Goal: Find specific page/section: Find specific page/section

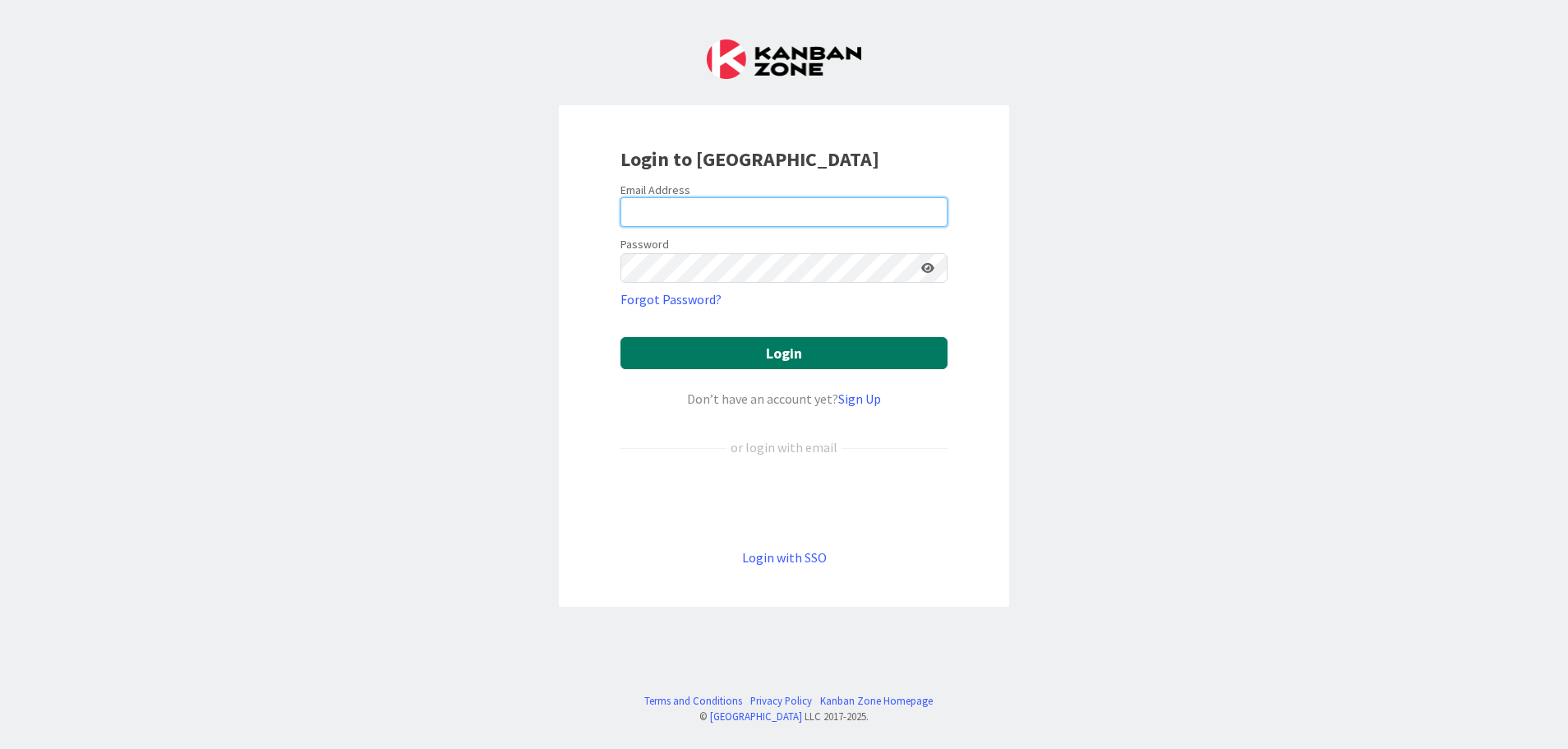
type input "[EMAIL_ADDRESS][DOMAIN_NAME]"
click at [783, 346] on button "Login" at bounding box center [784, 353] width 327 height 32
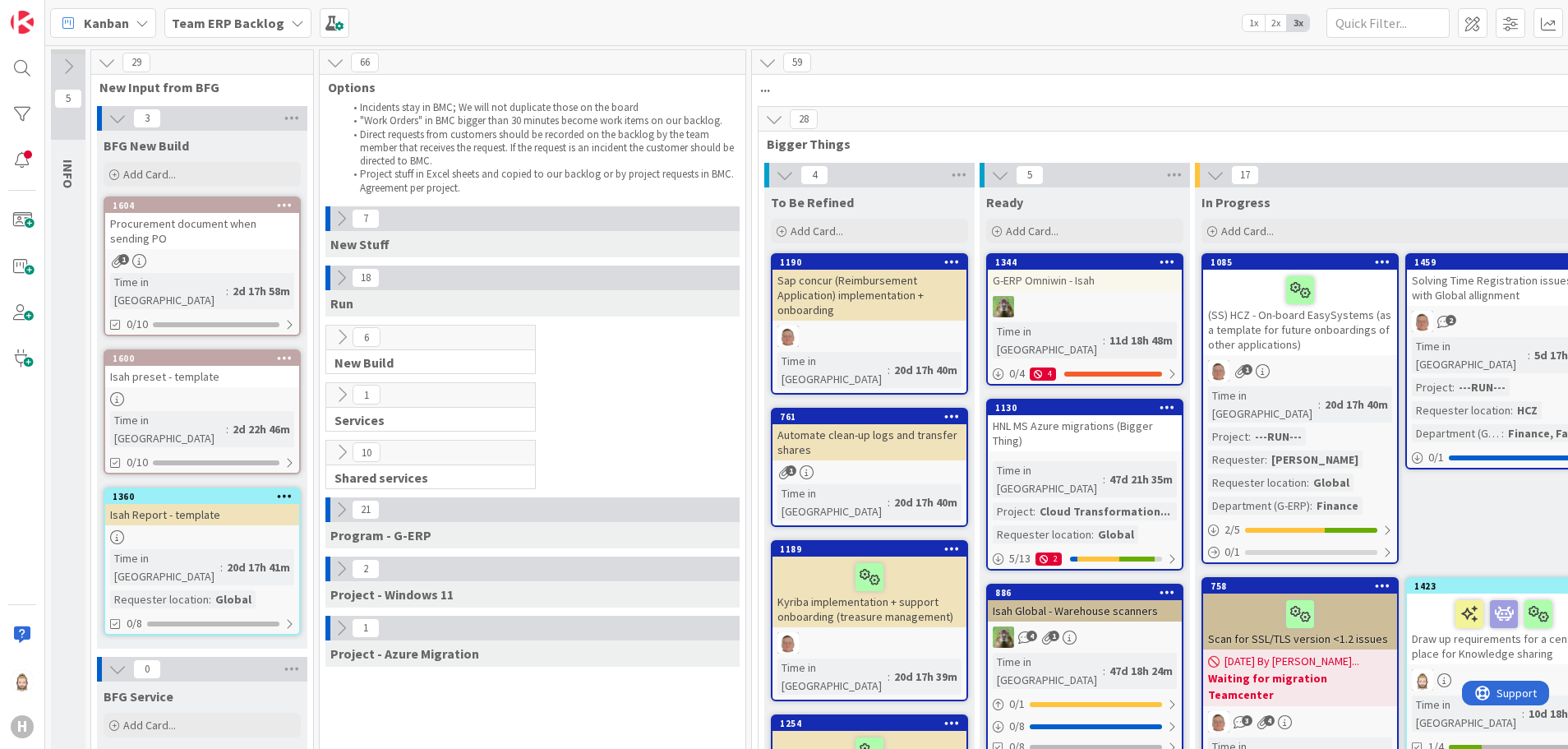
click at [260, 31] on span "Team ERP Backlog" at bounding box center [229, 23] width 113 height 20
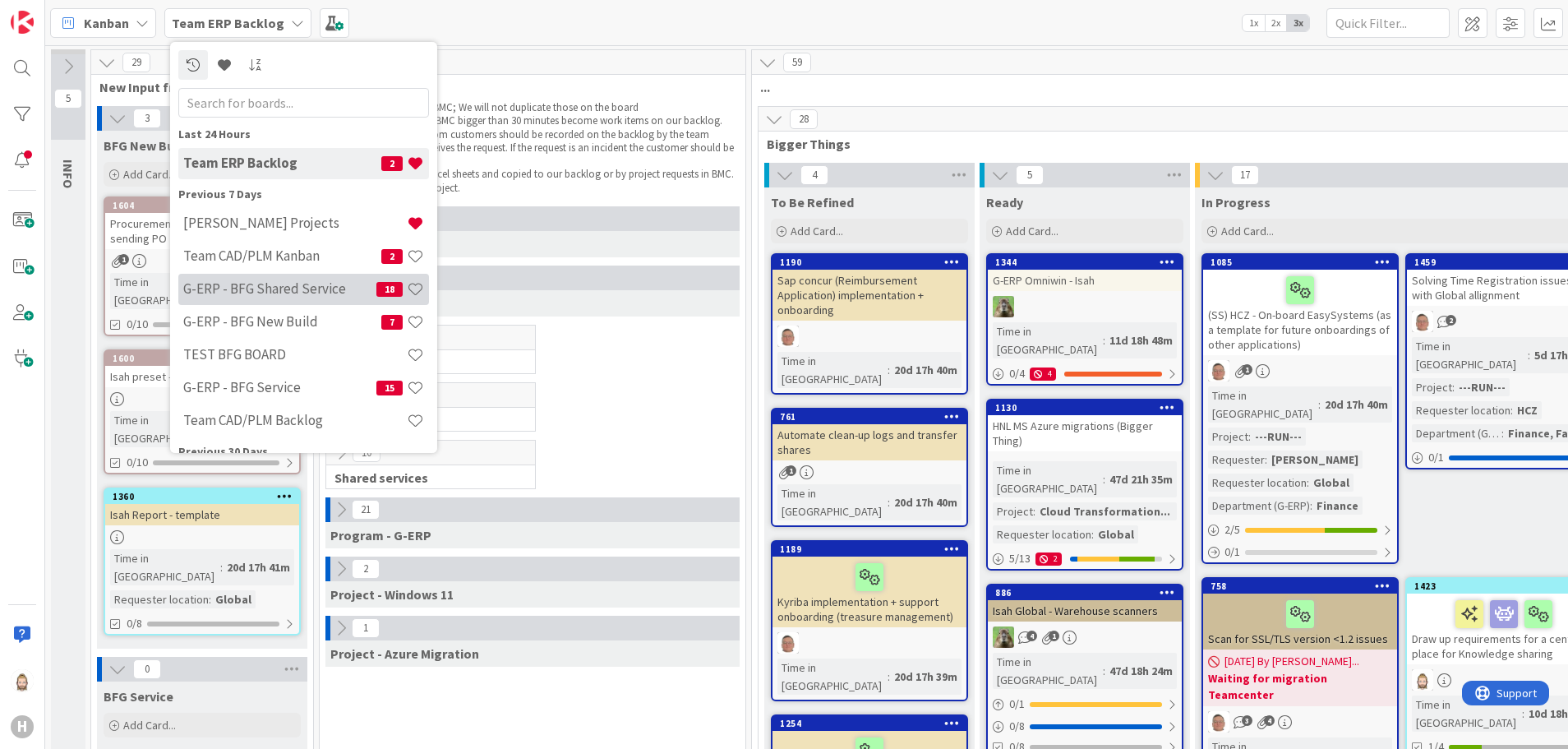
click at [315, 291] on h4 "G-ERP - BFG Shared Service" at bounding box center [279, 289] width 193 height 16
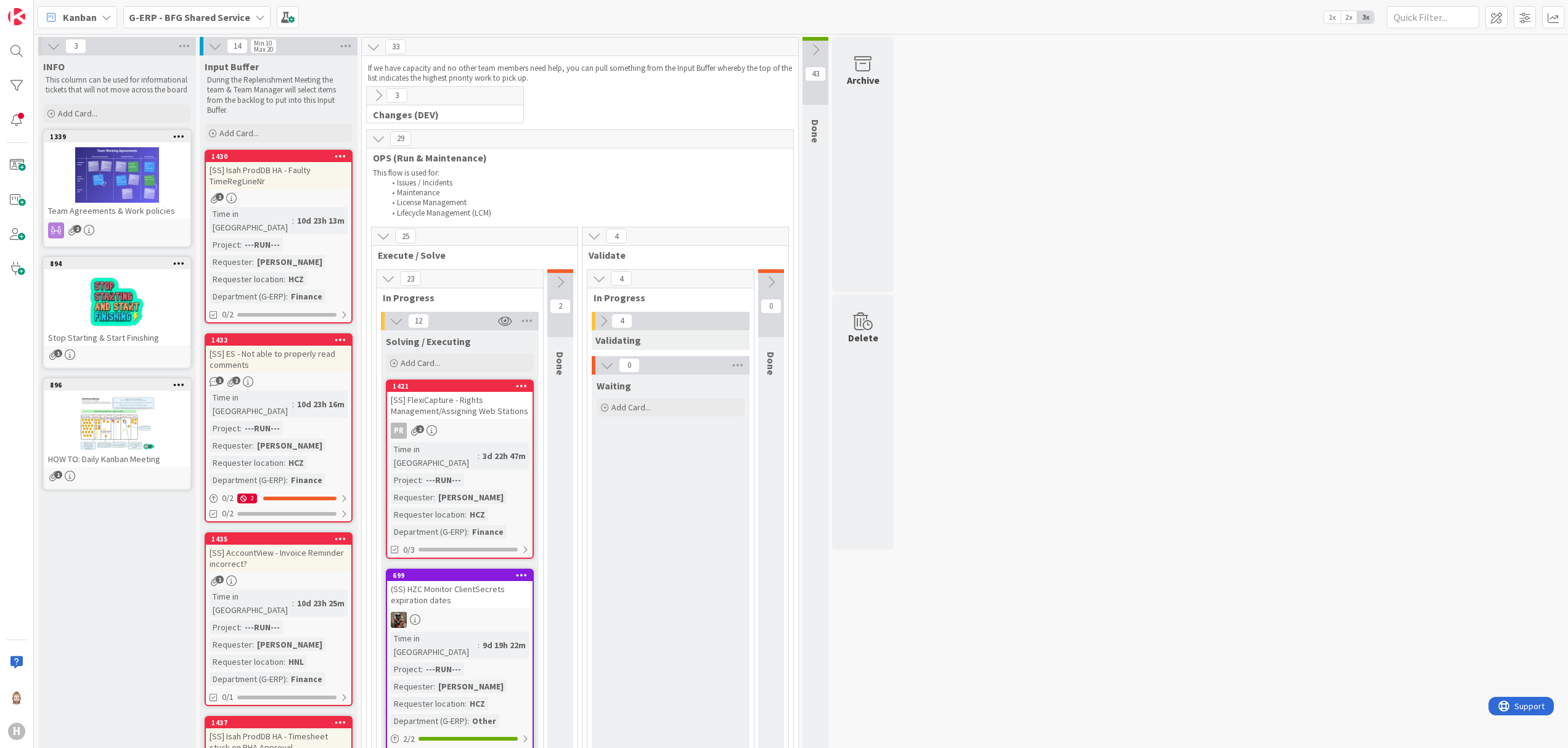
click at [55, 46] on icon at bounding box center [54, 46] width 13 height 13
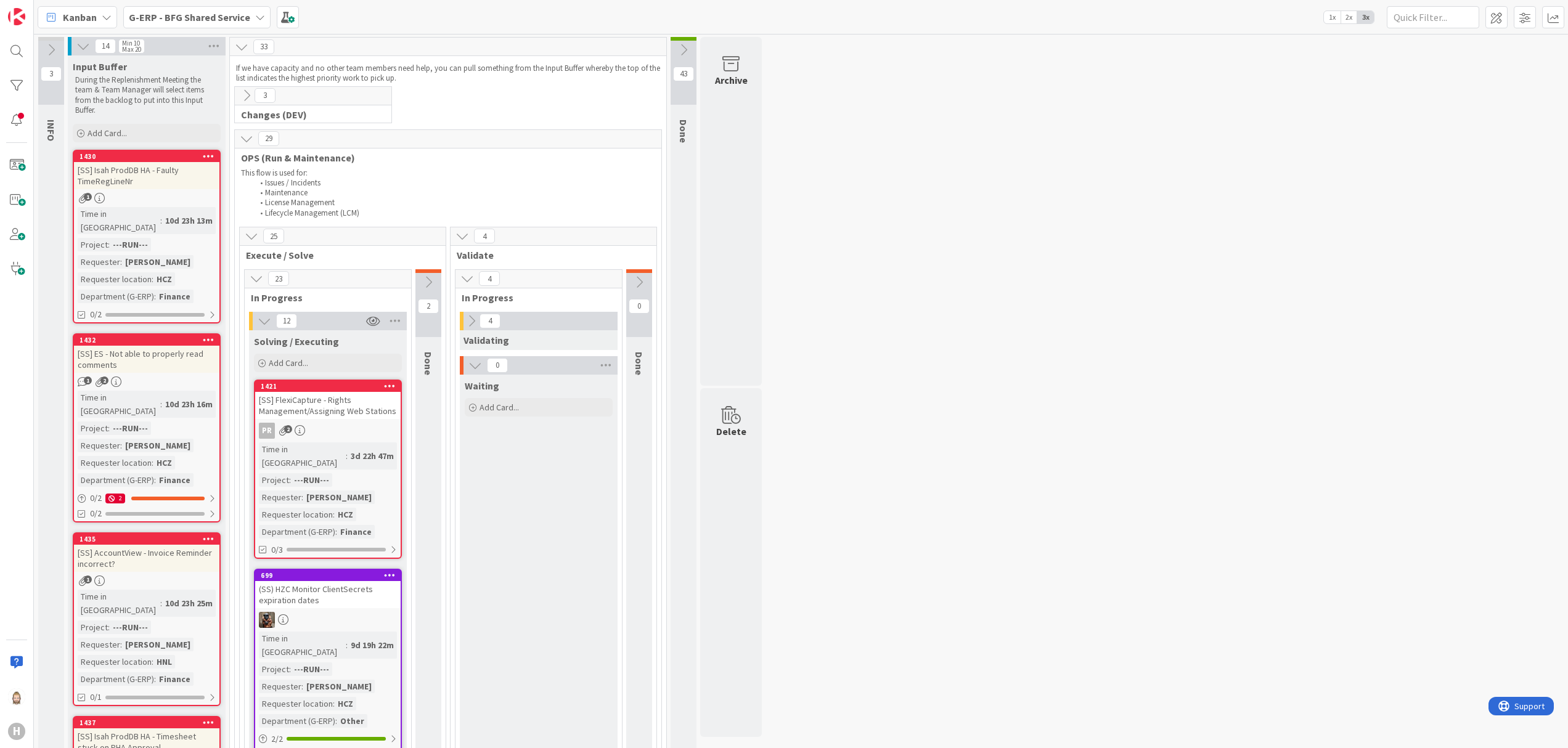
click at [430, 282] on icon at bounding box center [428, 282] width 13 height 13
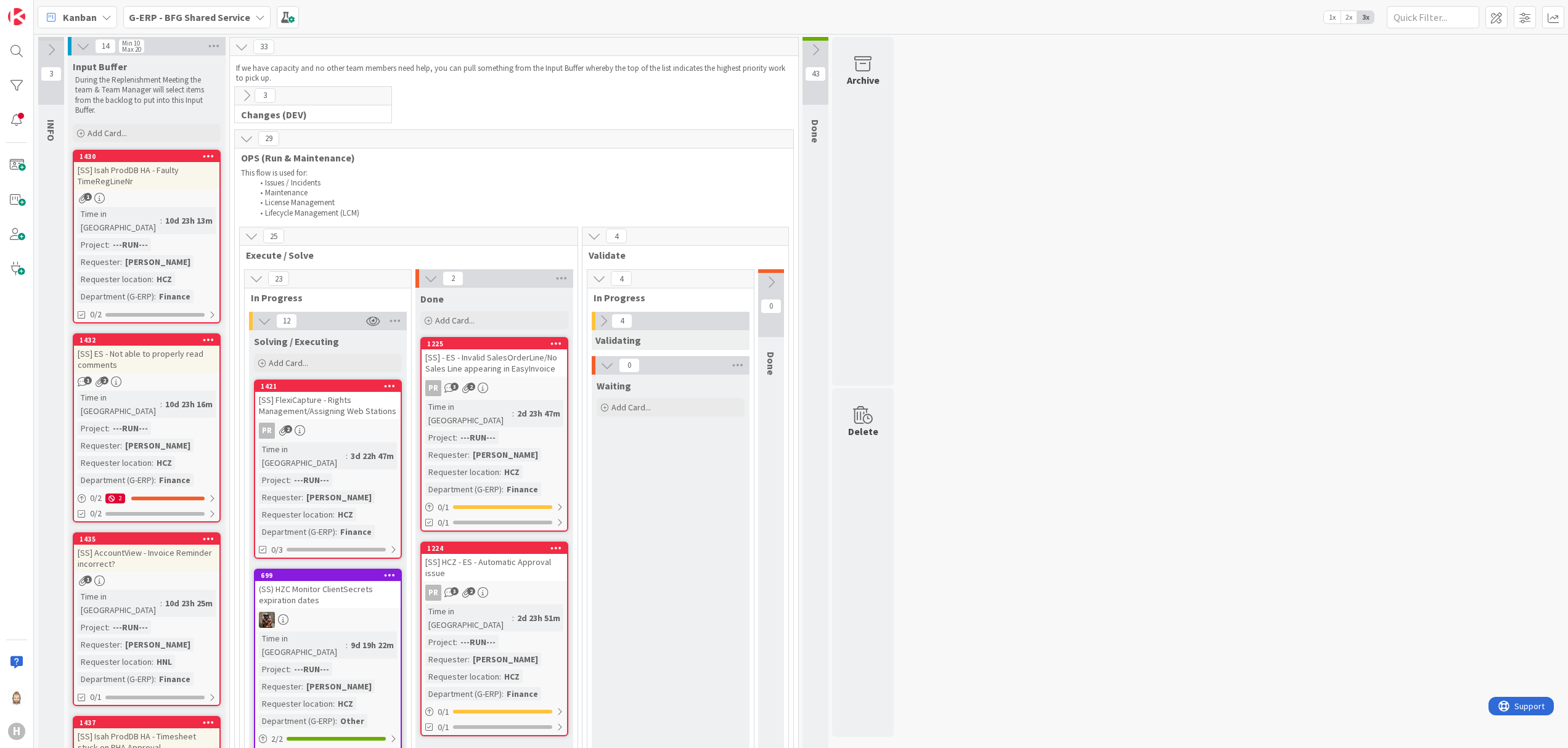
click at [608, 323] on icon at bounding box center [603, 321] width 13 height 13
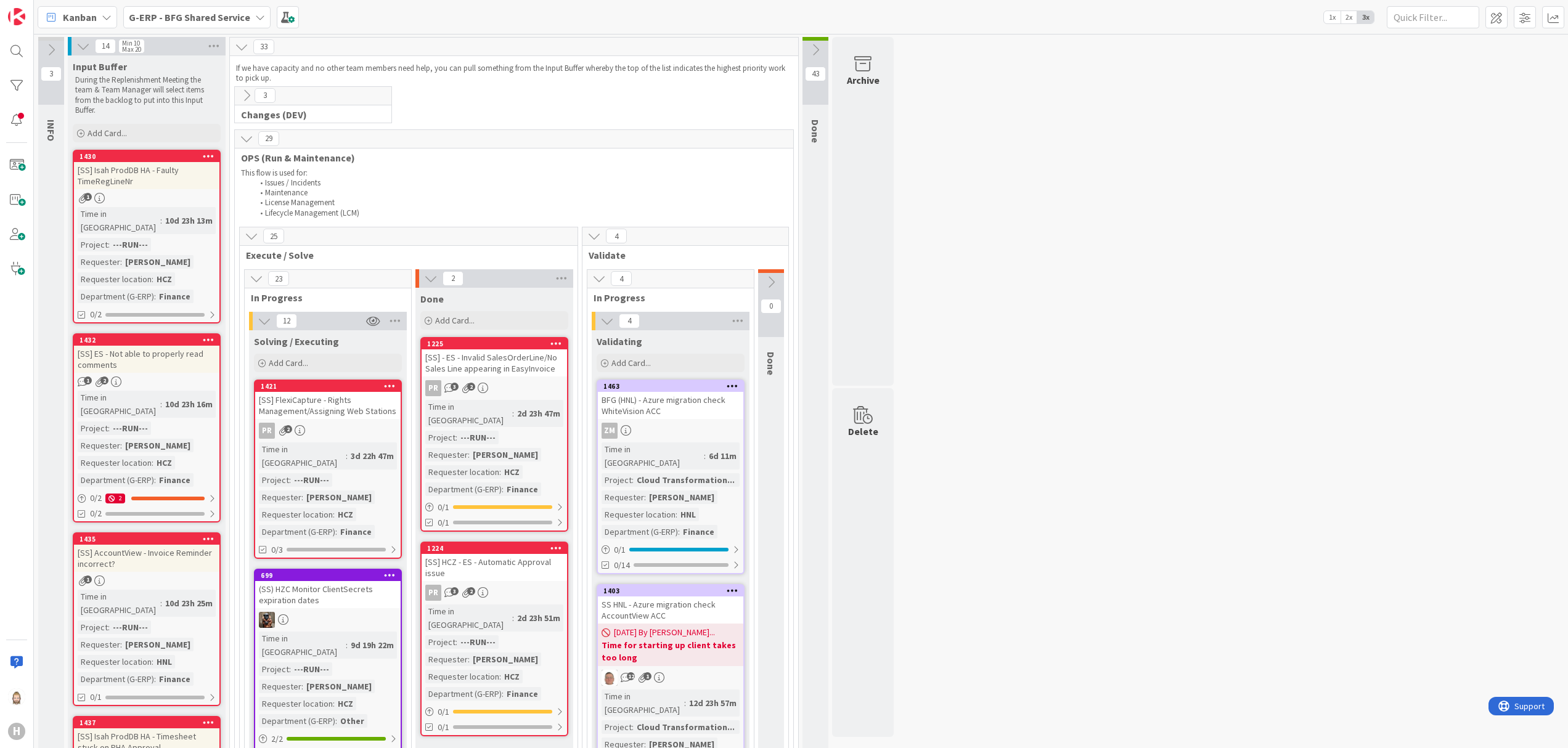
click at [243, 94] on icon at bounding box center [247, 95] width 13 height 13
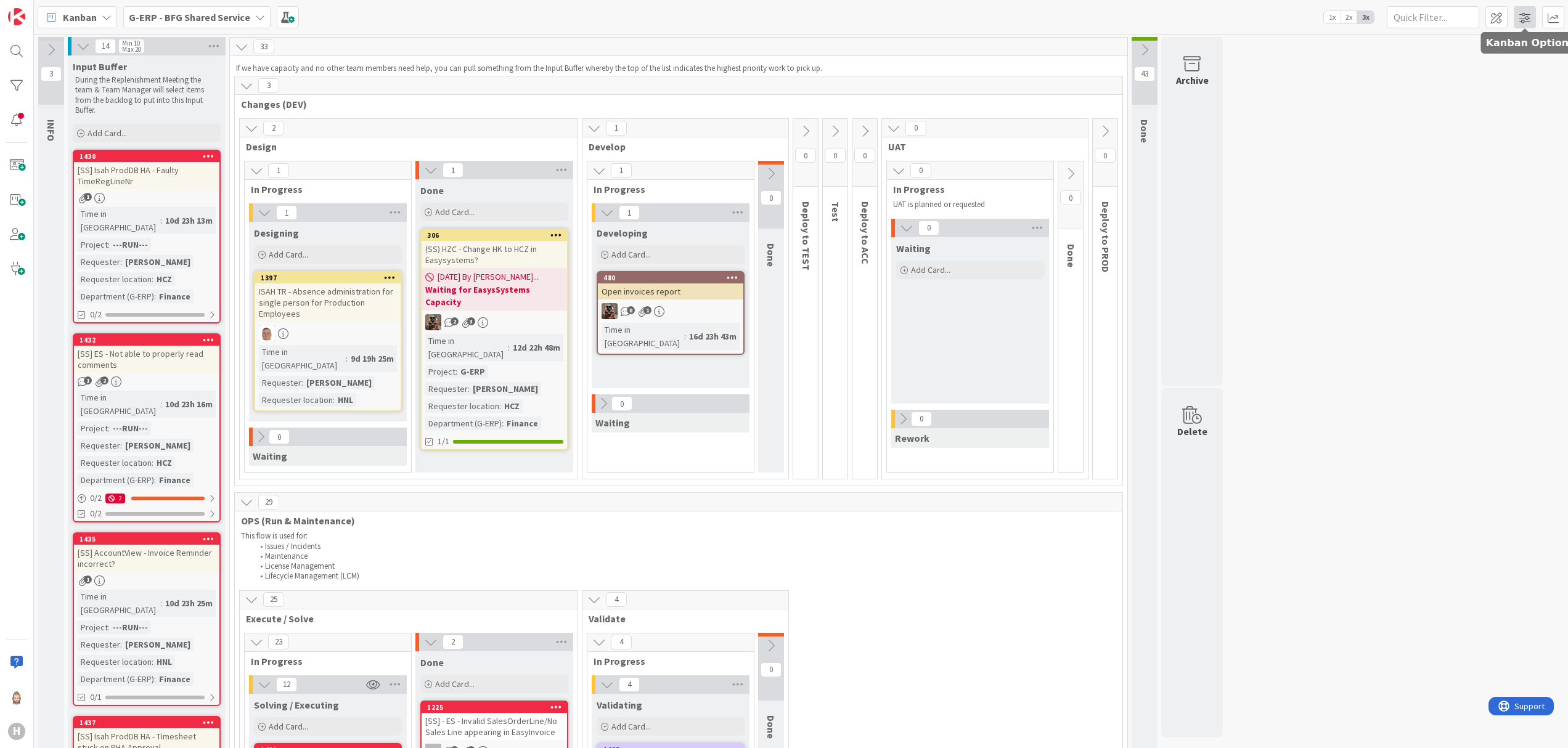
click at [1175, 10] on span at bounding box center [1524, 17] width 22 height 22
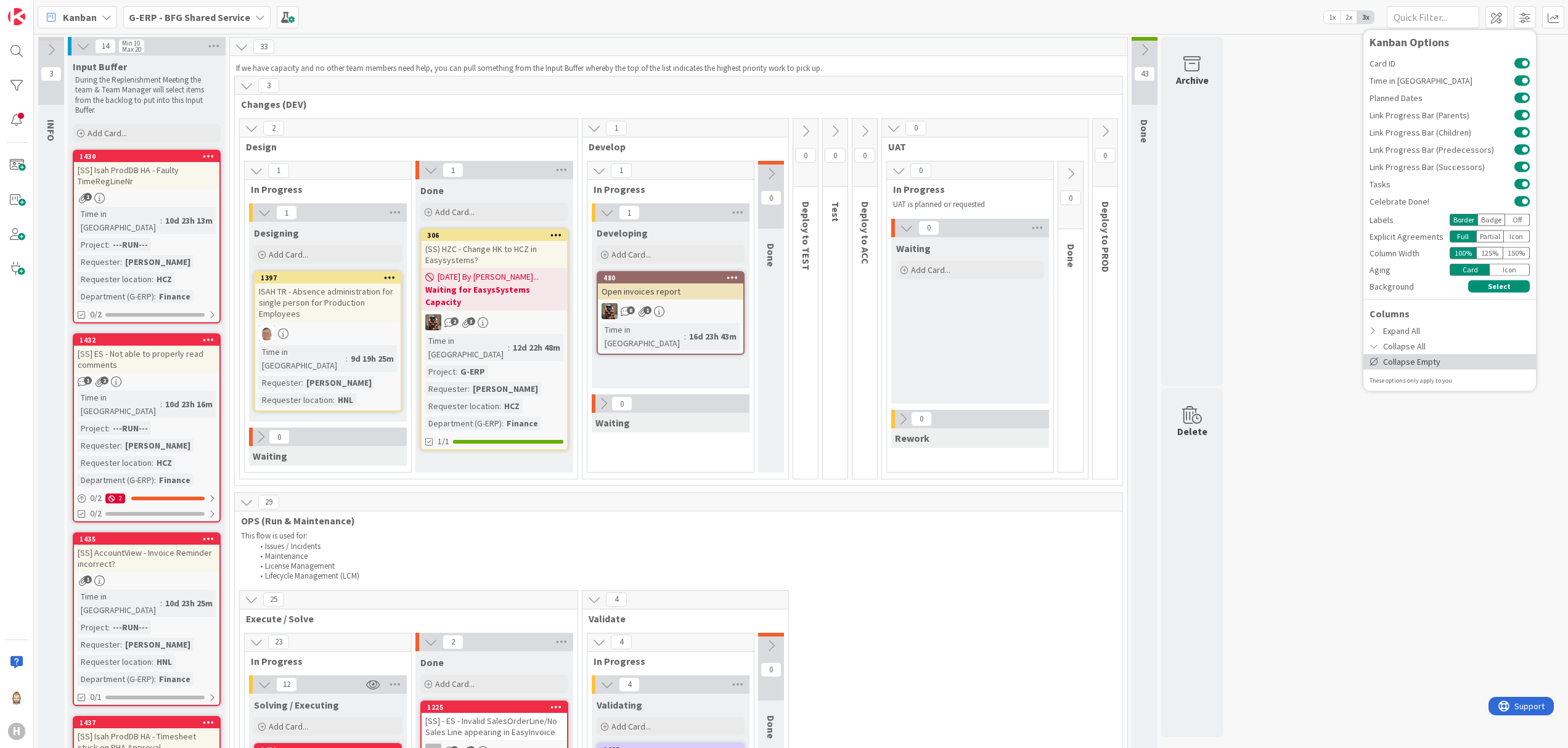
click at [1175, 355] on div "Collapse Empty" at bounding box center [1449, 361] width 173 height 15
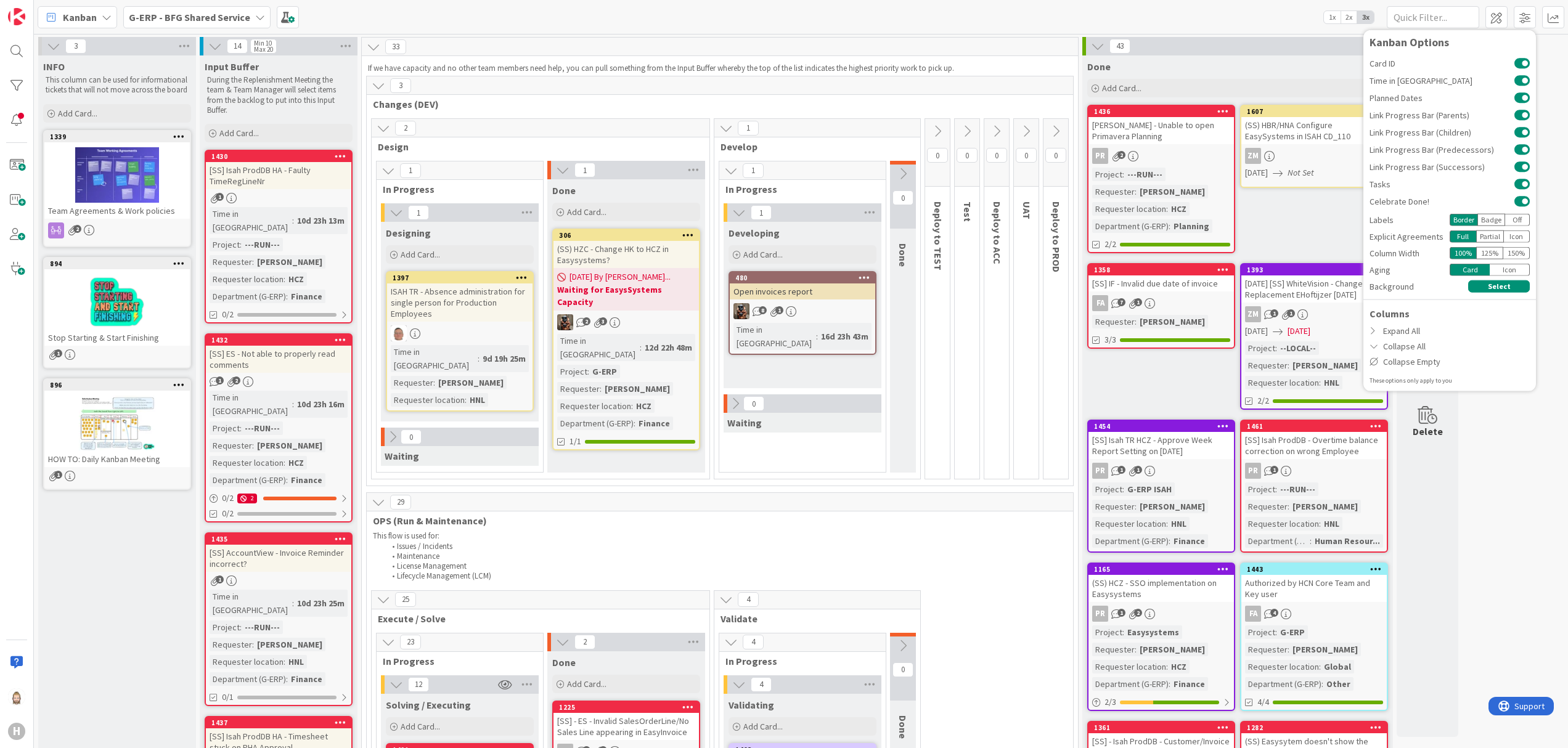
click at [1175, 69] on div "Done" at bounding box center [1237, 67] width 301 height 12
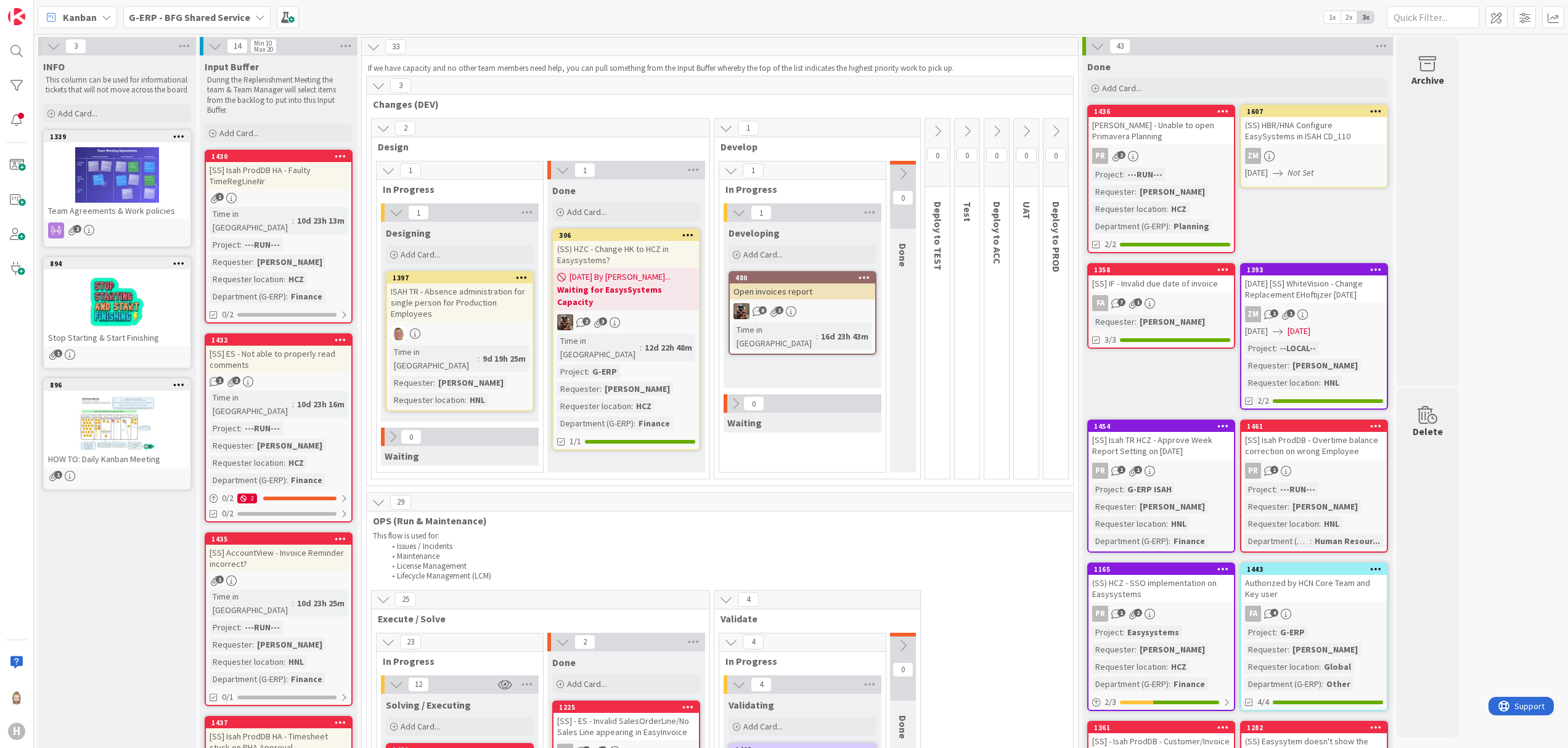
click at [1101, 44] on icon at bounding box center [1097, 46] width 13 height 13
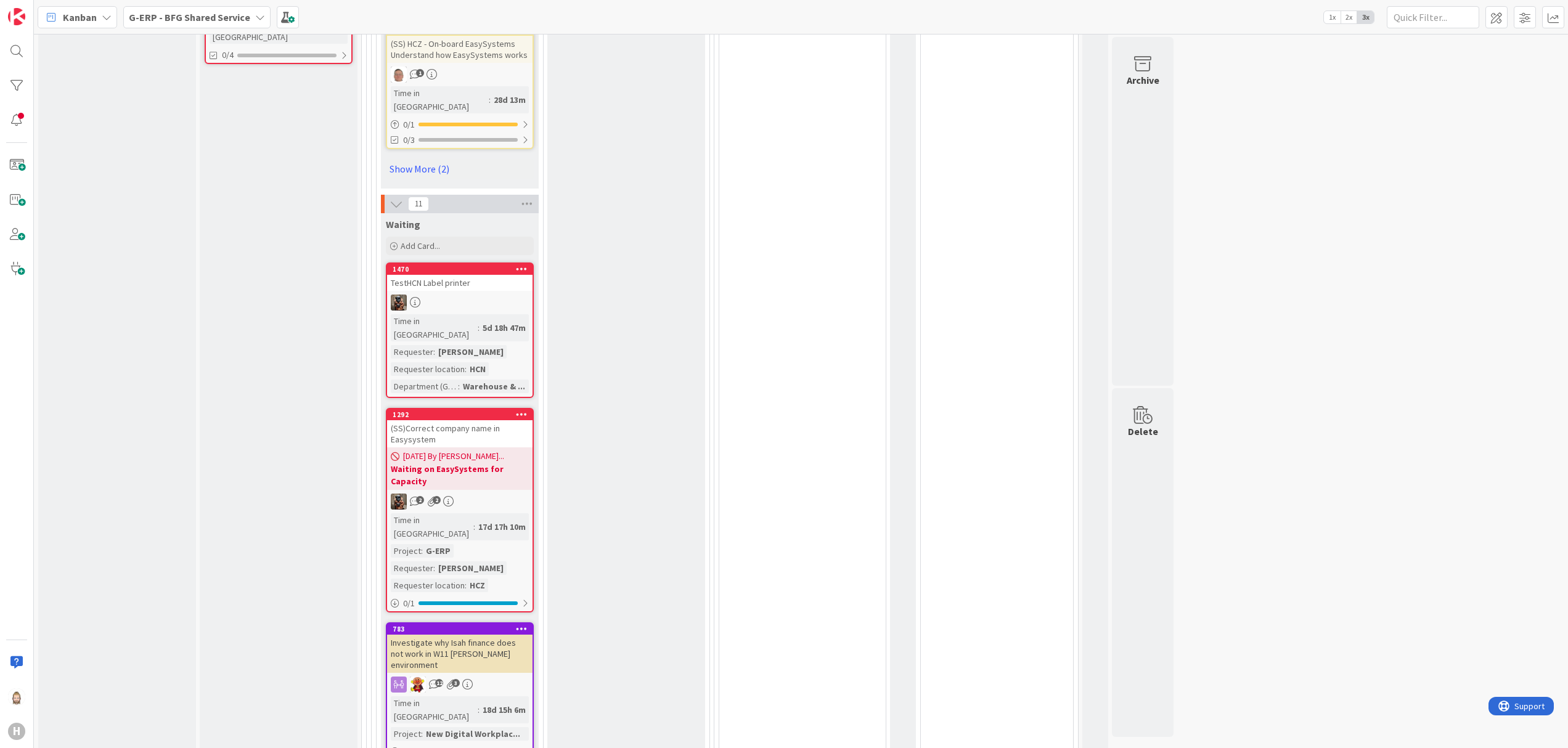
scroll to position [1971, 0]
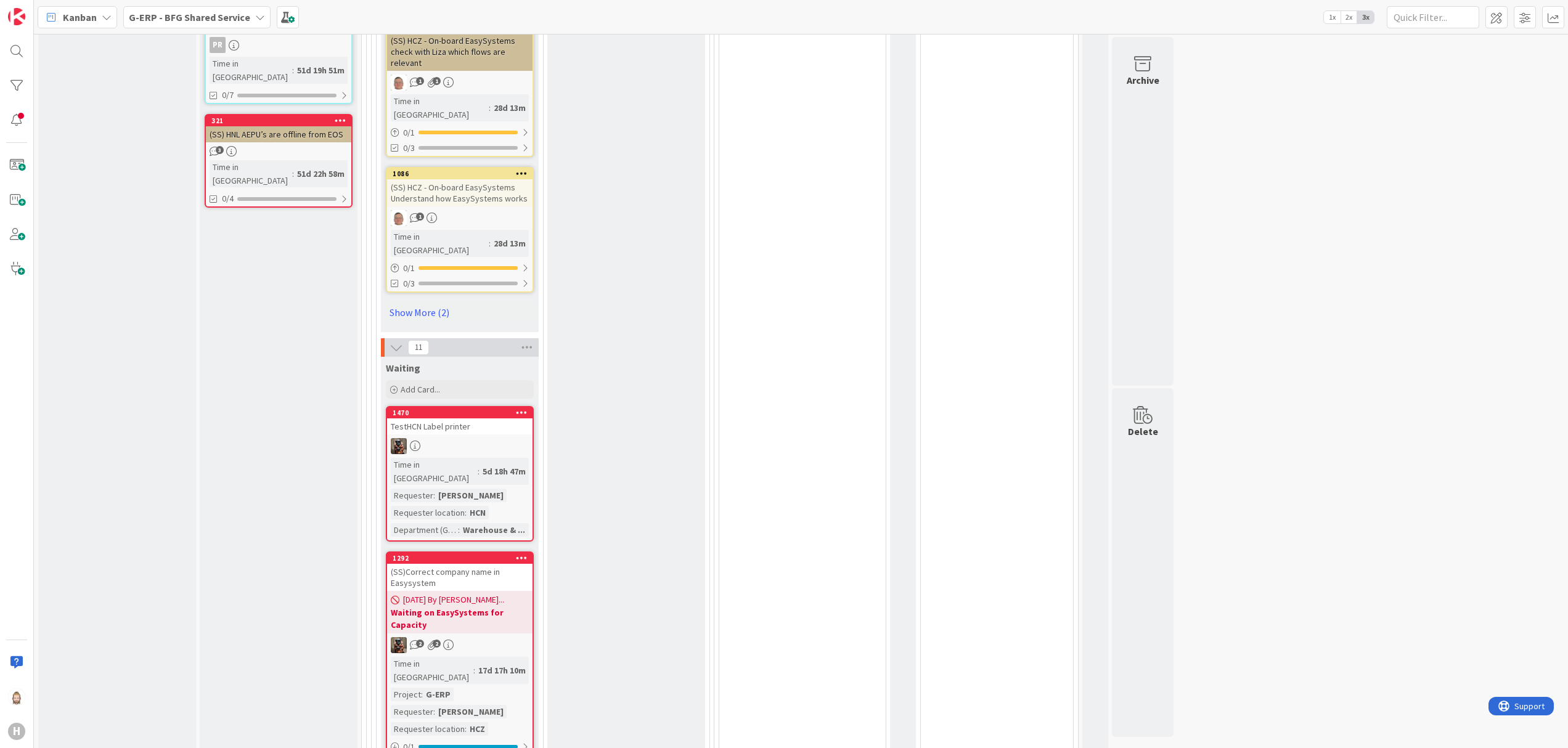
click at [395, 341] on icon at bounding box center [396, 347] width 13 height 13
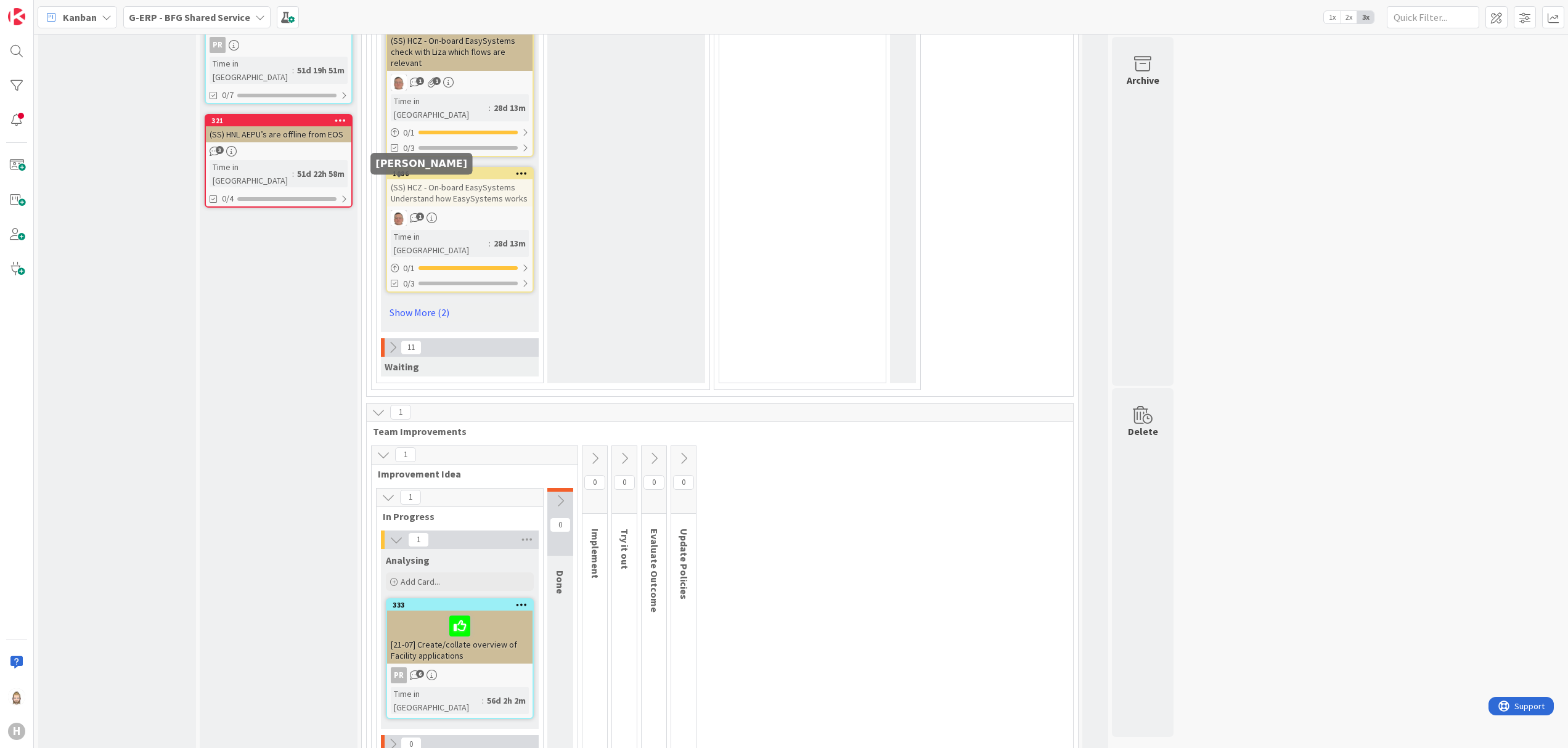
scroll to position [1850, 0]
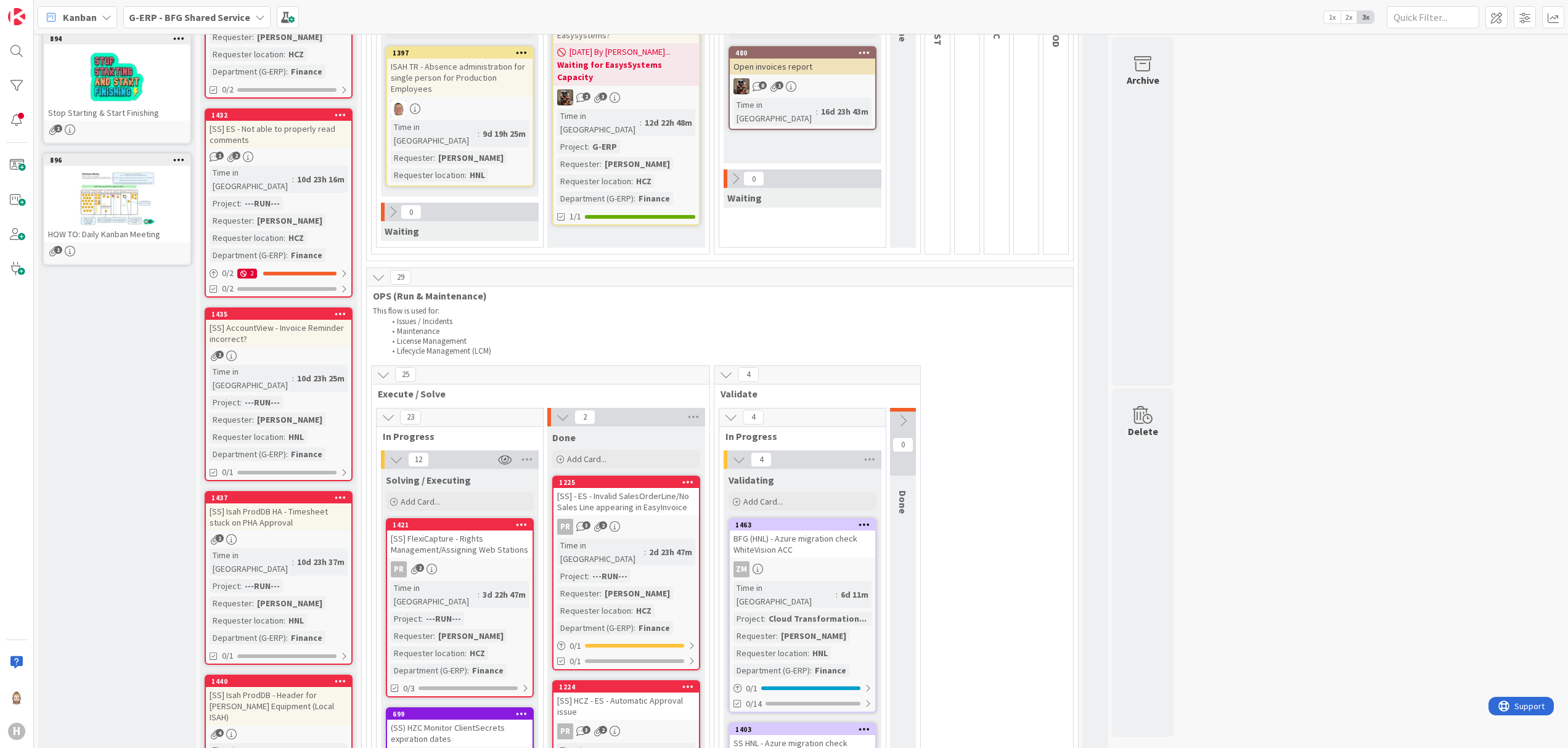
scroll to position [0, 0]
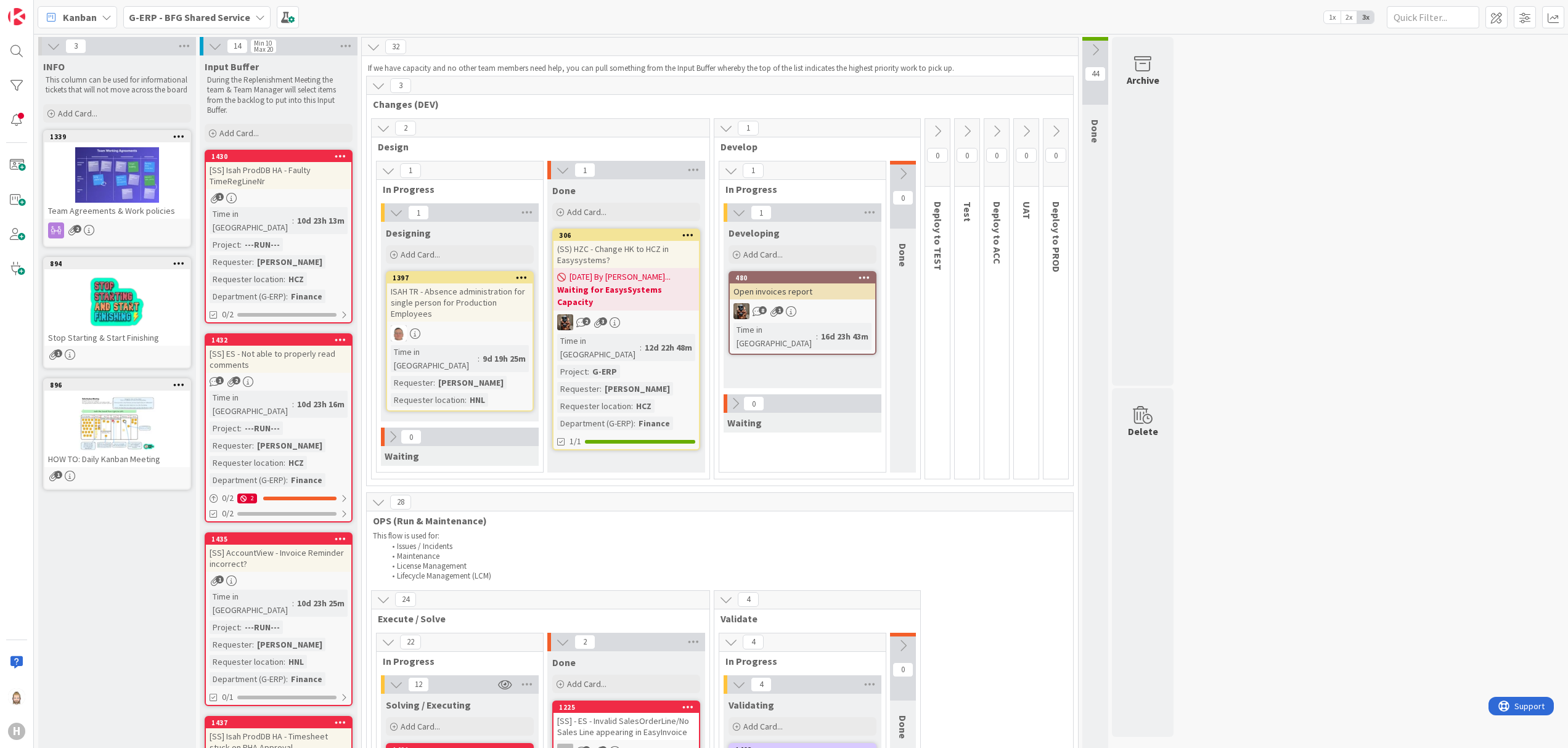
click at [651, 251] on div "(SS) HZC - Change HK to HCZ in Easysystems?" at bounding box center [626, 254] width 145 height 27
click at [381, 87] on icon at bounding box center [379, 85] width 13 height 13
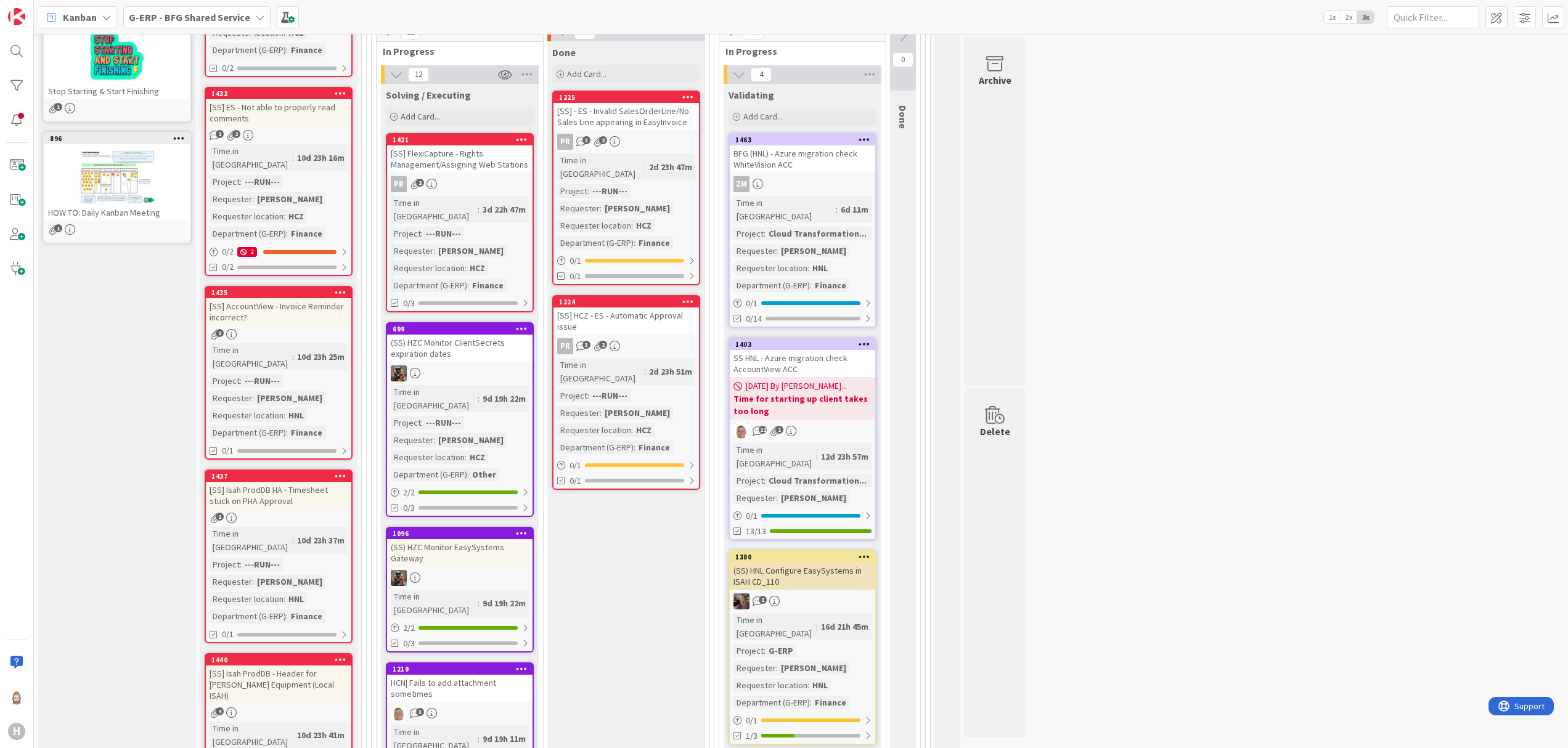
scroll to position [123, 0]
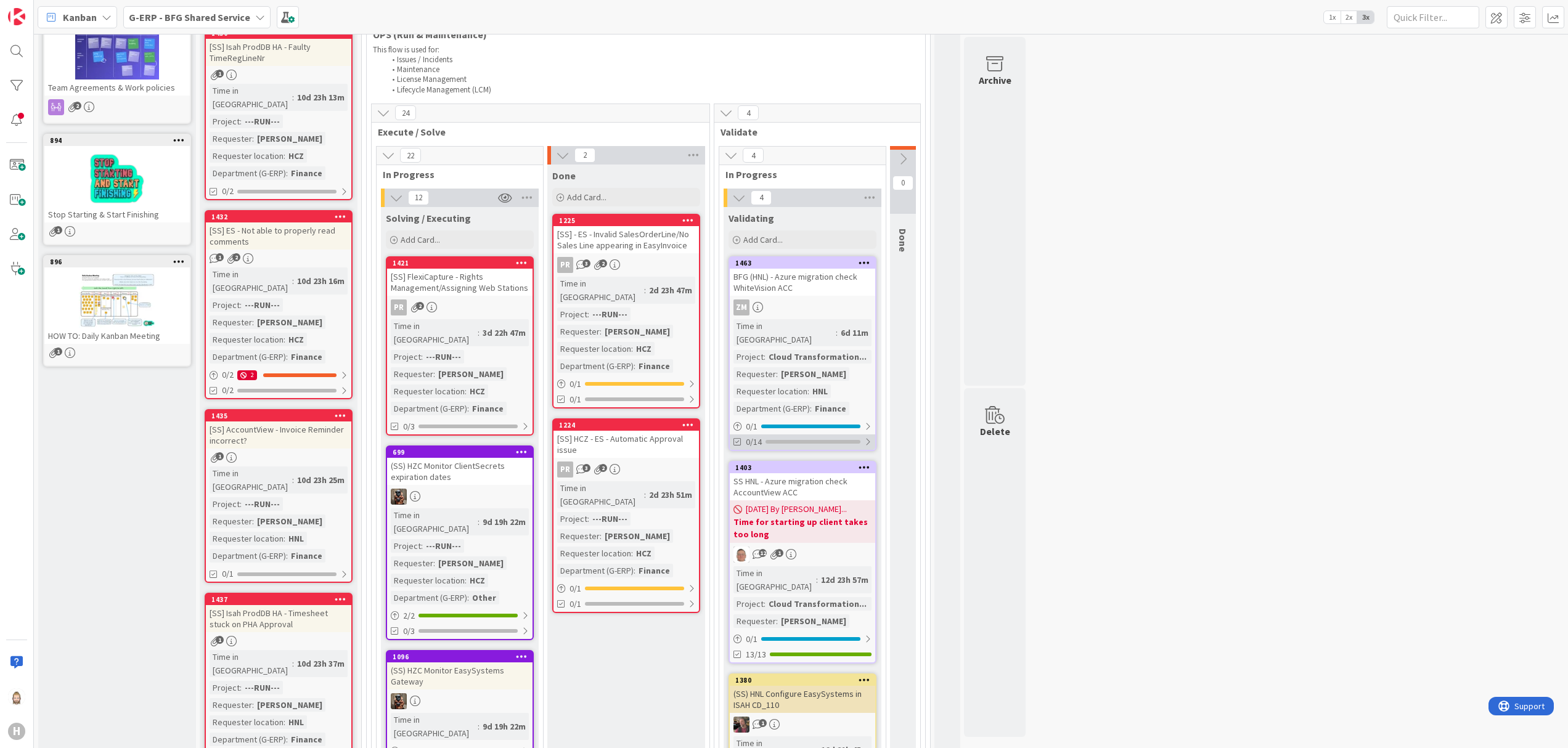
click at [870, 437] on div at bounding box center [867, 442] width 7 height 10
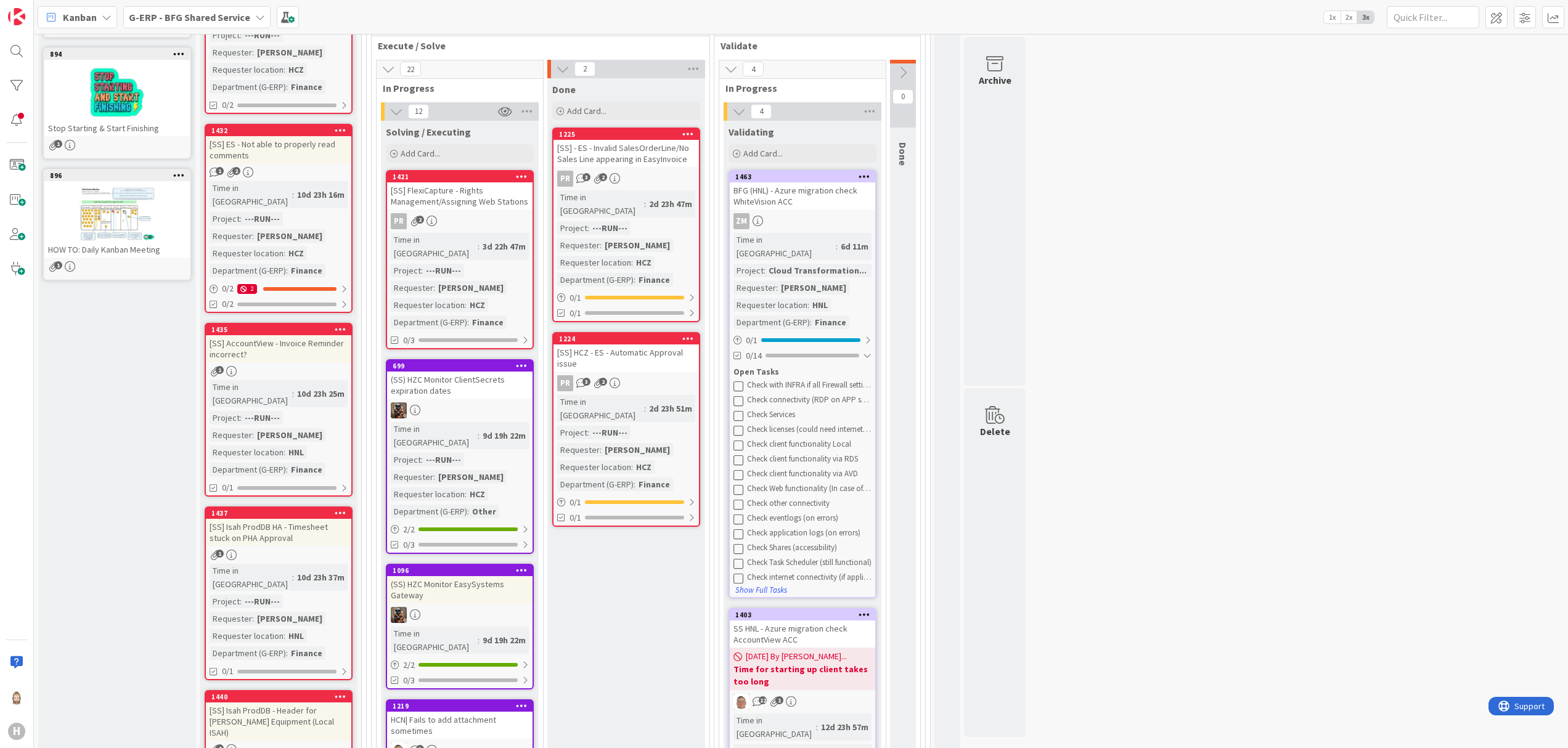
scroll to position [247, 0]
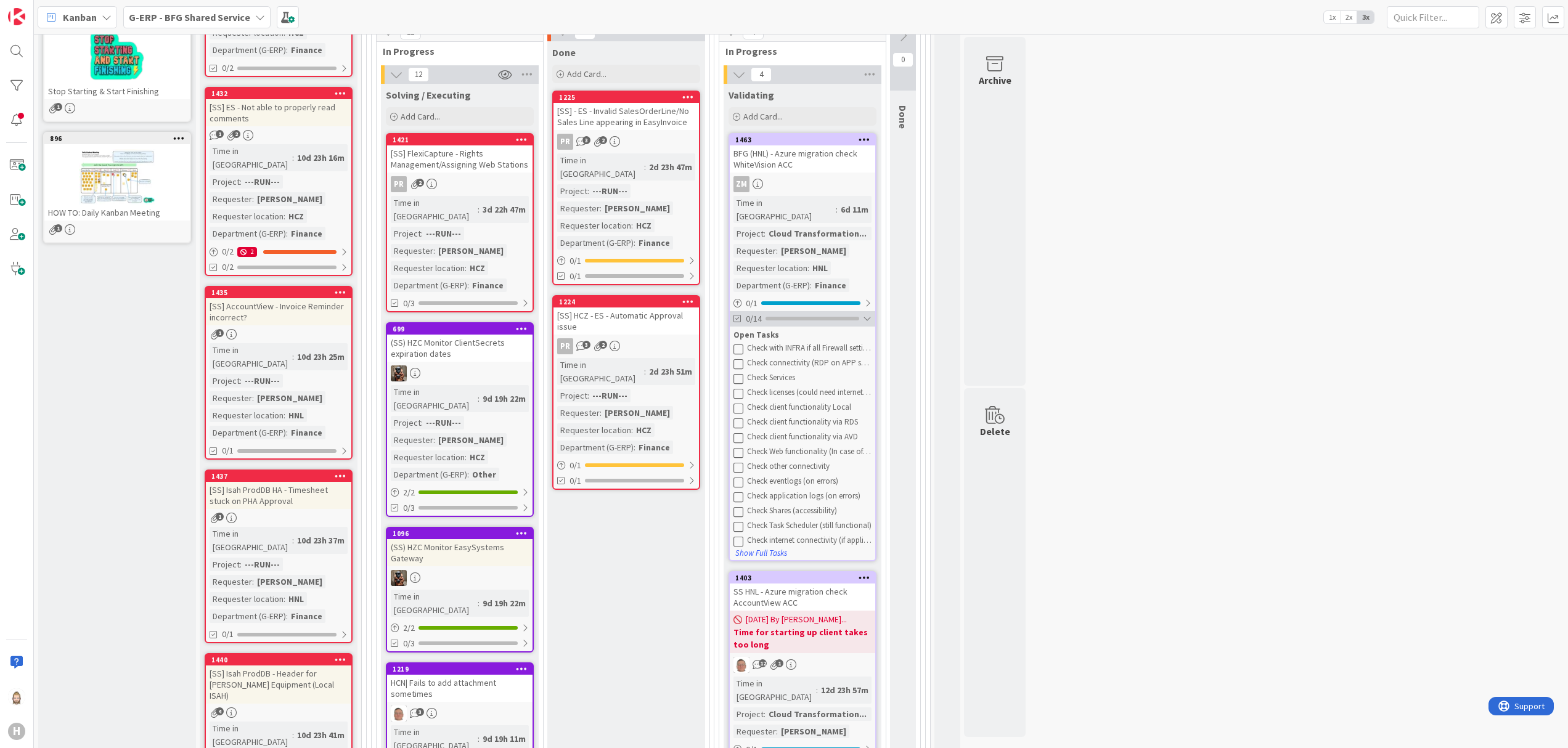
click at [873, 311] on div "0/14" at bounding box center [802, 319] width 145 height 15
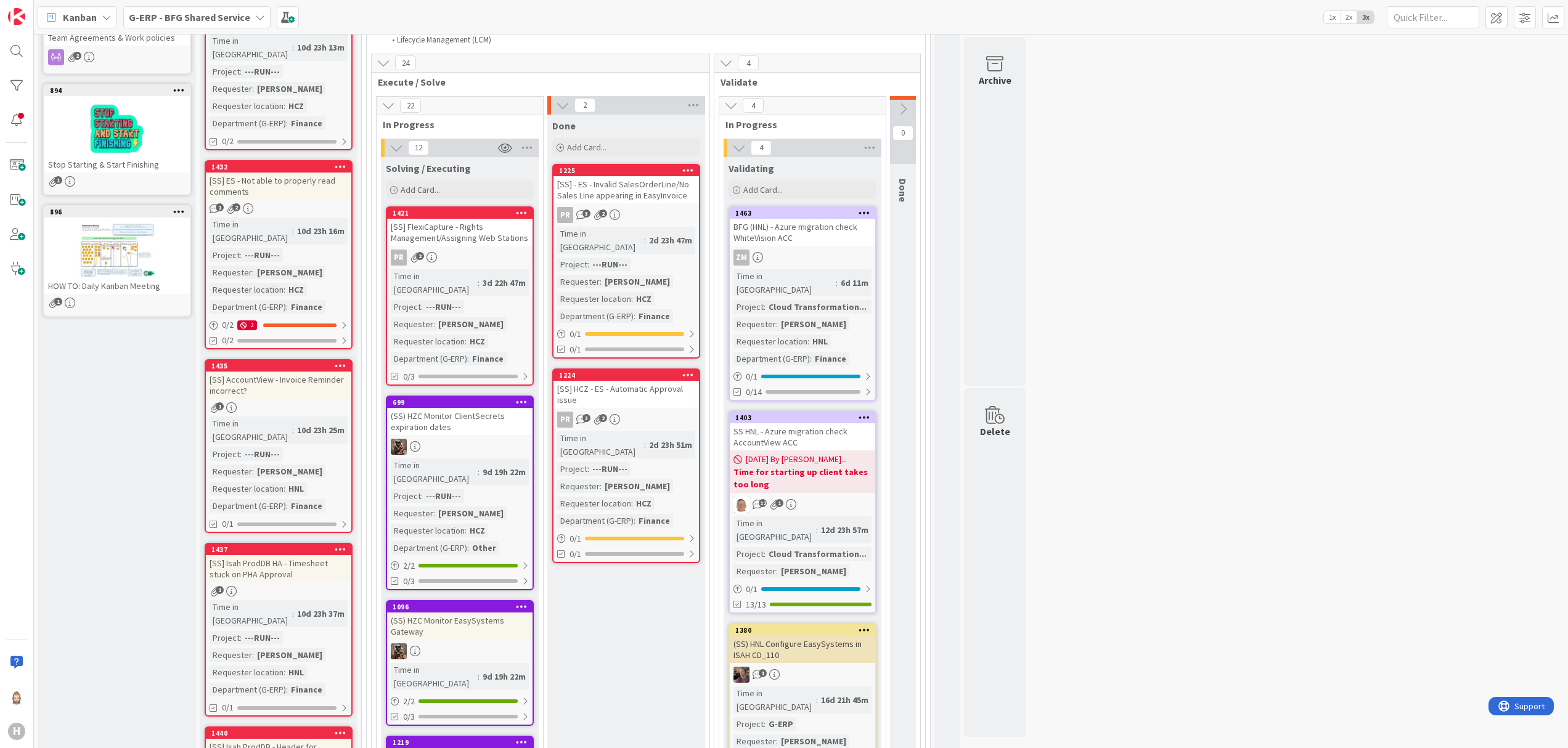
scroll to position [123, 0]
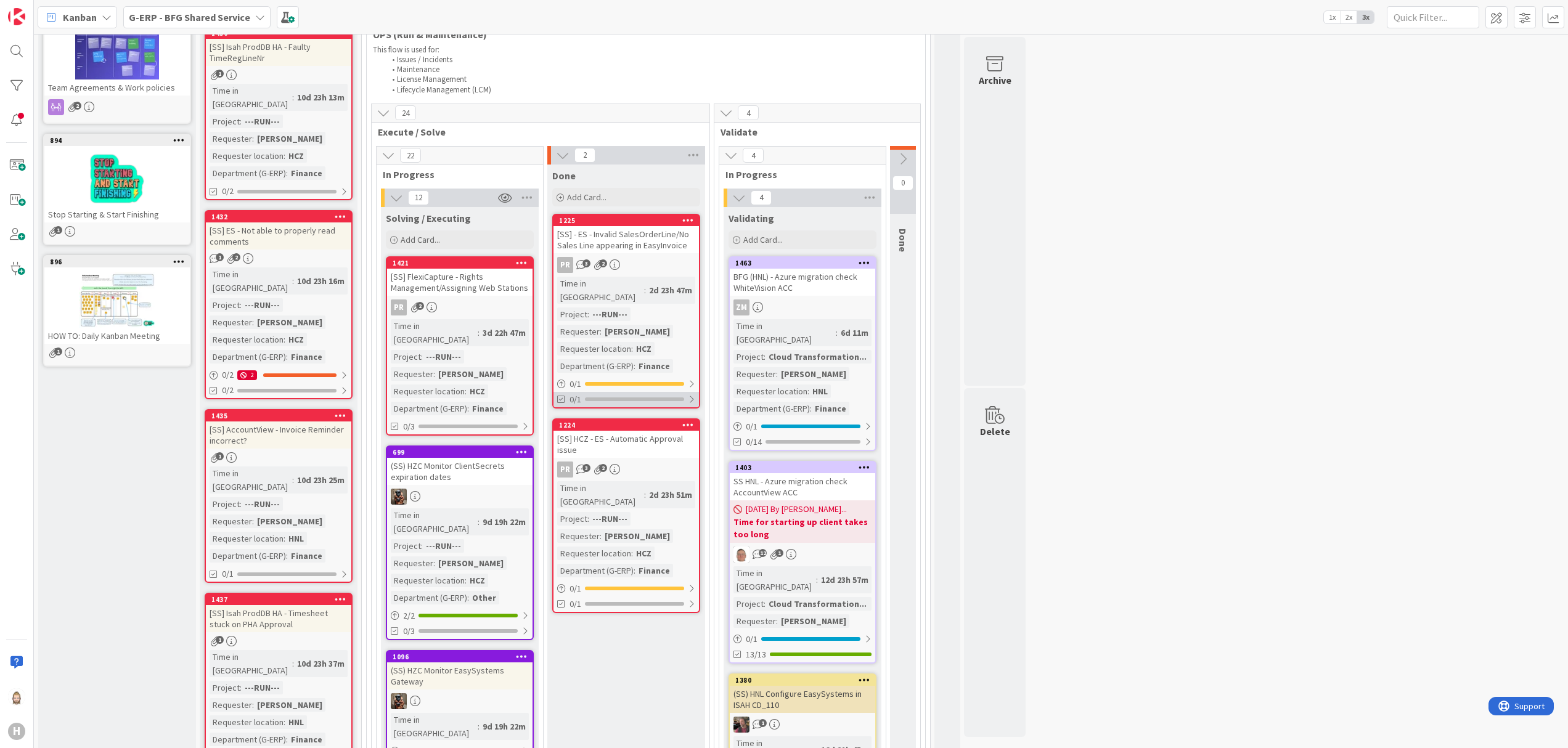
click at [682, 397] on div at bounding box center [635, 399] width 100 height 3
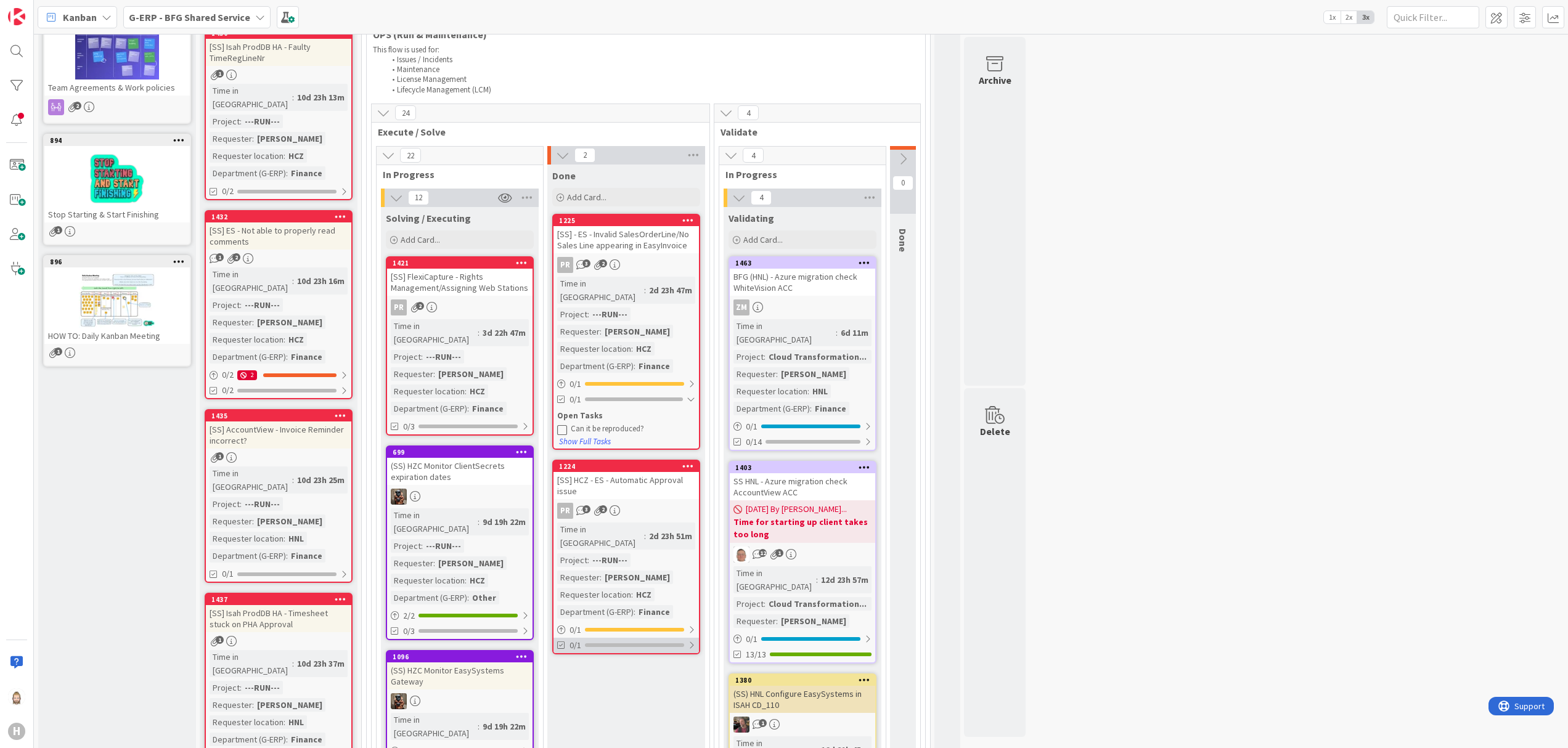
click at [689, 560] on div at bounding box center [691, 645] width 7 height 10
click at [904, 163] on icon at bounding box center [903, 159] width 13 height 13
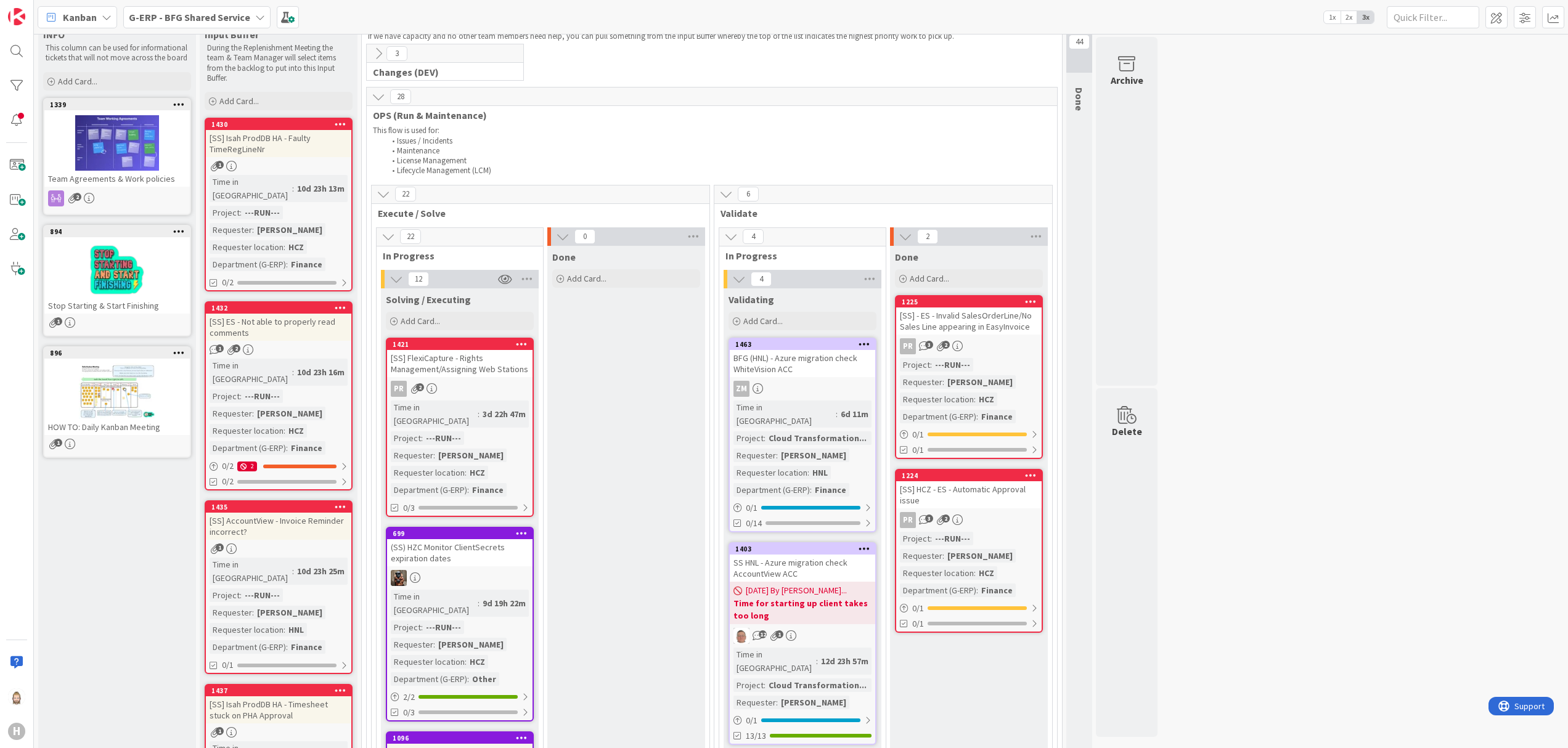
scroll to position [0, 0]
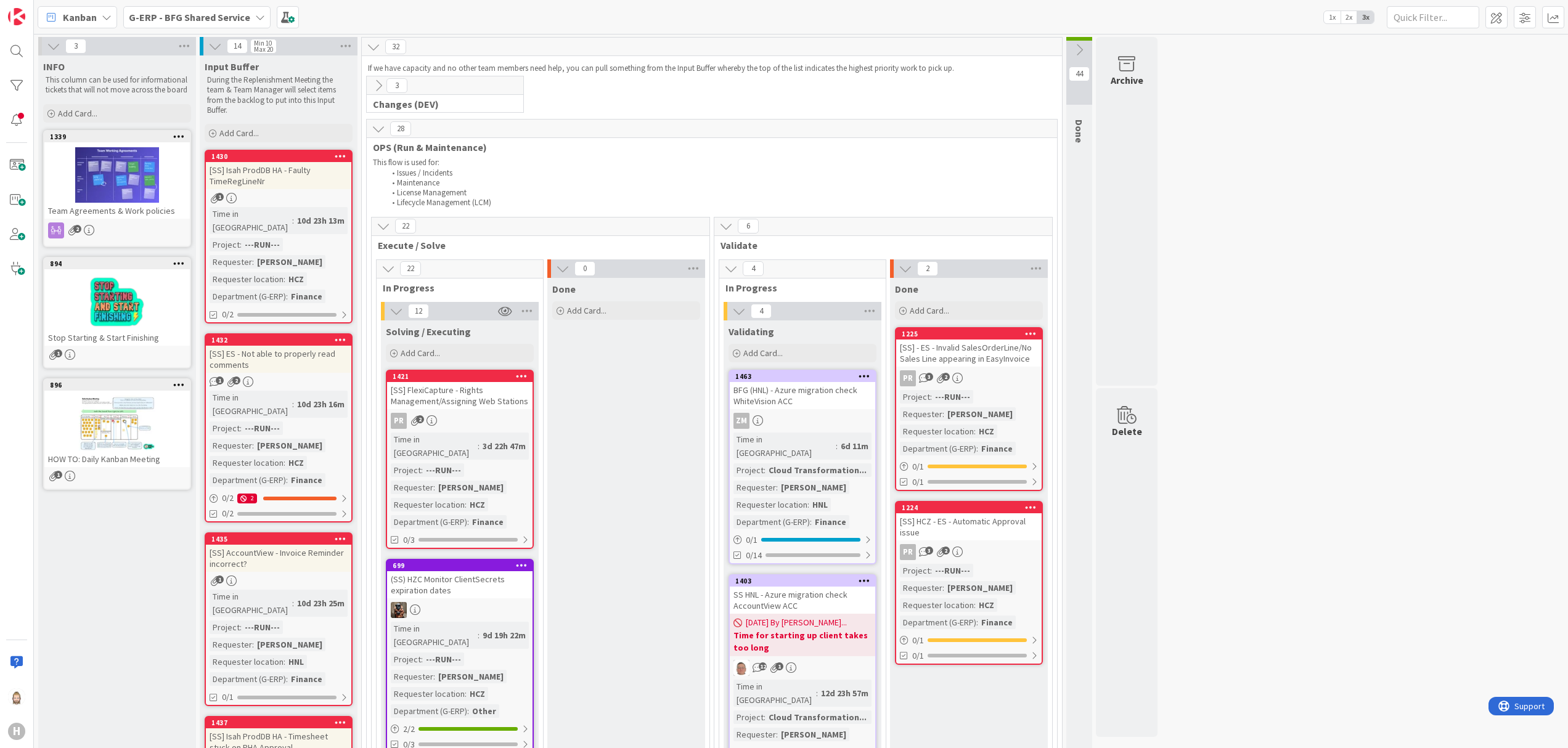
click at [1083, 54] on icon at bounding box center [1079, 50] width 13 height 13
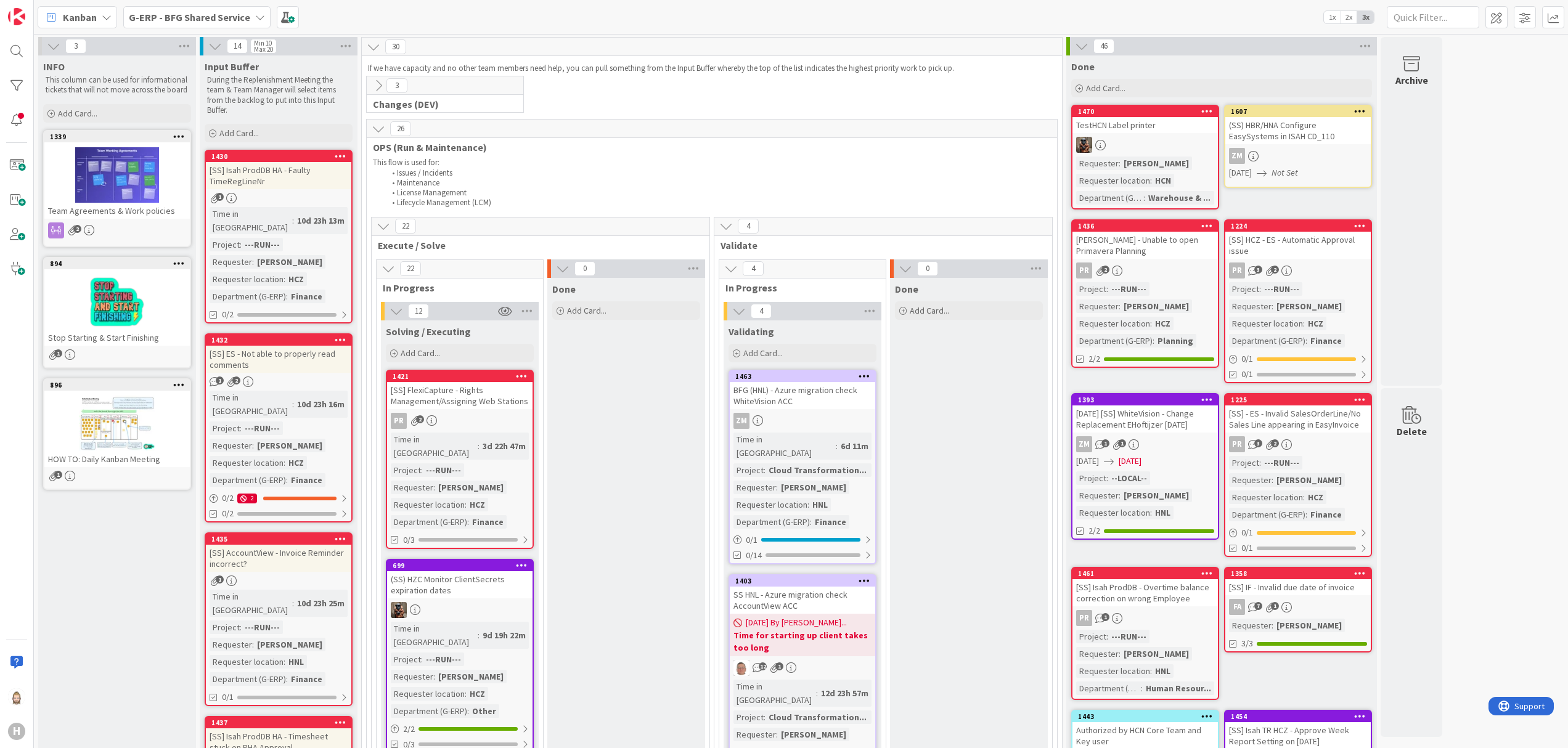
click at [910, 262] on icon at bounding box center [905, 269] width 13 height 13
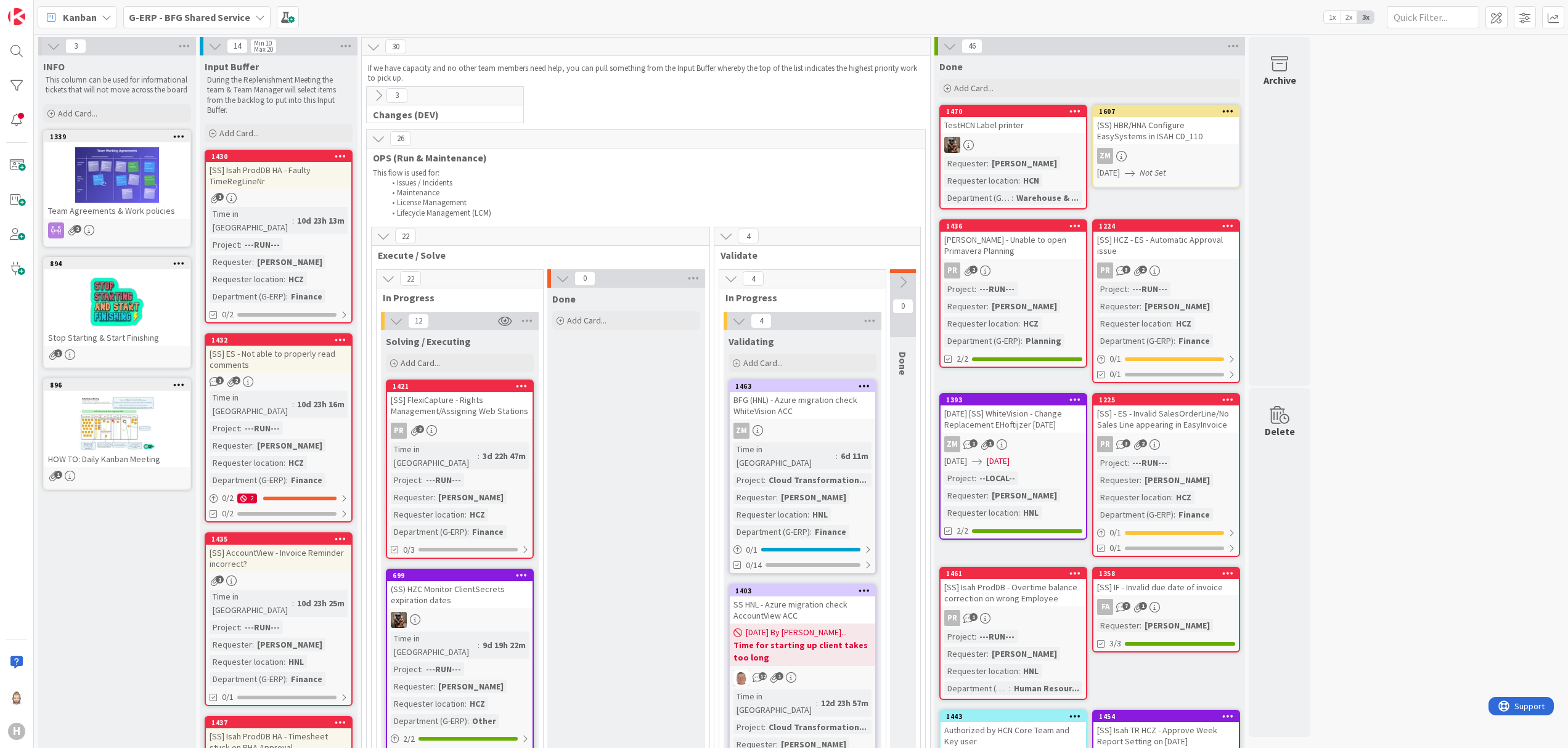
click at [563, 278] on icon at bounding box center [563, 278] width 13 height 13
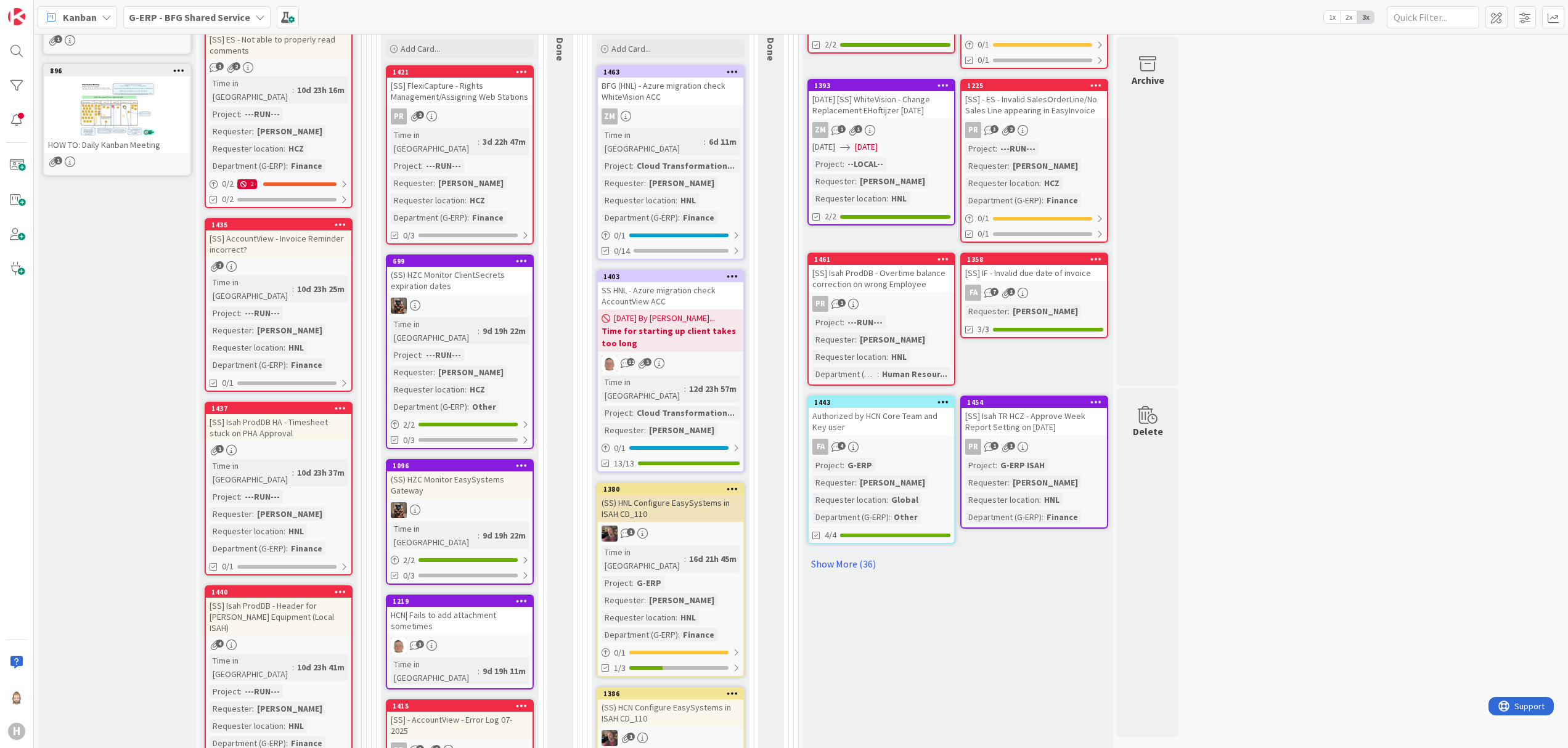
scroll to position [370, 0]
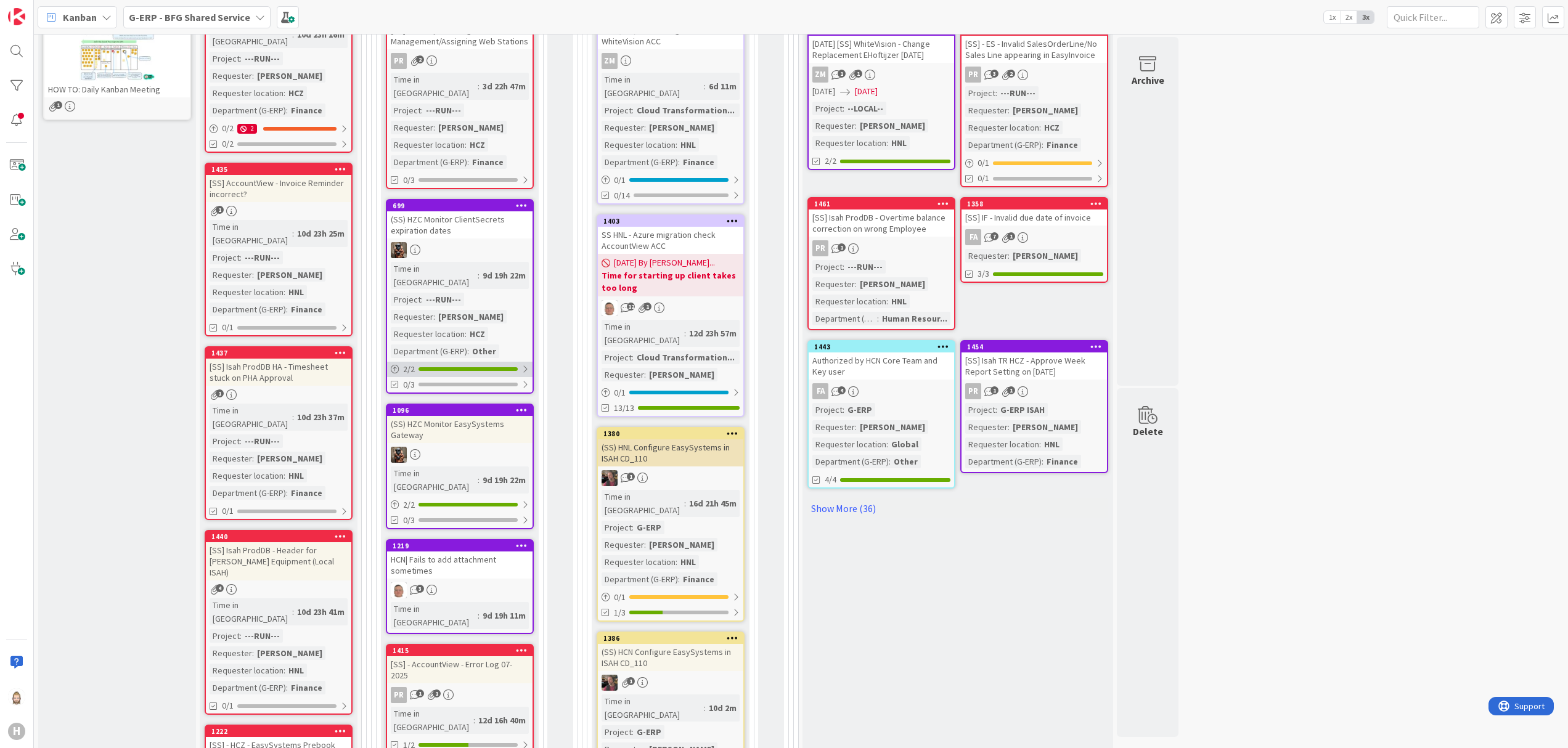
click at [528, 364] on div at bounding box center [524, 369] width 7 height 10
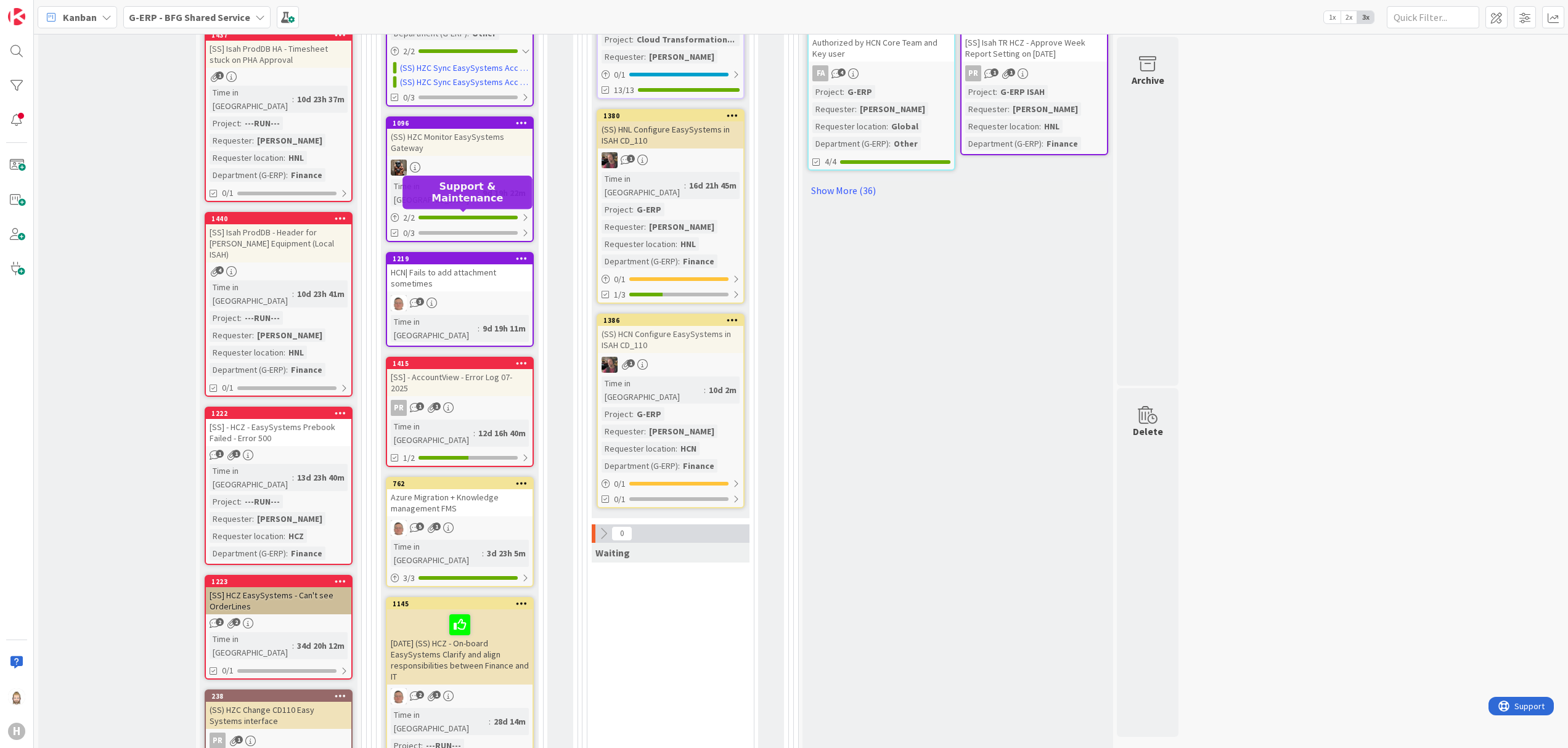
scroll to position [739, 0]
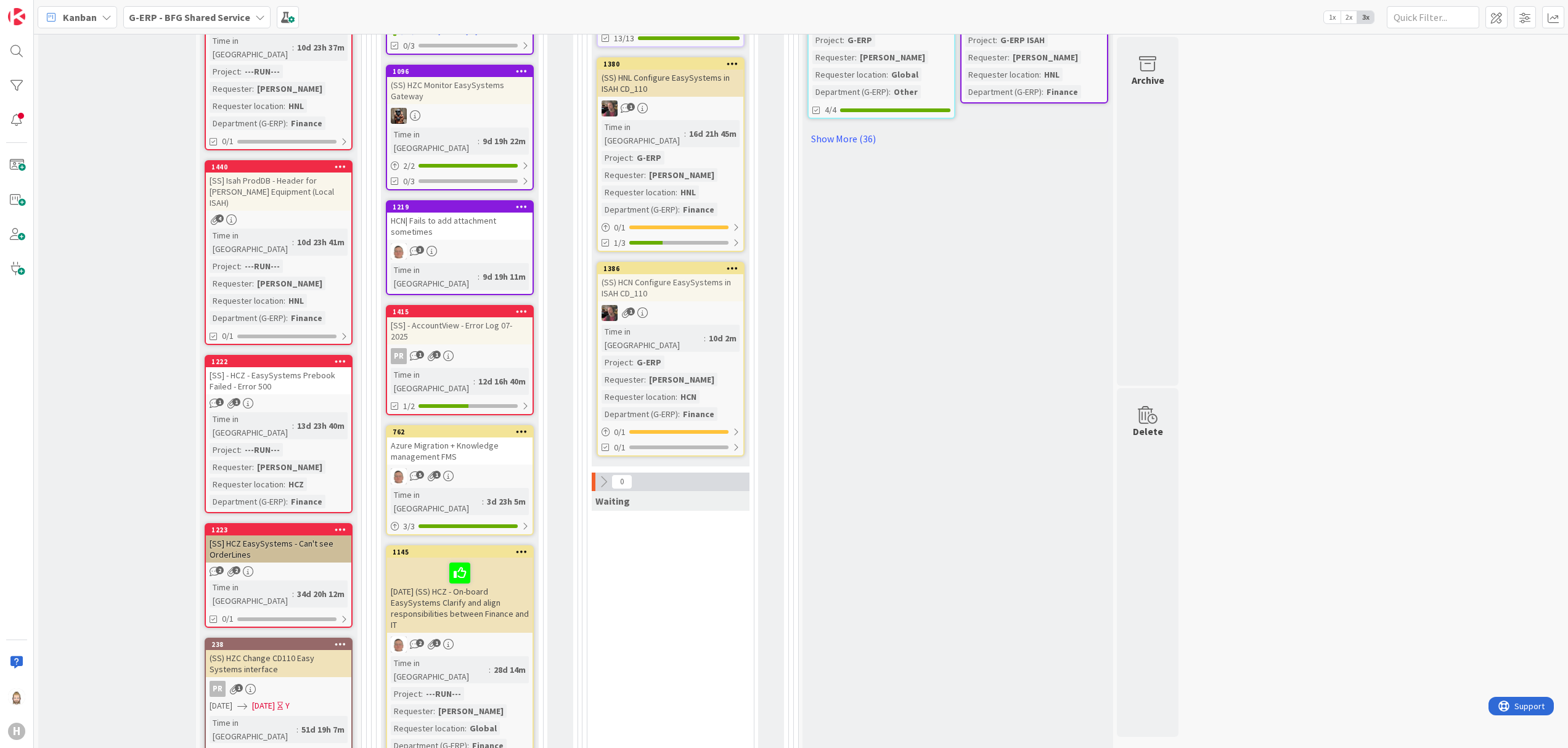
click at [434, 212] on div "HCN| Fails to add attachment sometimes" at bounding box center [460, 226] width 145 height 27
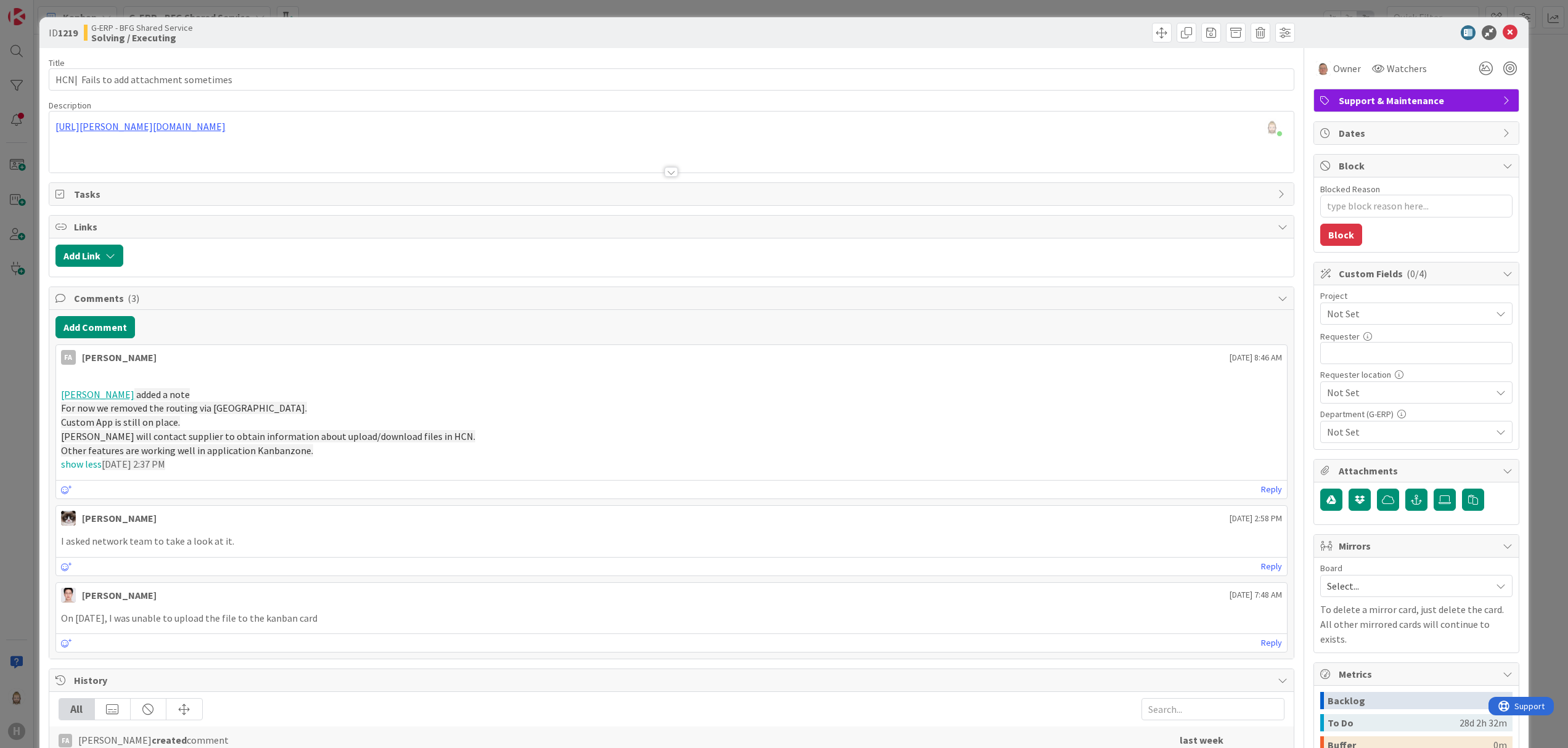
click at [380, 128] on div "[PERSON_NAME] just joined [URL][PERSON_NAME][DOMAIN_NAME]" at bounding box center [671, 142] width 1245 height 61
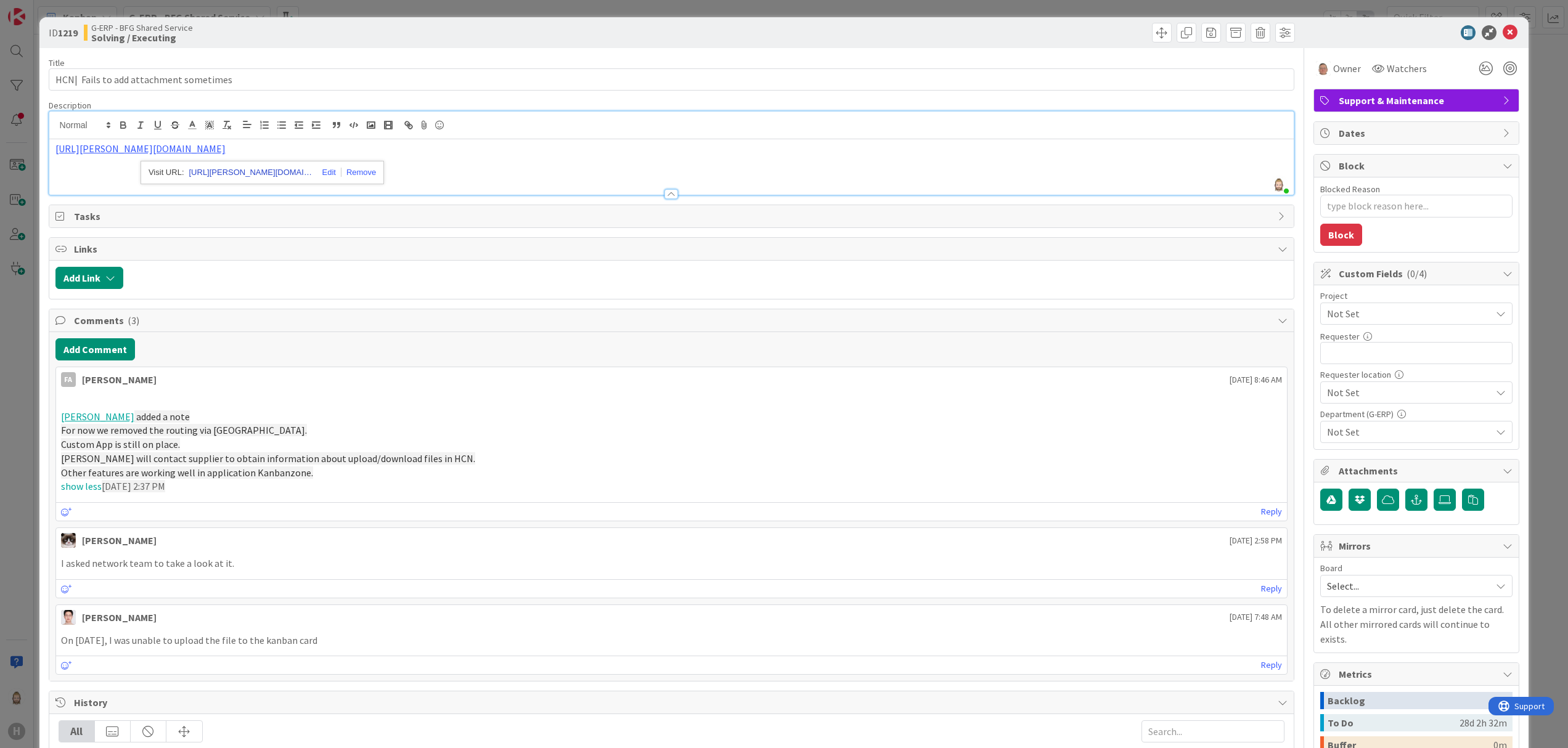
click at [243, 168] on link "[URL][PERSON_NAME][DOMAIN_NAME]" at bounding box center [250, 173] width 123 height 16
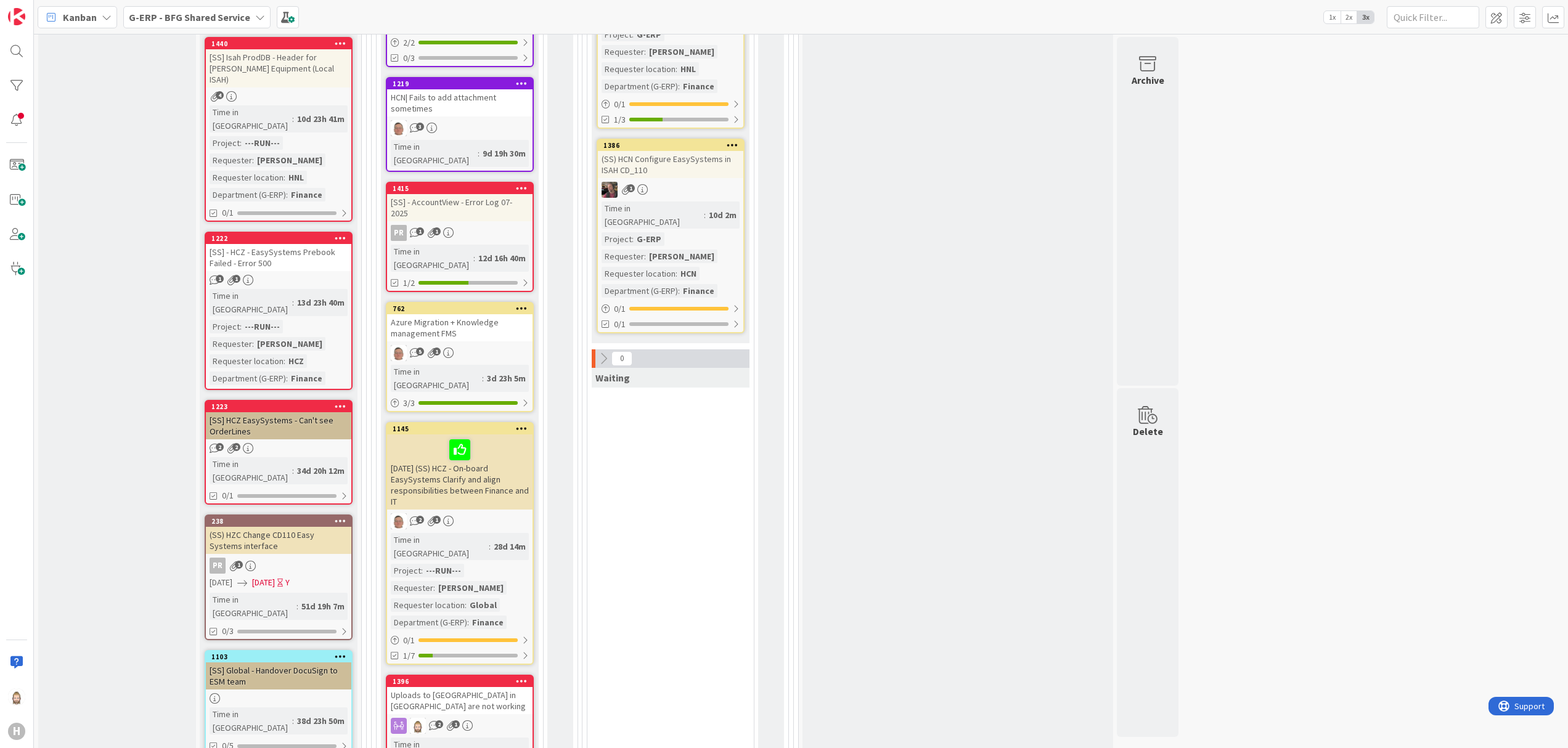
scroll to position [739, 0]
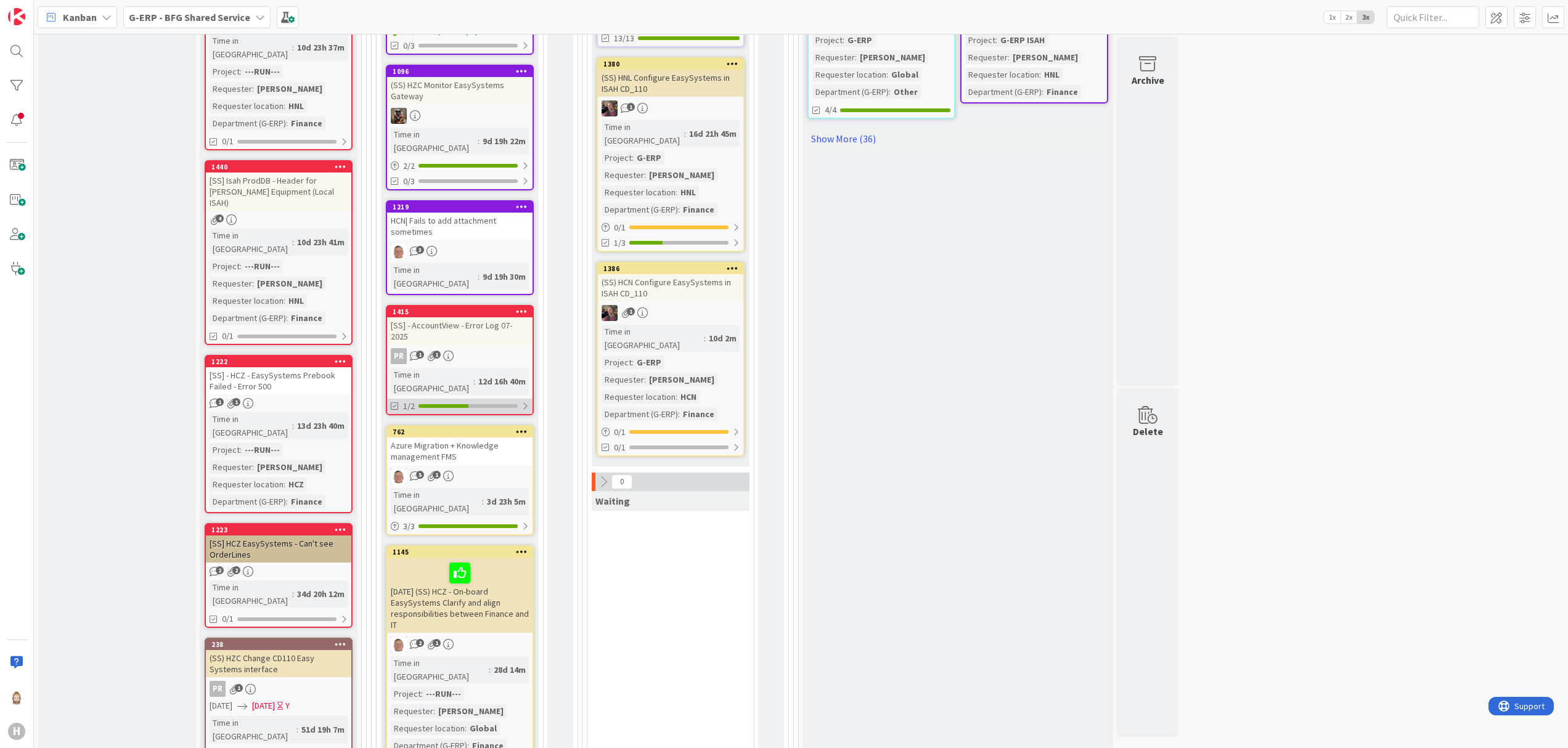
click at [525, 401] on div at bounding box center [524, 406] width 7 height 10
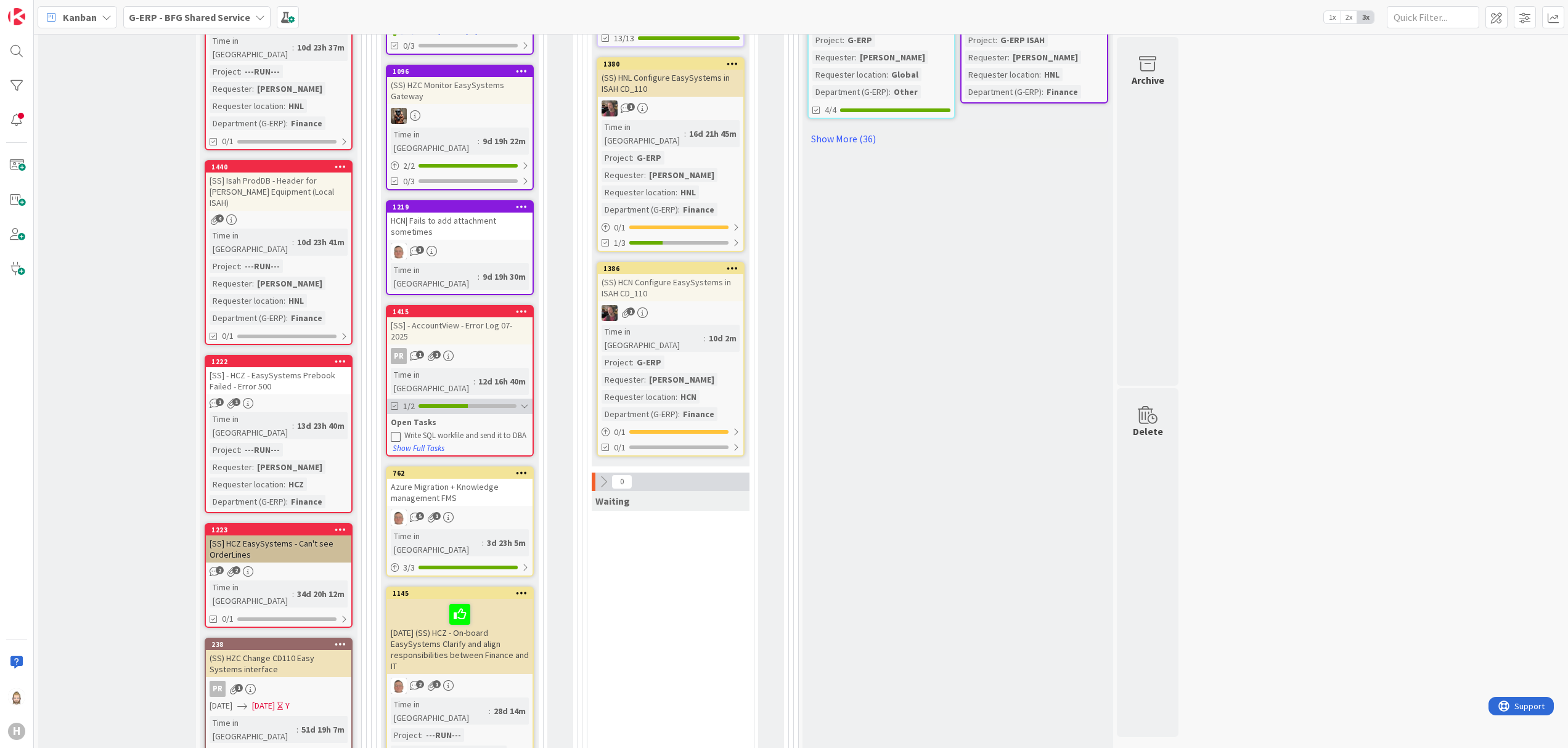
click at [523, 399] on div "1/2" at bounding box center [460, 406] width 145 height 15
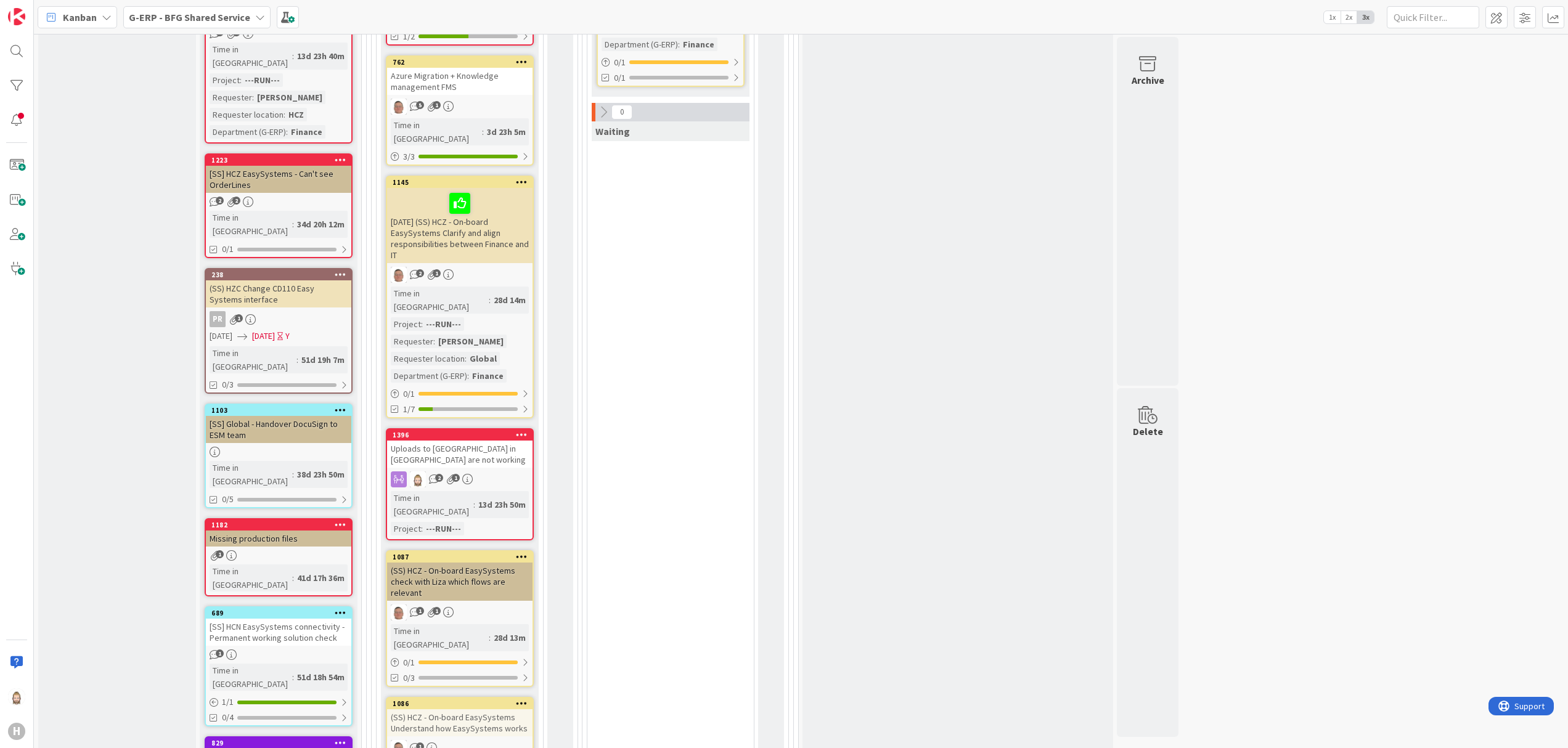
scroll to position [985, 0]
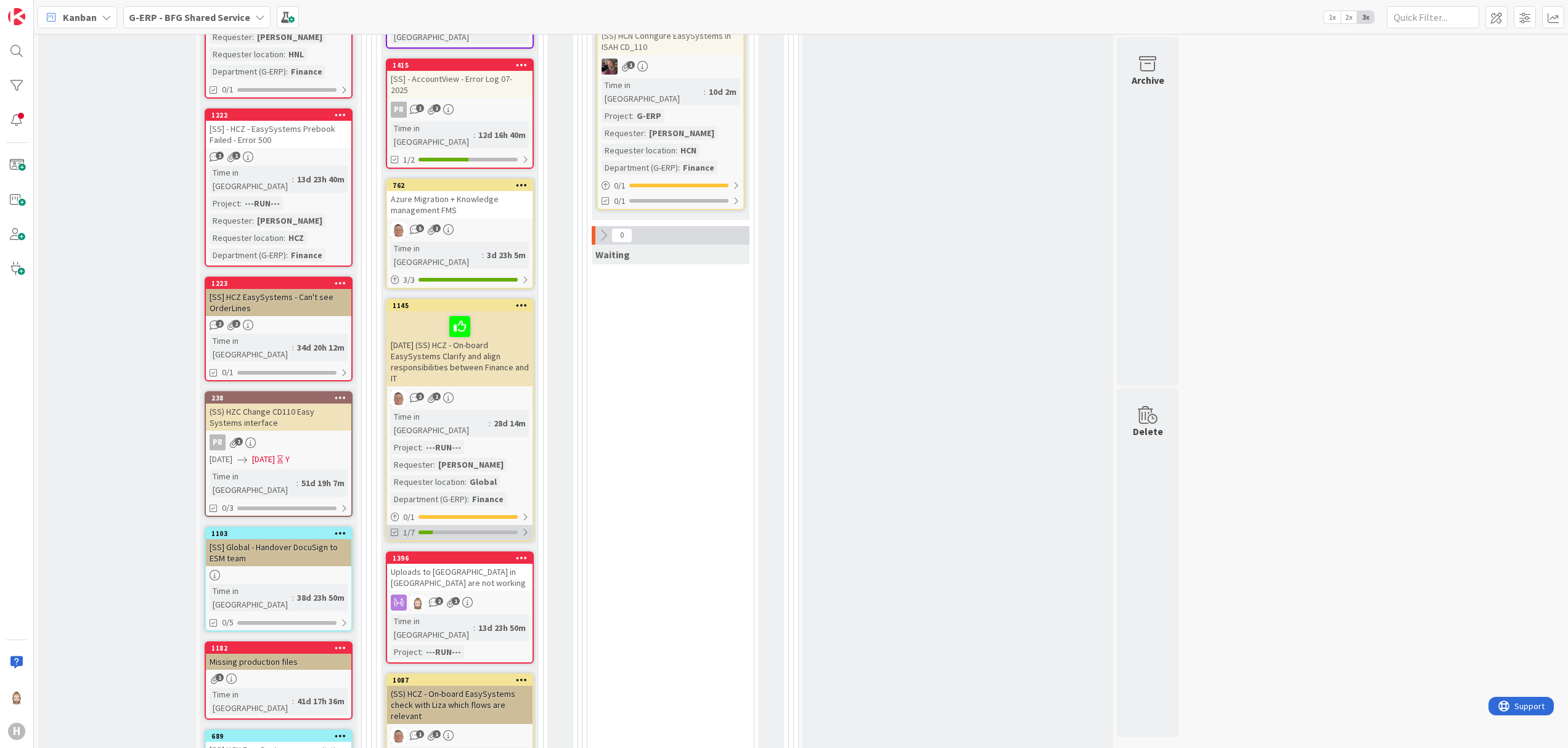
click at [504, 530] on div at bounding box center [468, 532] width 100 height 3
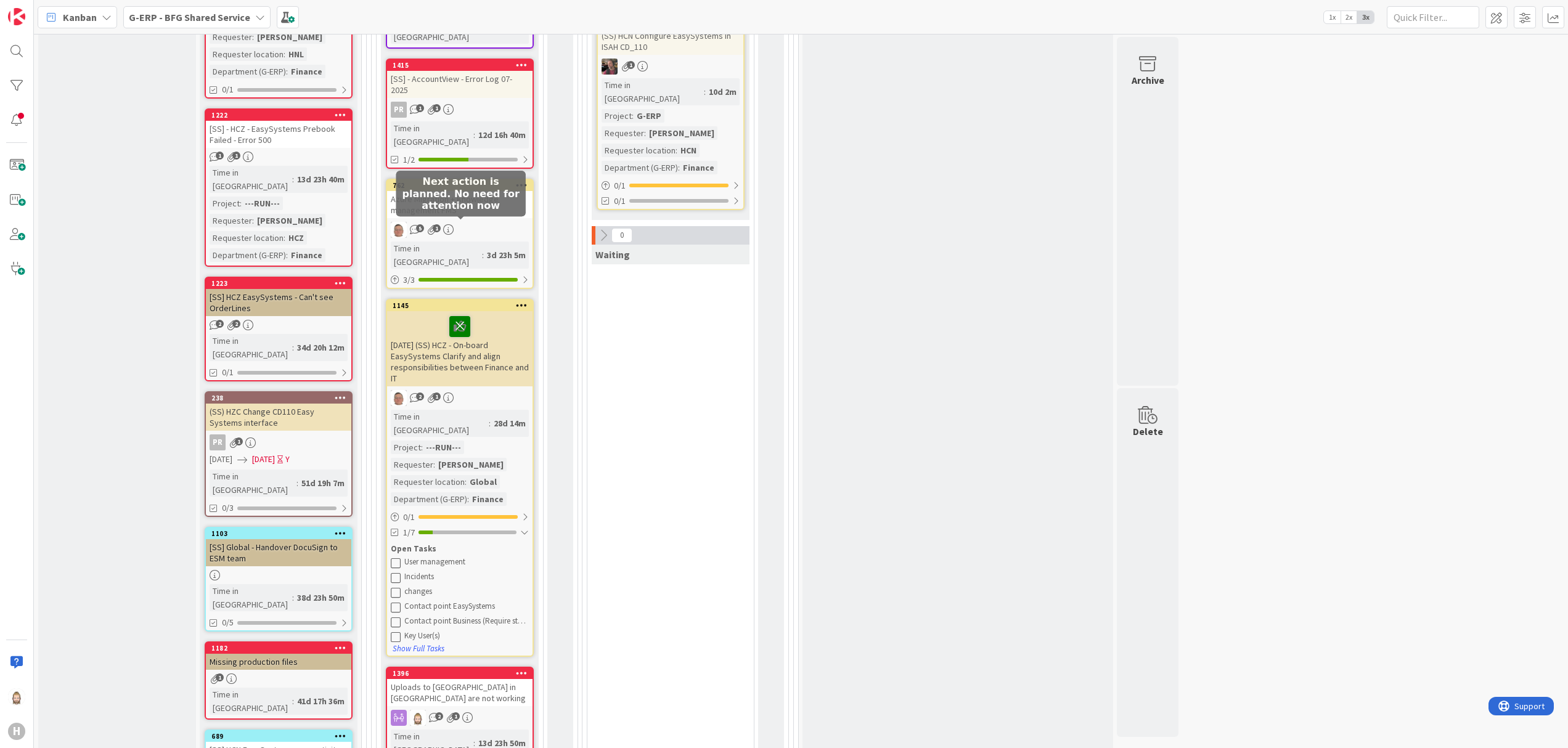
click at [461, 316] on icon at bounding box center [459, 325] width 21 height 19
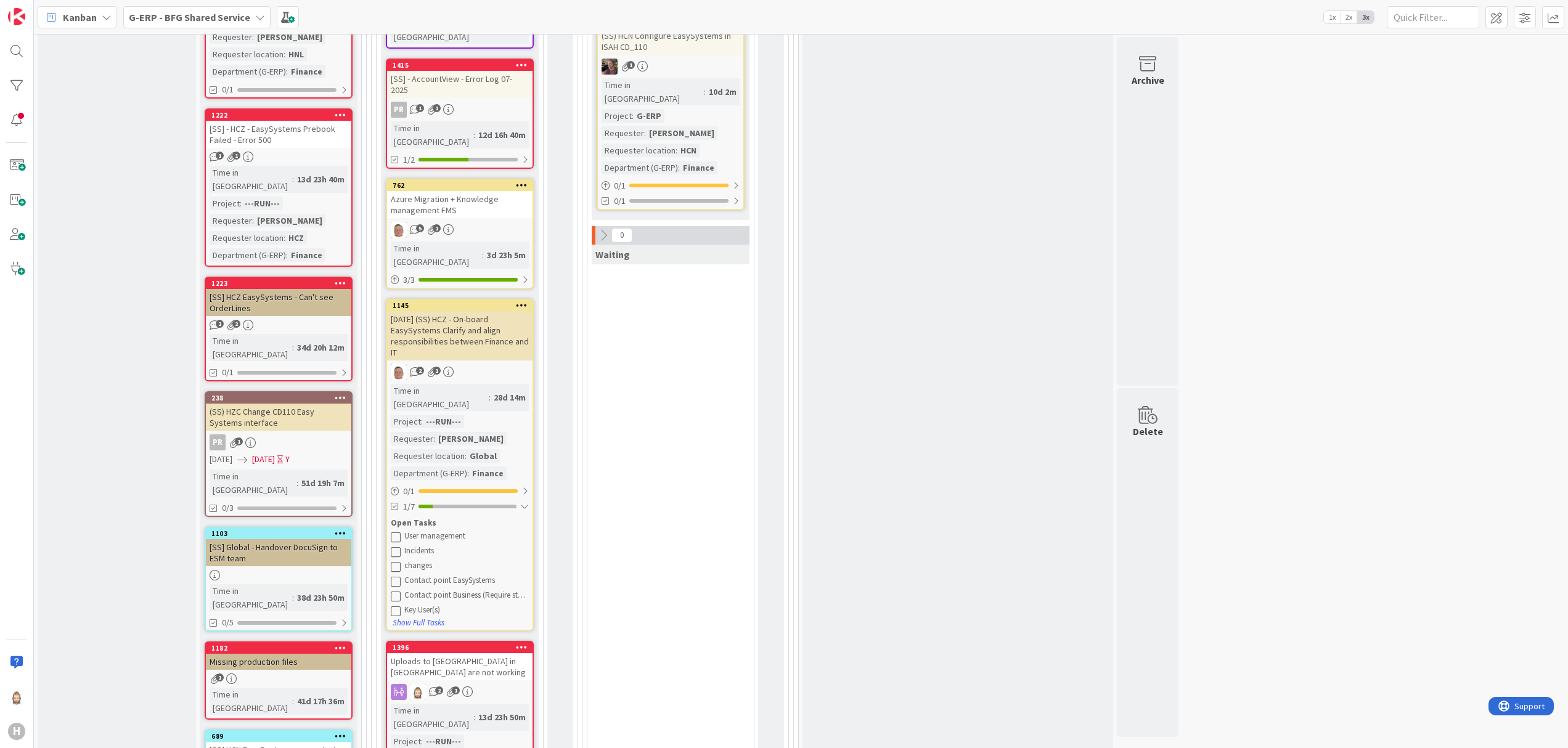
click at [444, 311] on div "[DATE] (SS) HCZ - On-board EasySystems Clarify and align responsibilities betwe…" at bounding box center [460, 335] width 145 height 49
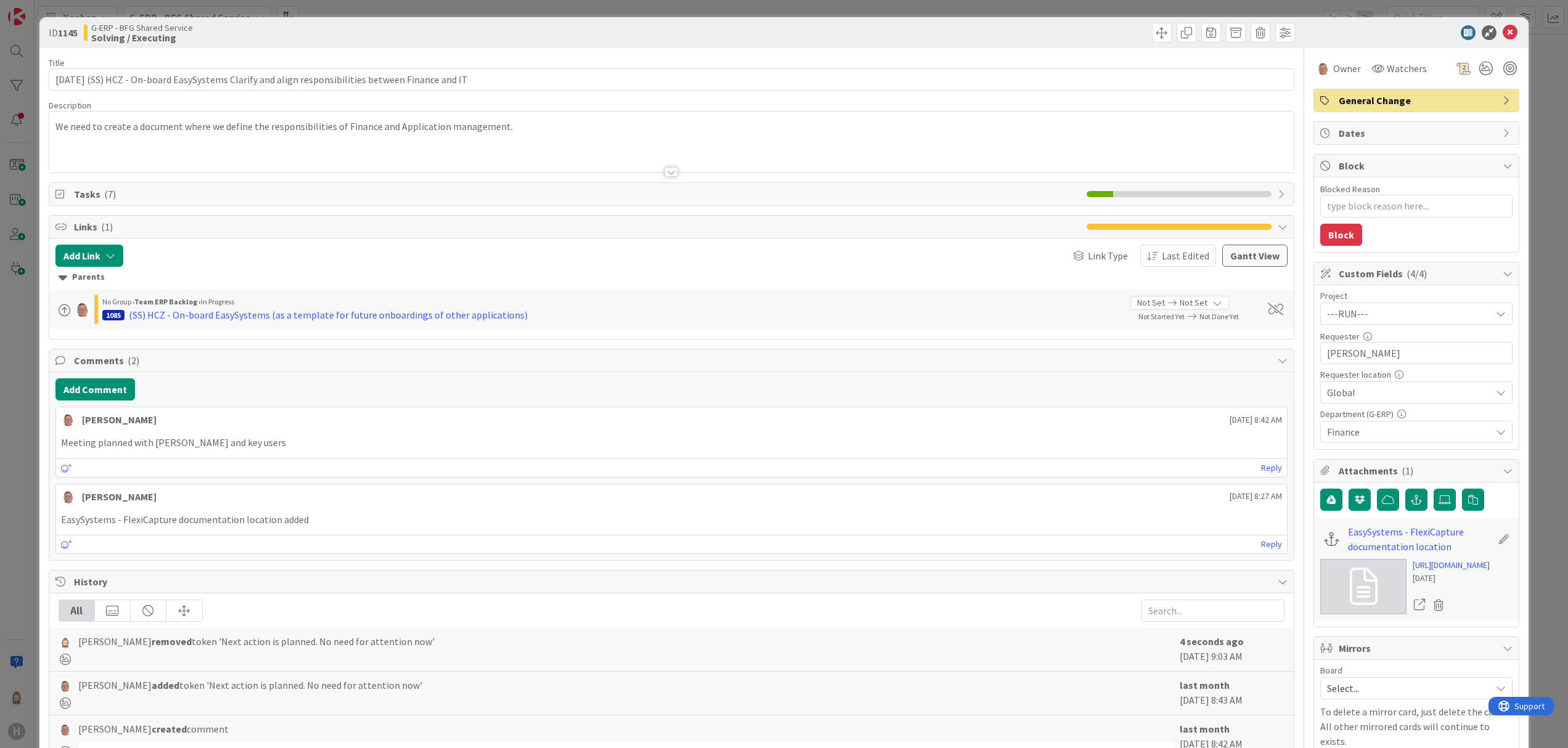
type textarea "x"
drag, startPoint x: 97, startPoint y: 79, endPoint x: -5, endPoint y: 97, distance: 103.6
click at [0, 97] on html "H Kanban G-ERP - BFG Shared Service 1x 2x 3x Kanban Options Card ID Time in Col…" at bounding box center [784, 374] width 1568 height 748
type input "(SS) HCZ - On-board EasySystems Clarify and align responsibilities between Fina…"
type textarea "x"
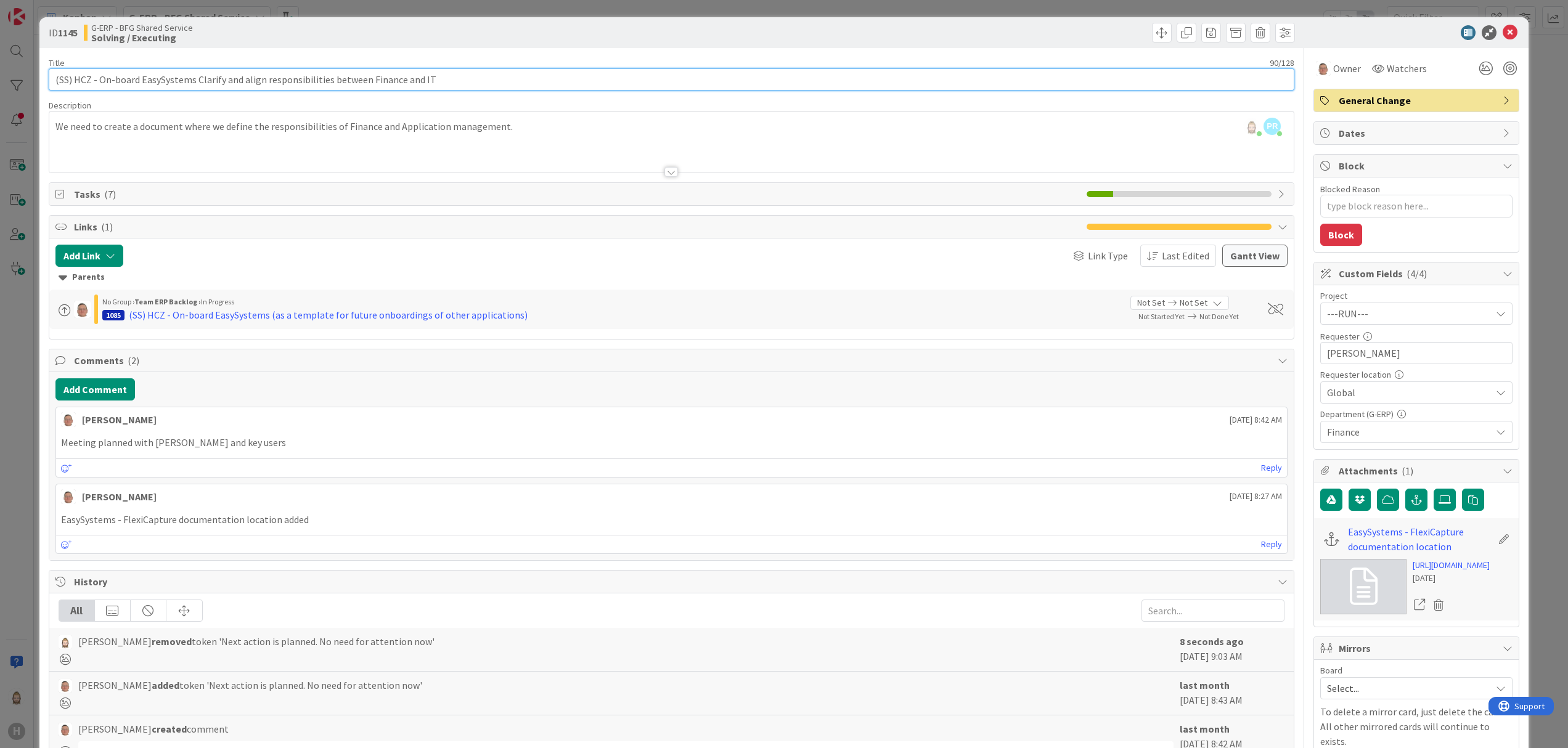
type input "(SS) HCZ - On-board EasySystems Clarify and align responsibilities between Fina…"
type textarea "x"
type input "(SS) HCZ - On-board EasySystems Clarify and align responsibilities between Fina…"
click at [1175, 30] on icon at bounding box center [1510, 33] width 15 height 15
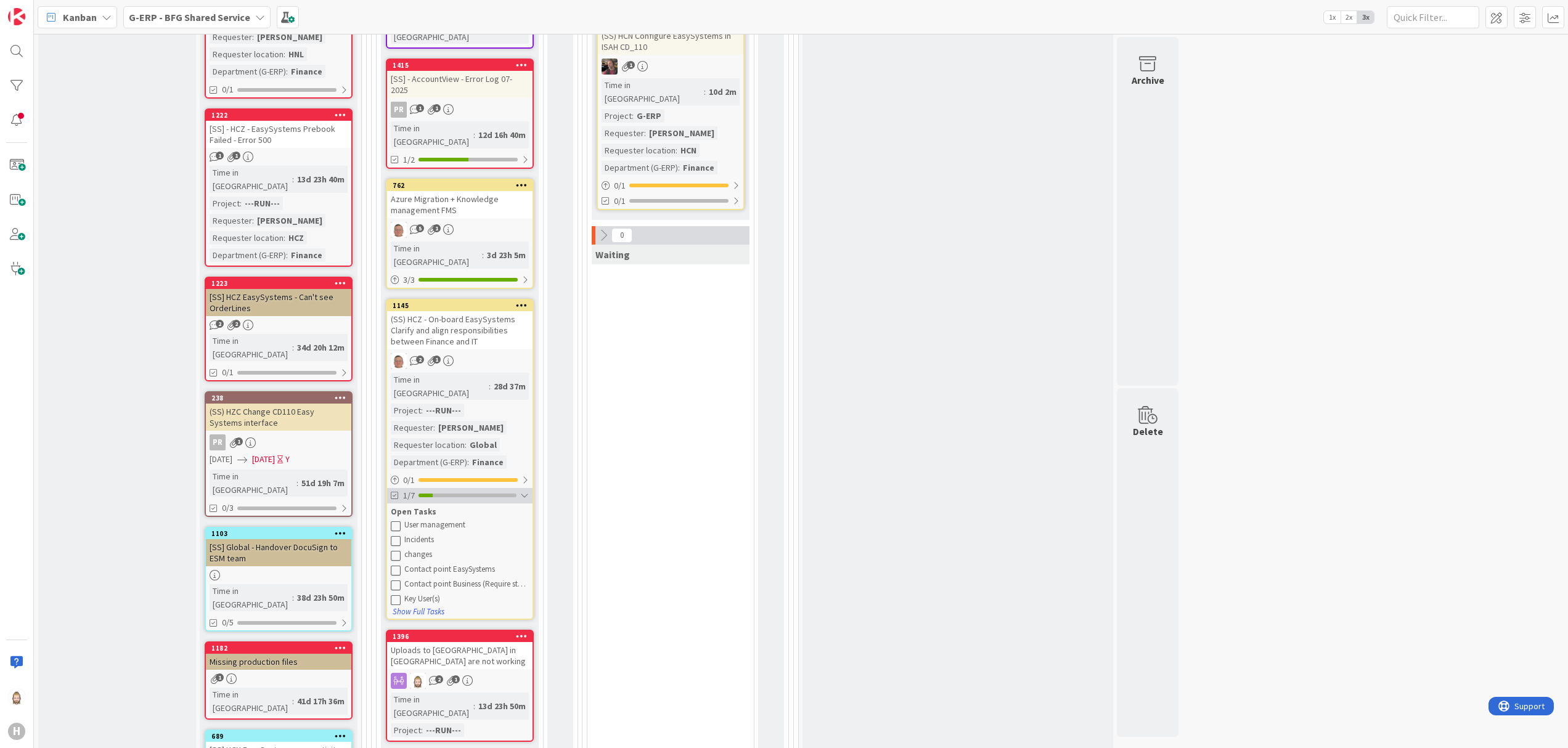
click at [525, 491] on div at bounding box center [524, 495] width 9 height 10
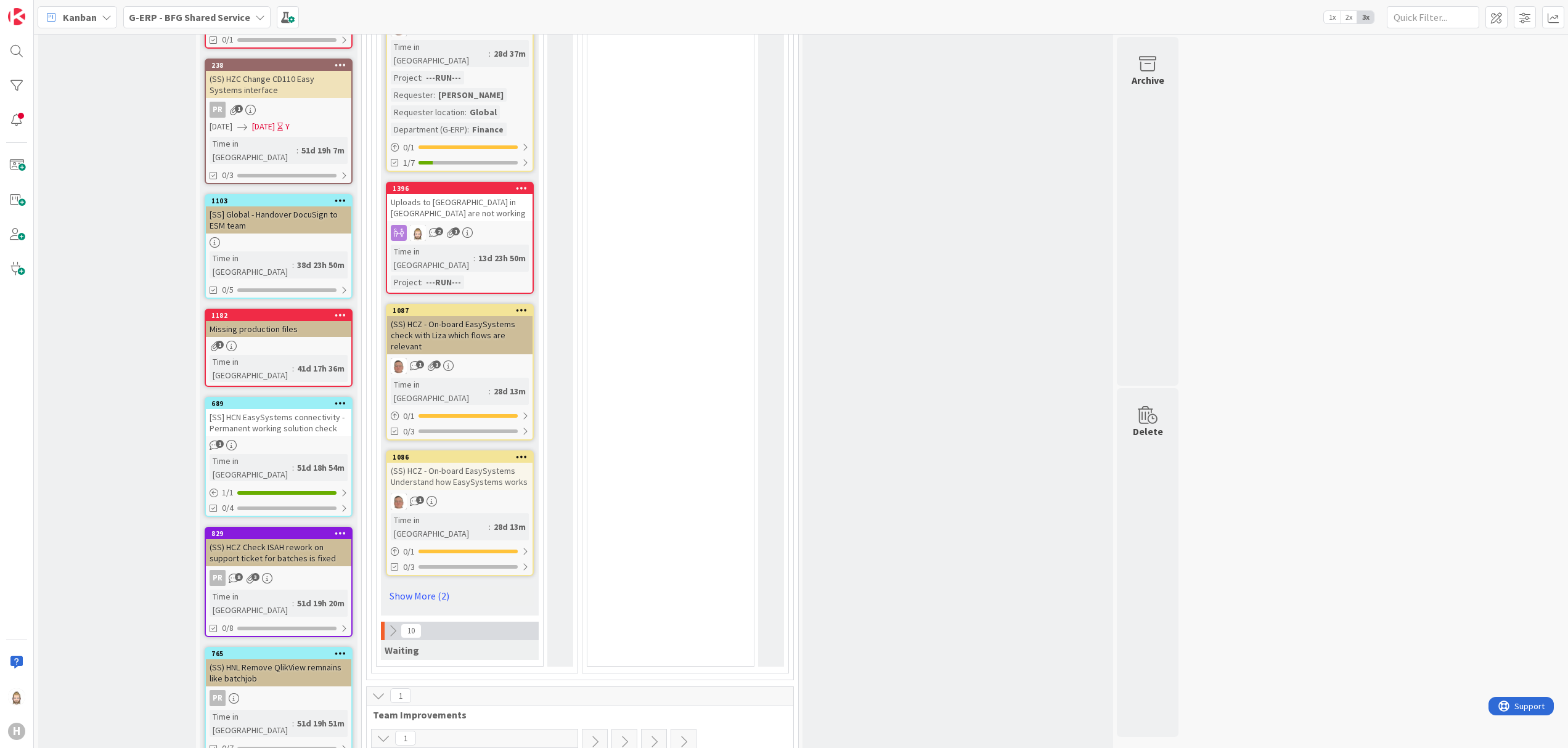
scroll to position [1355, 0]
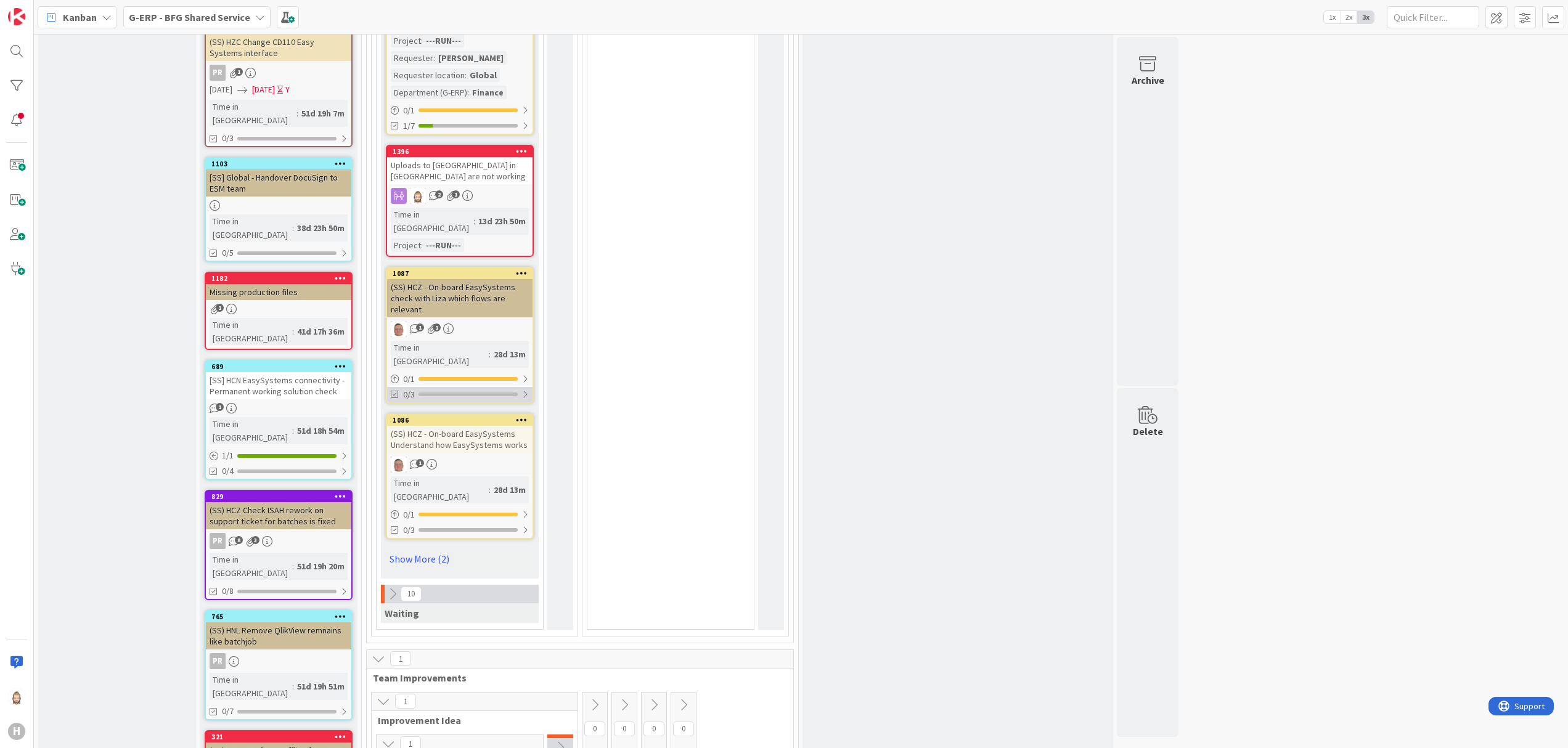
click at [514, 387] on div "0/3" at bounding box center [460, 394] width 145 height 15
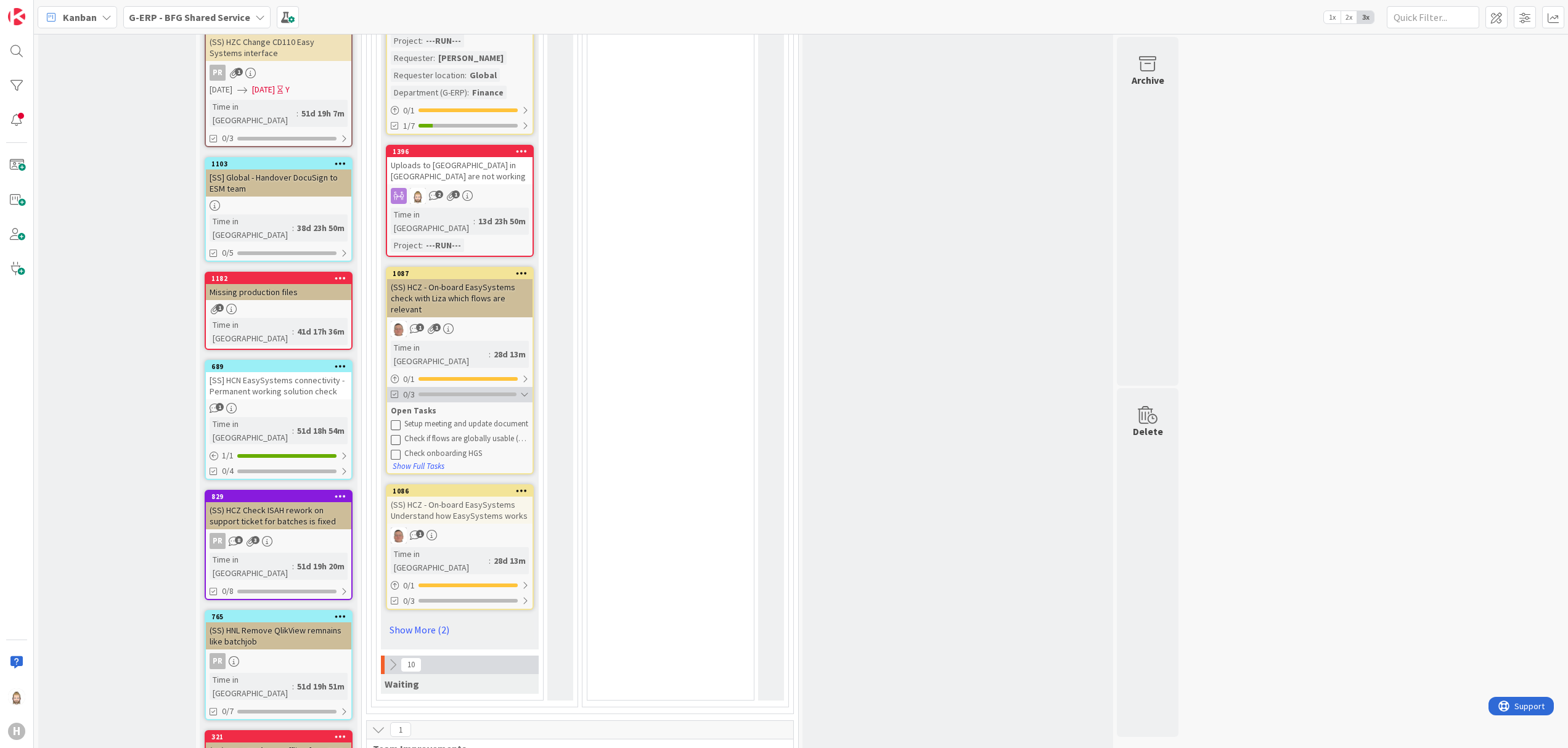
click at [485, 387] on div "0/3" at bounding box center [460, 394] width 145 height 15
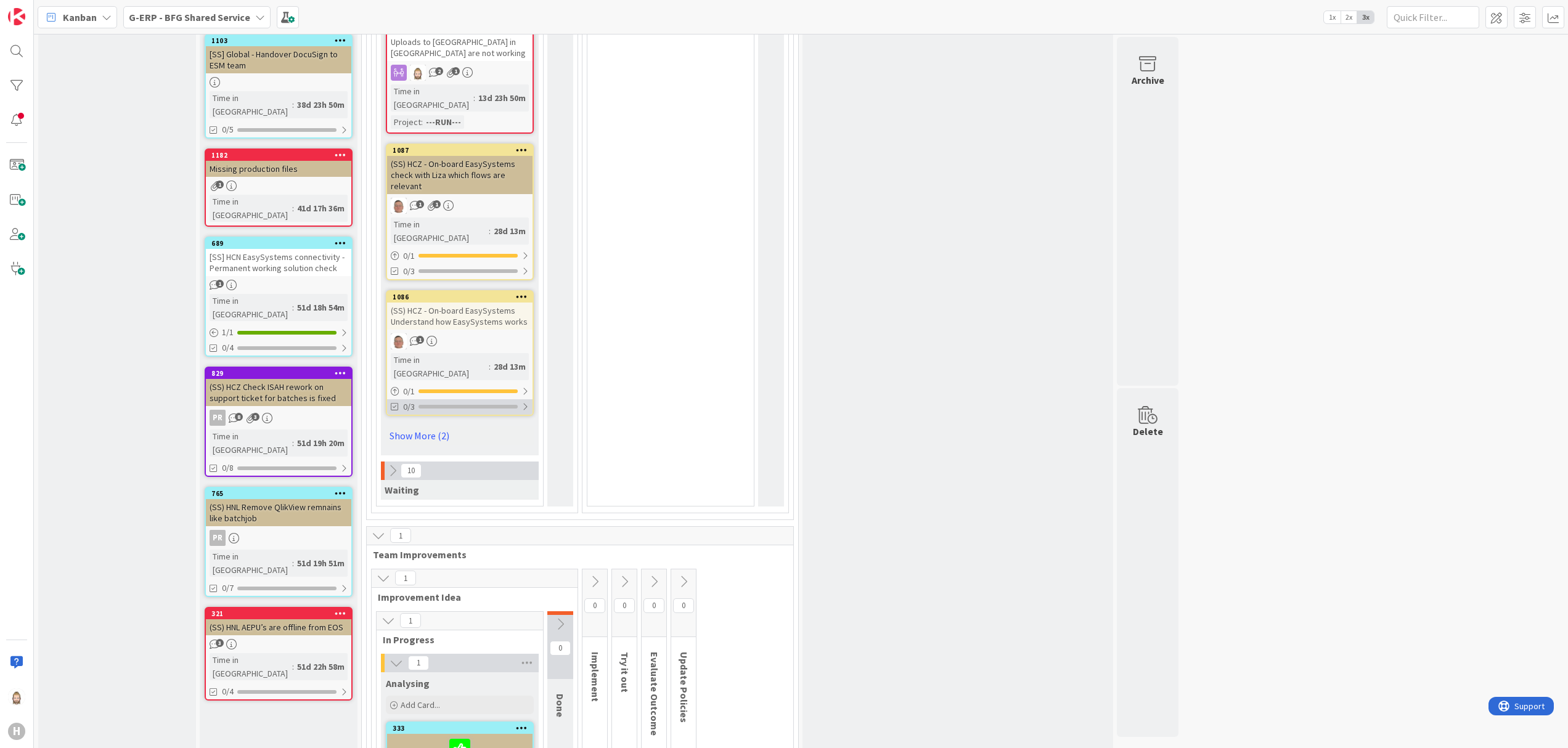
scroll to position [1494, 0]
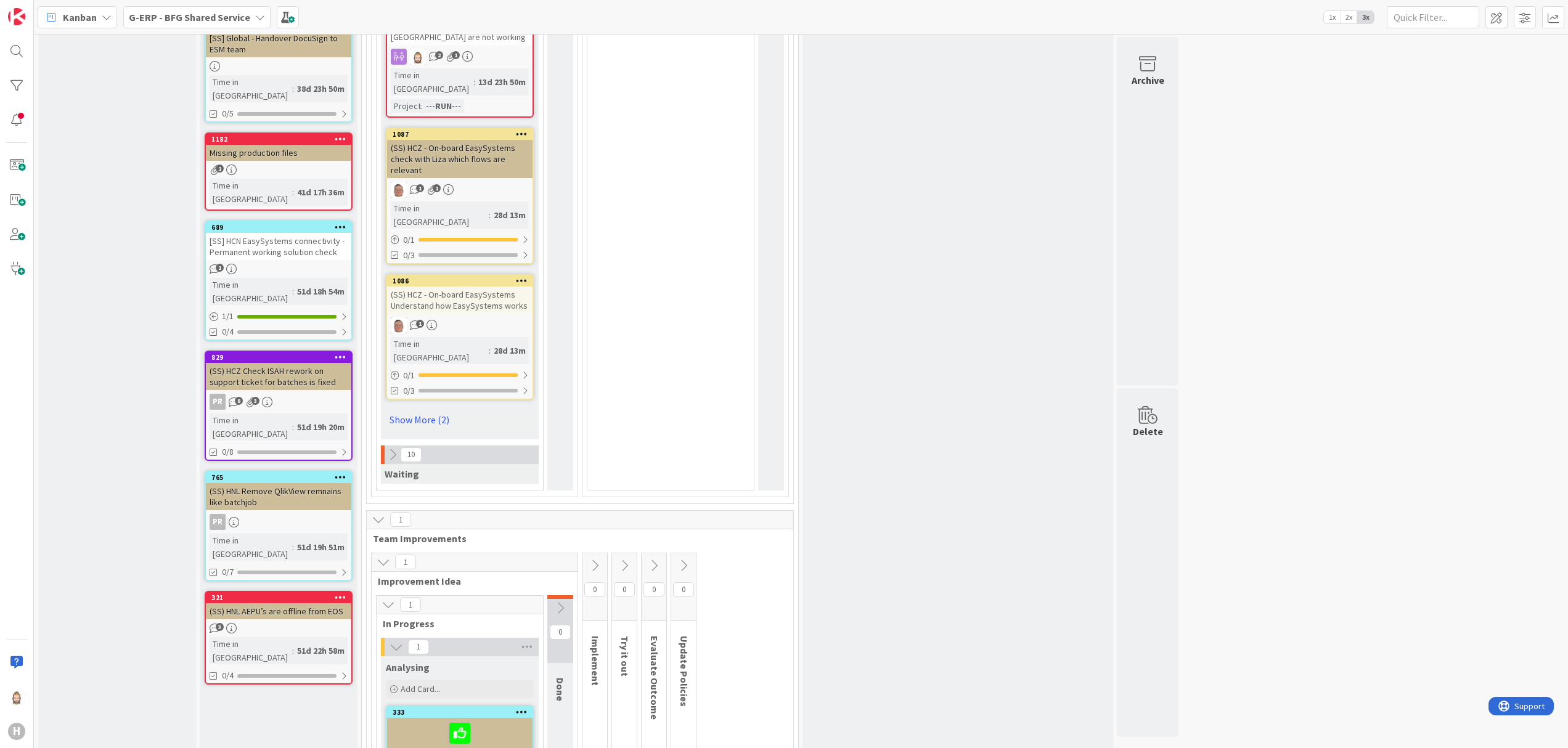
drag, startPoint x: 391, startPoint y: 293, endPoint x: 391, endPoint y: 286, distance: 7.0
click at [391, 448] on icon at bounding box center [393, 454] width 13 height 13
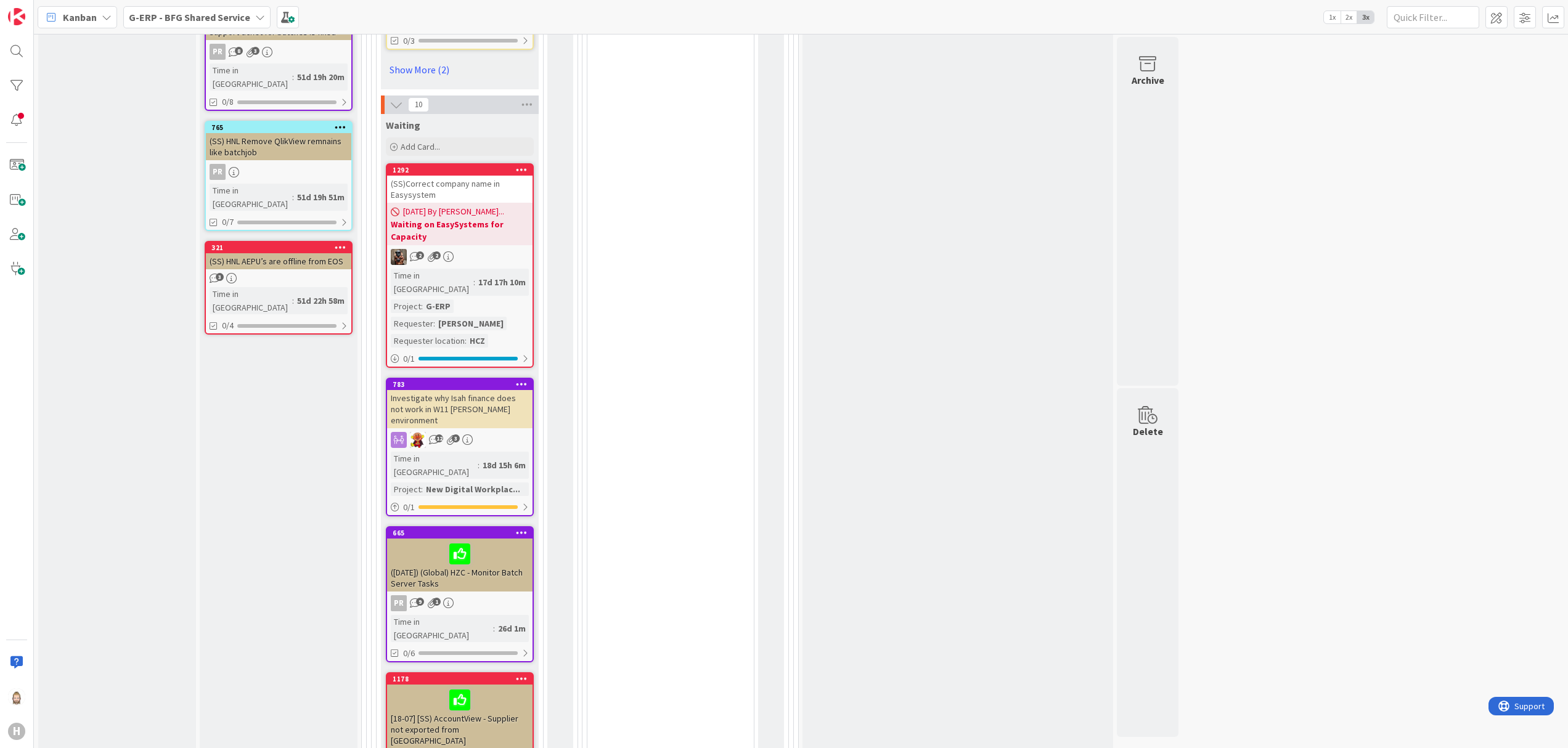
scroll to position [1987, 0]
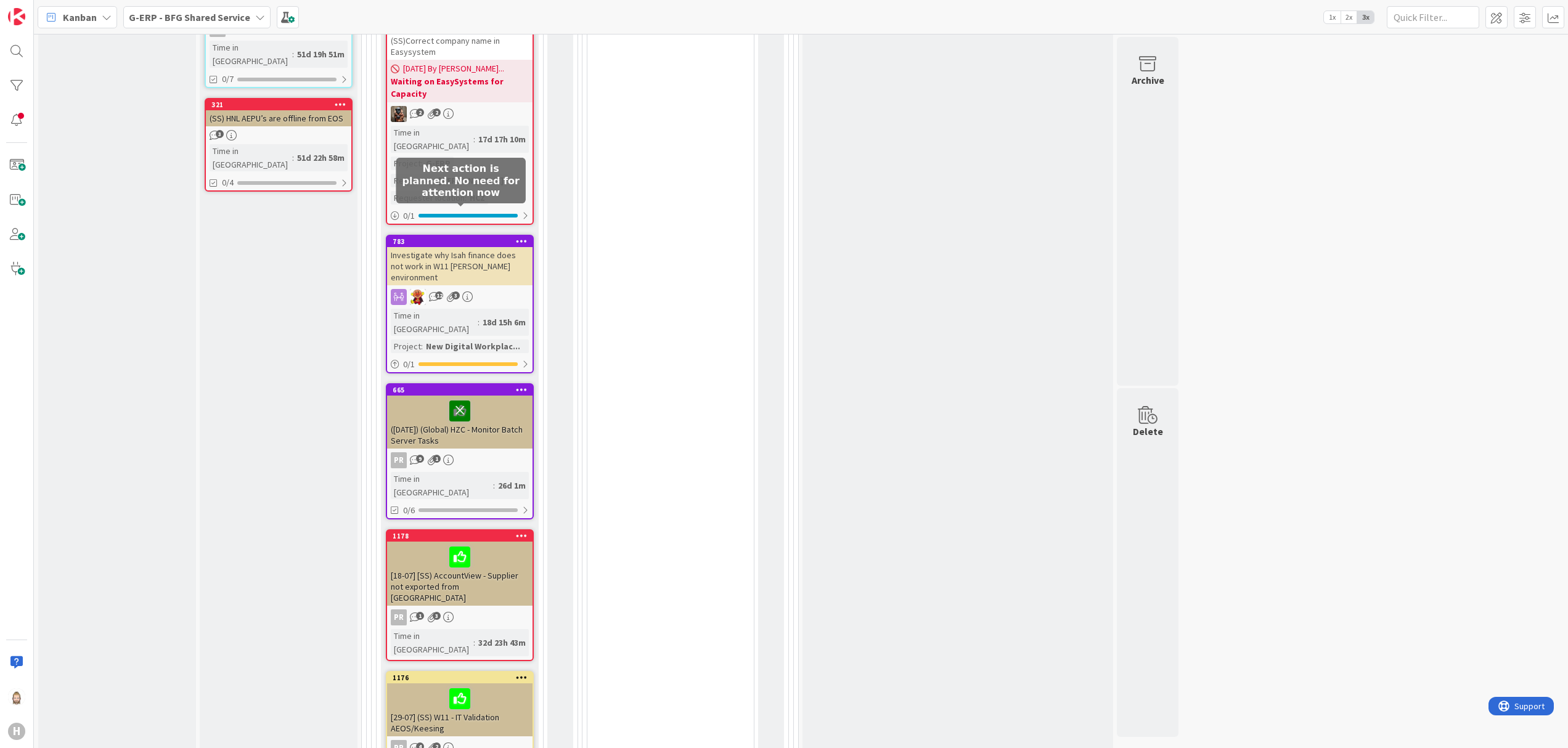
click at [461, 401] on icon at bounding box center [459, 410] width 21 height 19
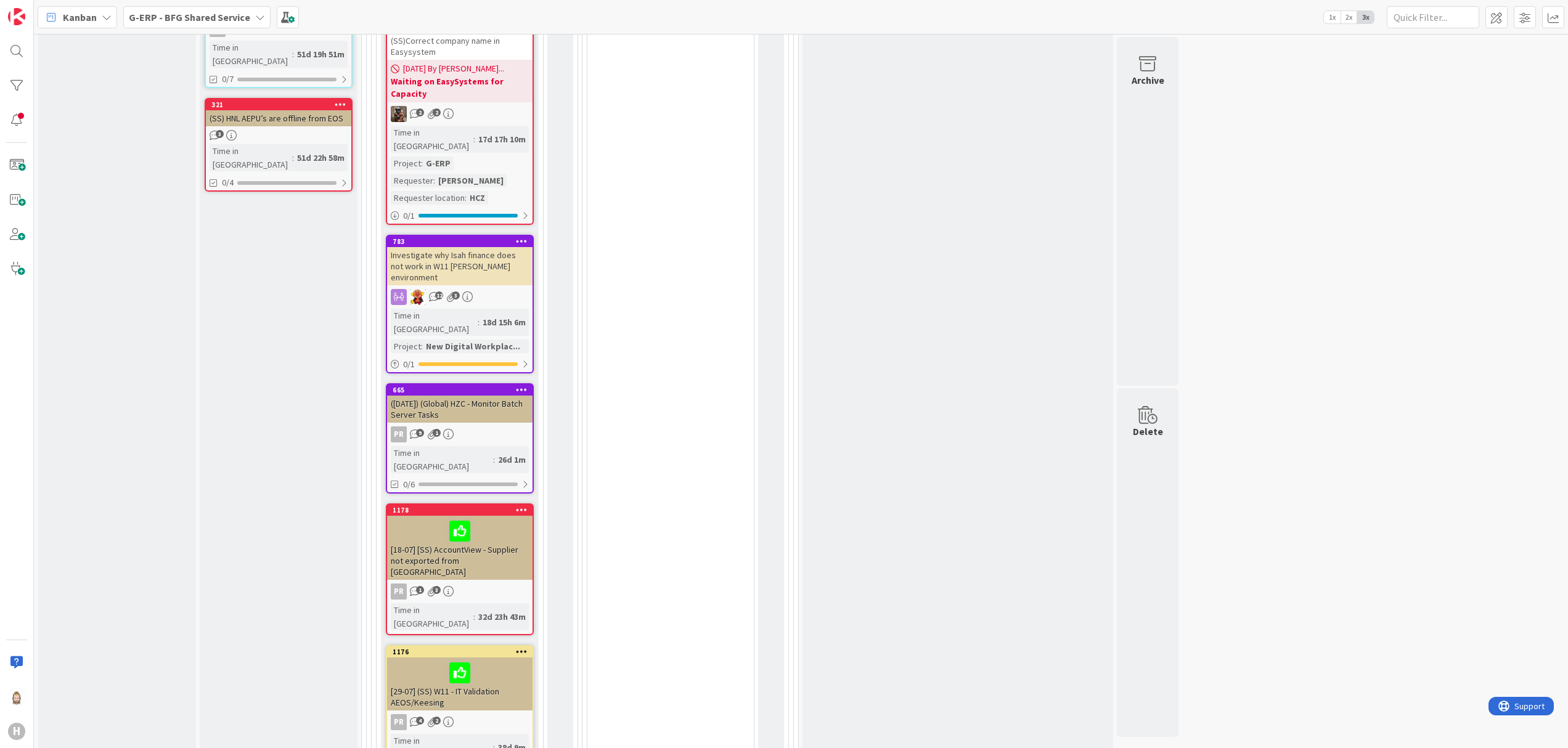
click at [427, 395] on div "([DATE]) (Global) HZC - Monitor Batch Server Tasks" at bounding box center [460, 409] width 145 height 27
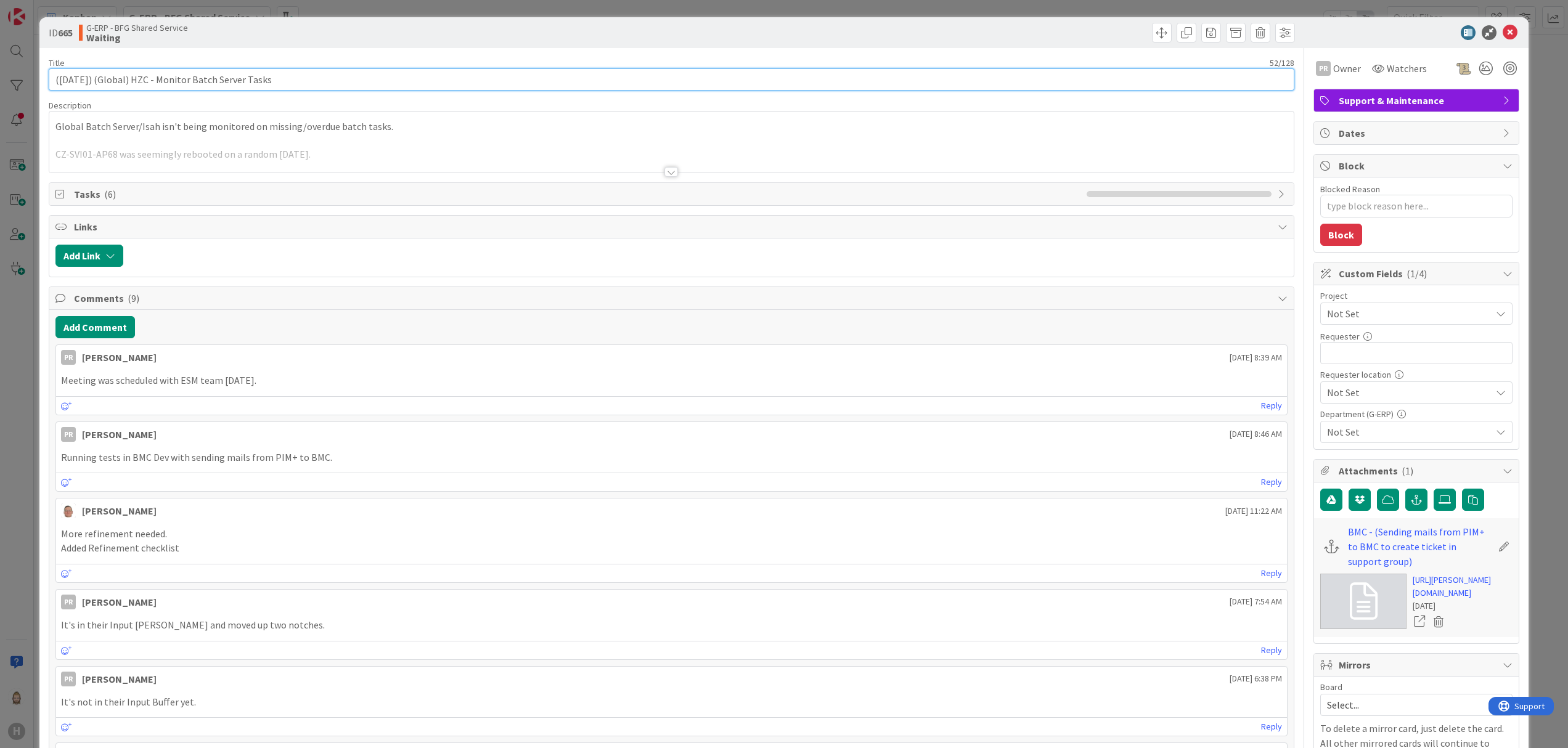
type textarea "x"
drag, startPoint x: 96, startPoint y: 75, endPoint x: -5, endPoint y: 92, distance: 102.4
click at [0, 92] on html "H Kanban G-ERP - BFG Shared Service 1x 2x 3x Kanban Options Card ID Time in Col…" at bounding box center [784, 374] width 1568 height 748
type input "(Global) HZC - Monitor Batch Server Tasks"
type textarea "x"
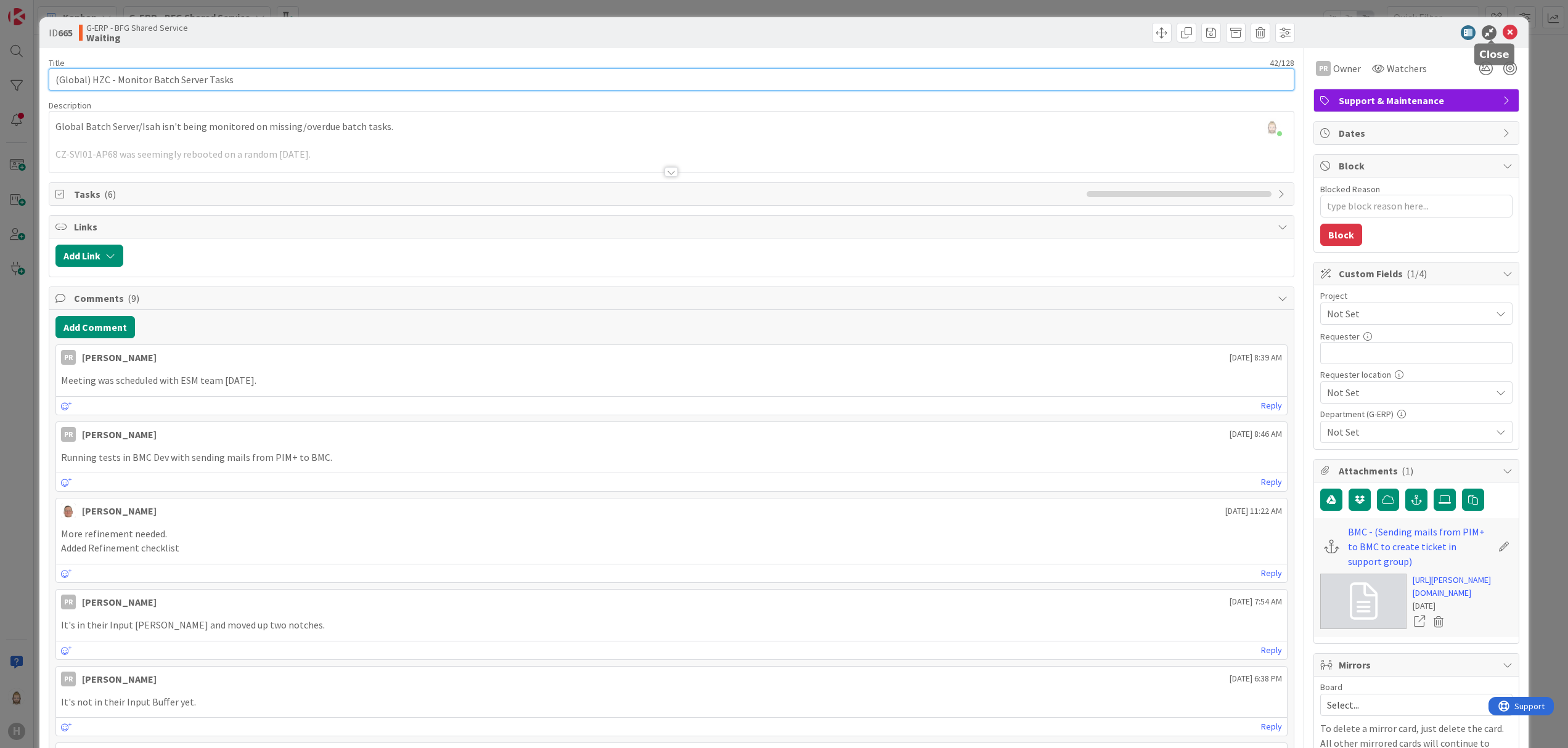
type input "(Global) HZC - Monitor Batch Server Tasks"
drag, startPoint x: 1487, startPoint y: 36, endPoint x: 1477, endPoint y: 40, distance: 10.8
click at [1175, 36] on icon at bounding box center [1510, 33] width 15 height 15
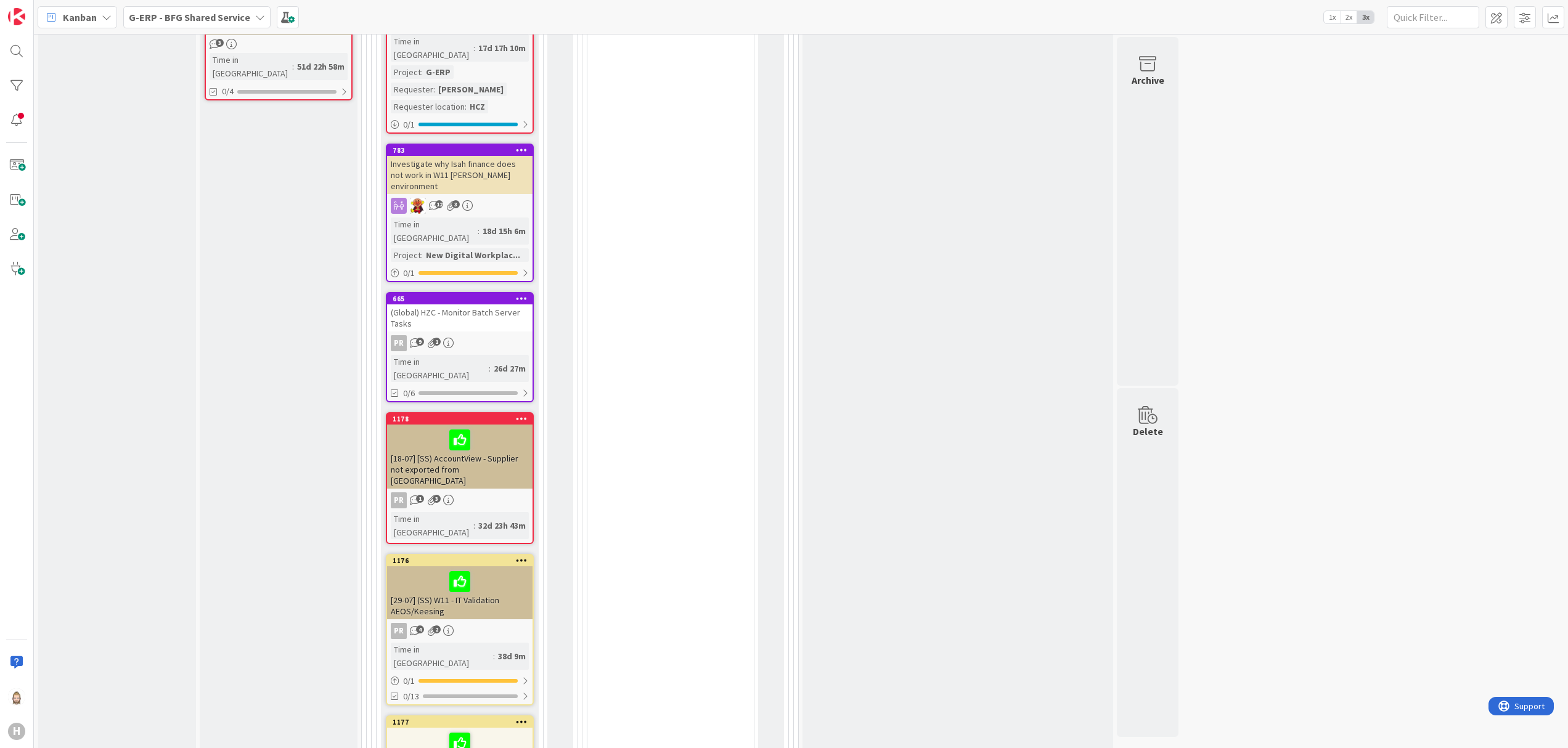
scroll to position [2110, 0]
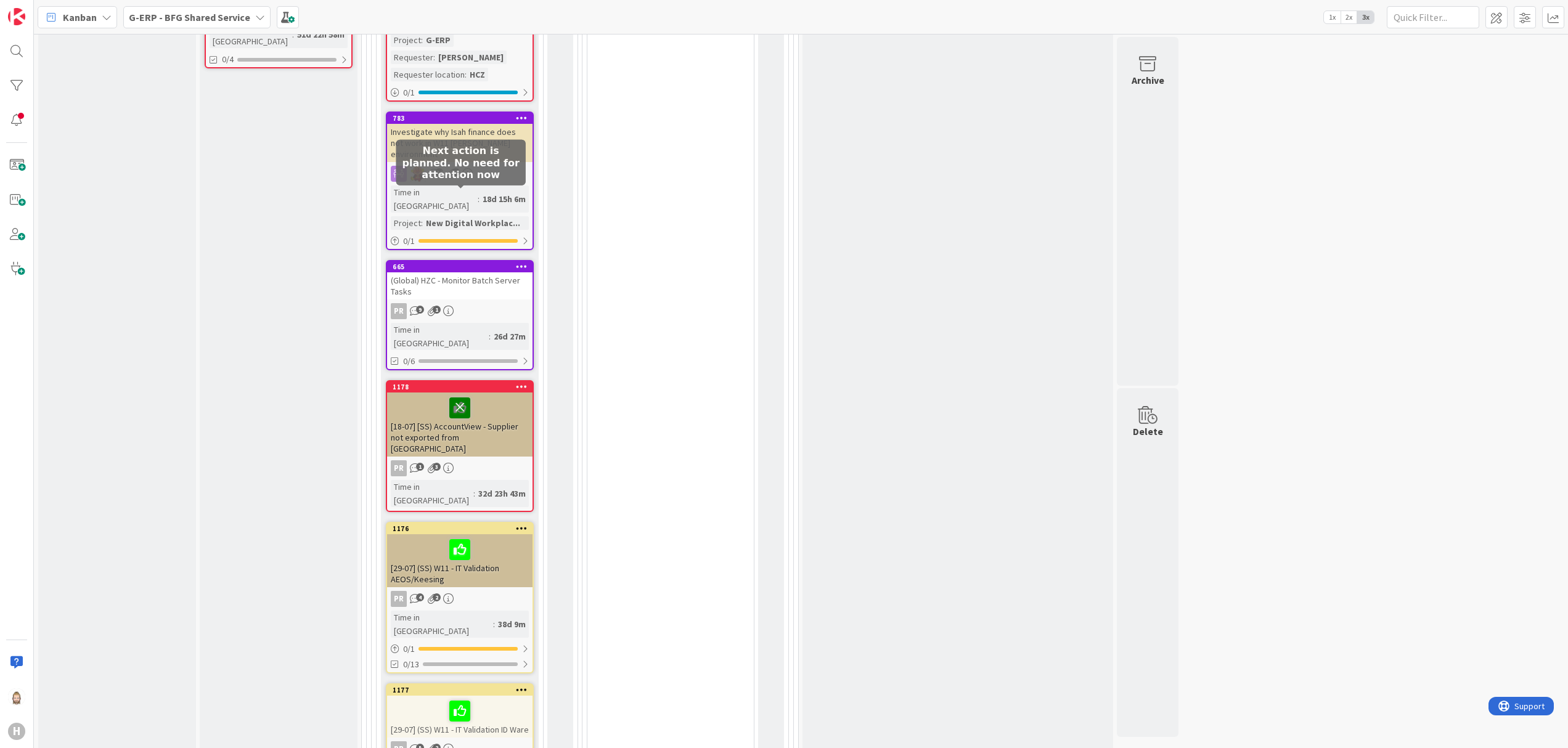
click at [463, 397] on icon at bounding box center [459, 407] width 21 height 19
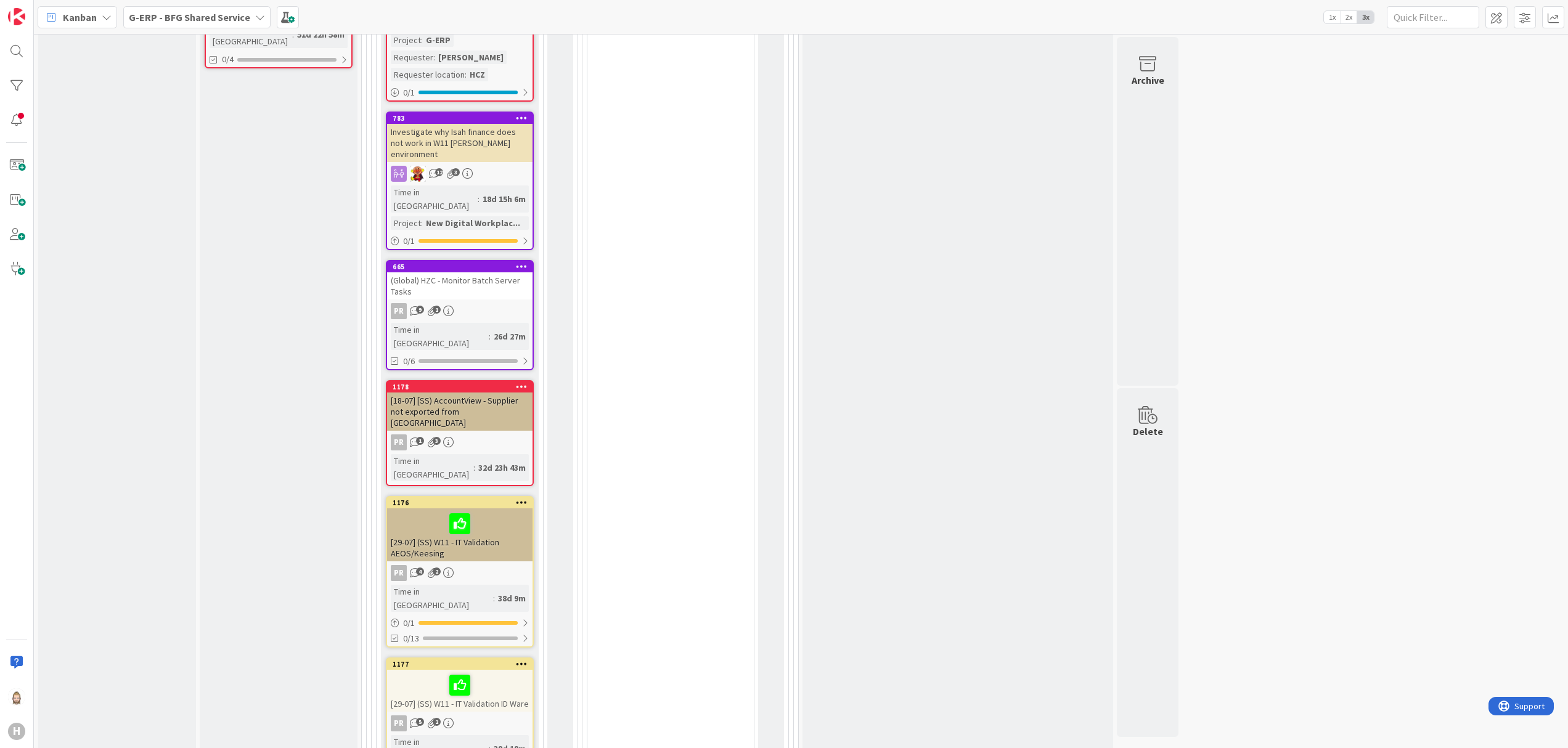
click at [447, 392] on div "[18-07] [SS) AccountView - Supplier not exported from [GEOGRAPHIC_DATA]" at bounding box center [460, 411] width 145 height 38
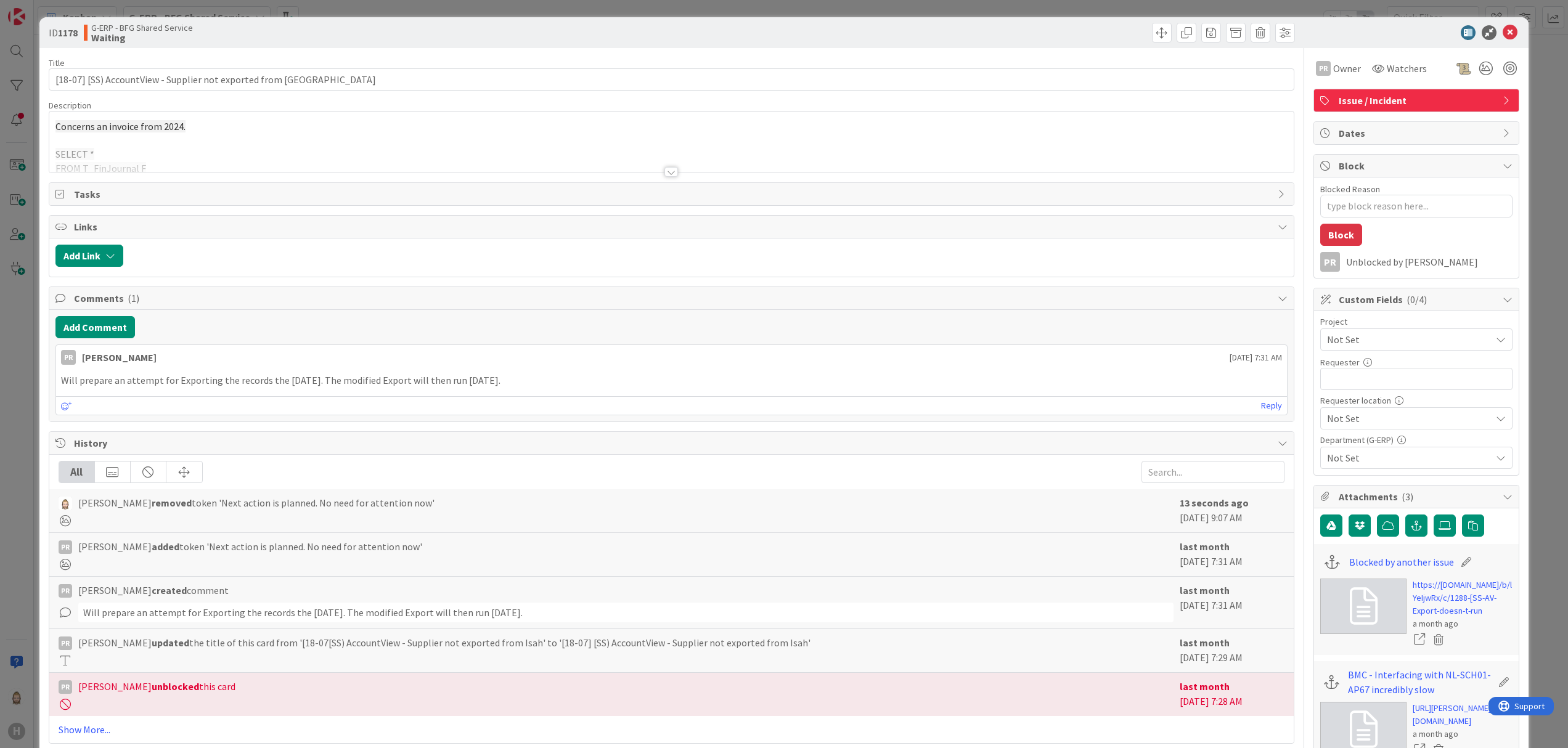
type textarea "x"
drag, startPoint x: 81, startPoint y: 85, endPoint x: -5, endPoint y: 92, distance: 86.3
click at [0, 92] on html "H Kanban G-ERP - BFG Shared Service 1x 2x 3x Kanban Options Card ID Time in Col…" at bounding box center [784, 374] width 1568 height 748
type input "[SS) AccountView - Supplier not exported from [GEOGRAPHIC_DATA]"
type textarea "x"
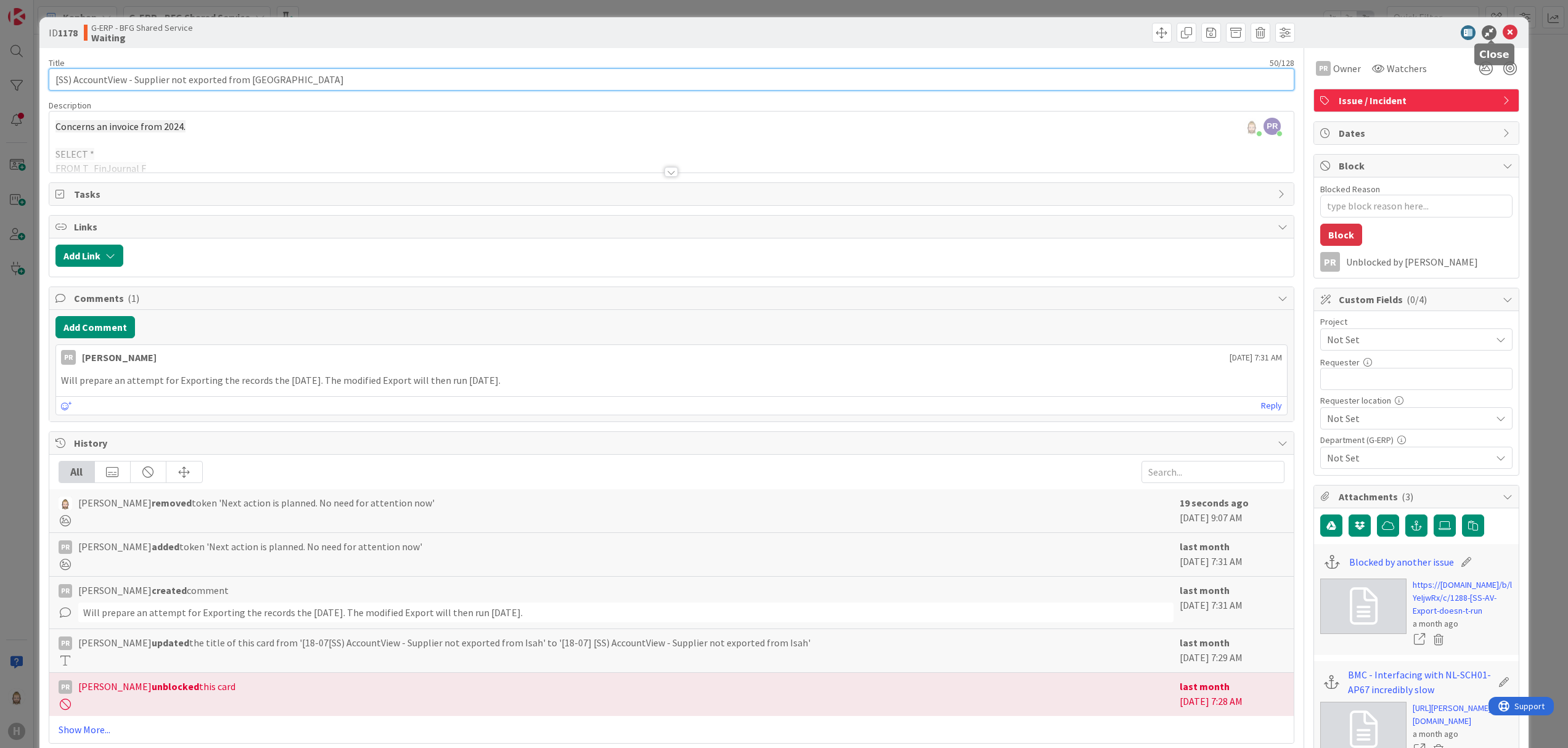
type input "[SS) AccountView - Supplier not exported from [GEOGRAPHIC_DATA]"
click at [1175, 33] on icon at bounding box center [1510, 33] width 15 height 15
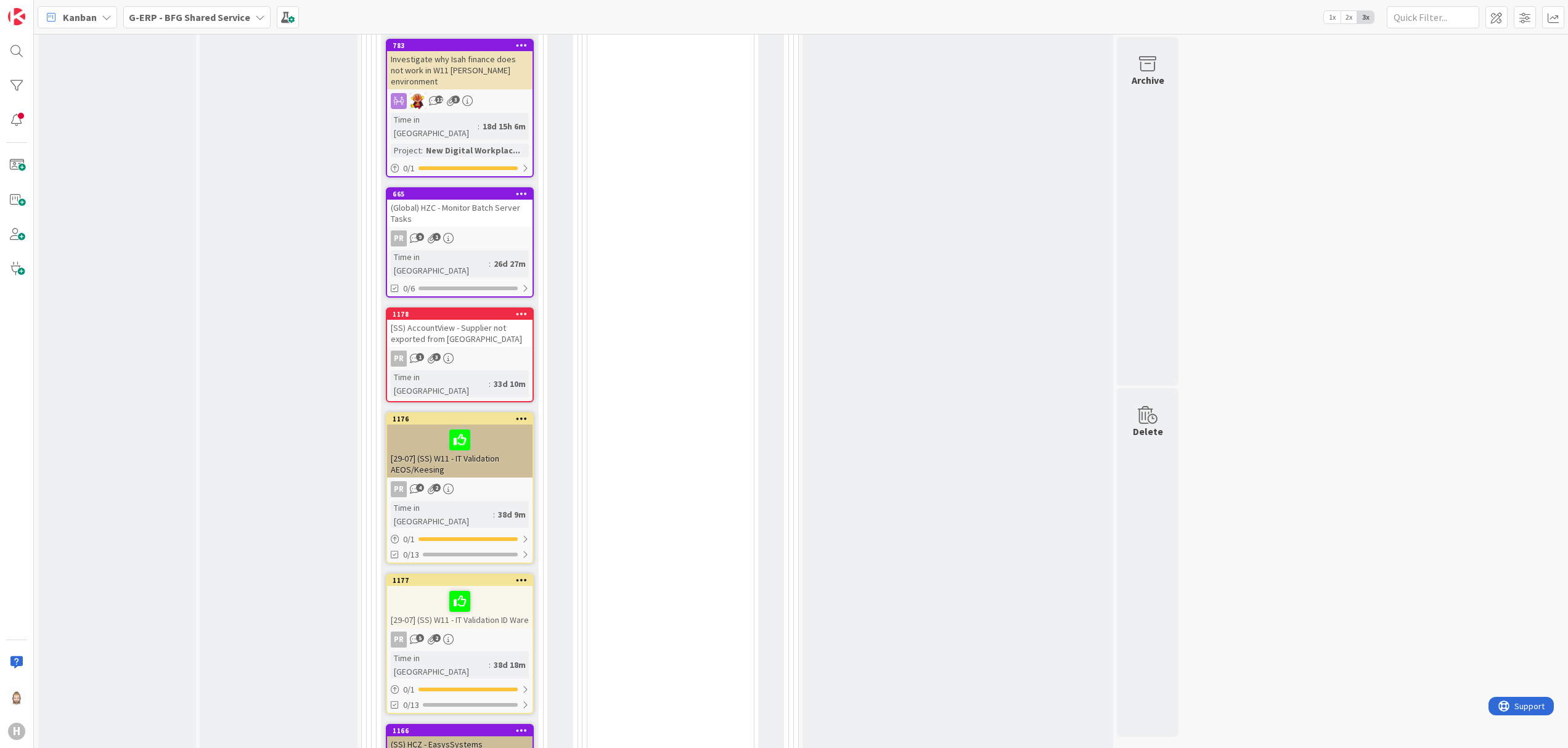
scroll to position [2233, 0]
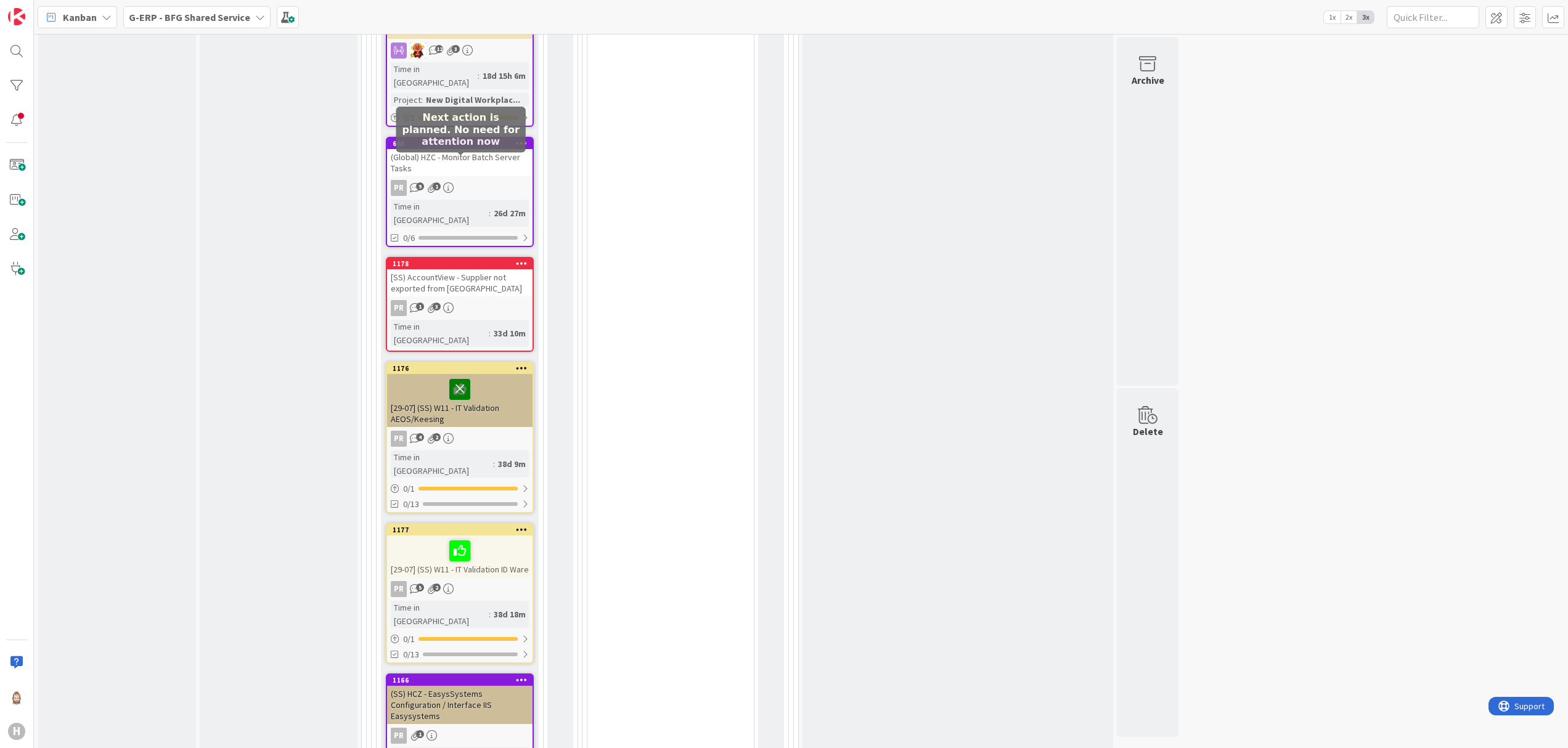
click at [461, 379] on icon at bounding box center [459, 388] width 21 height 19
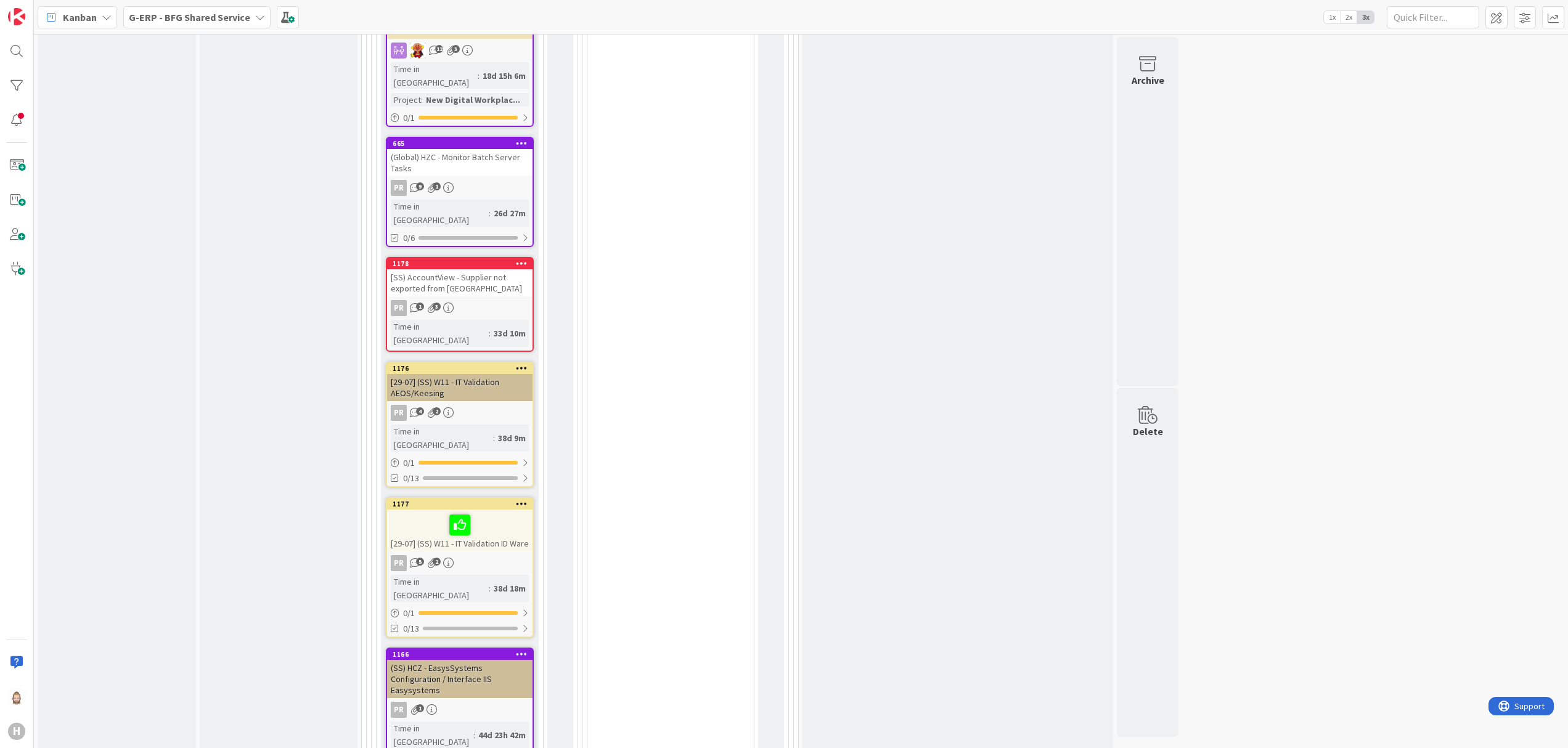
click at [446, 374] on div "[29-07] (SS) W11 - IT Validation AEOS/Keesing" at bounding box center [460, 387] width 145 height 27
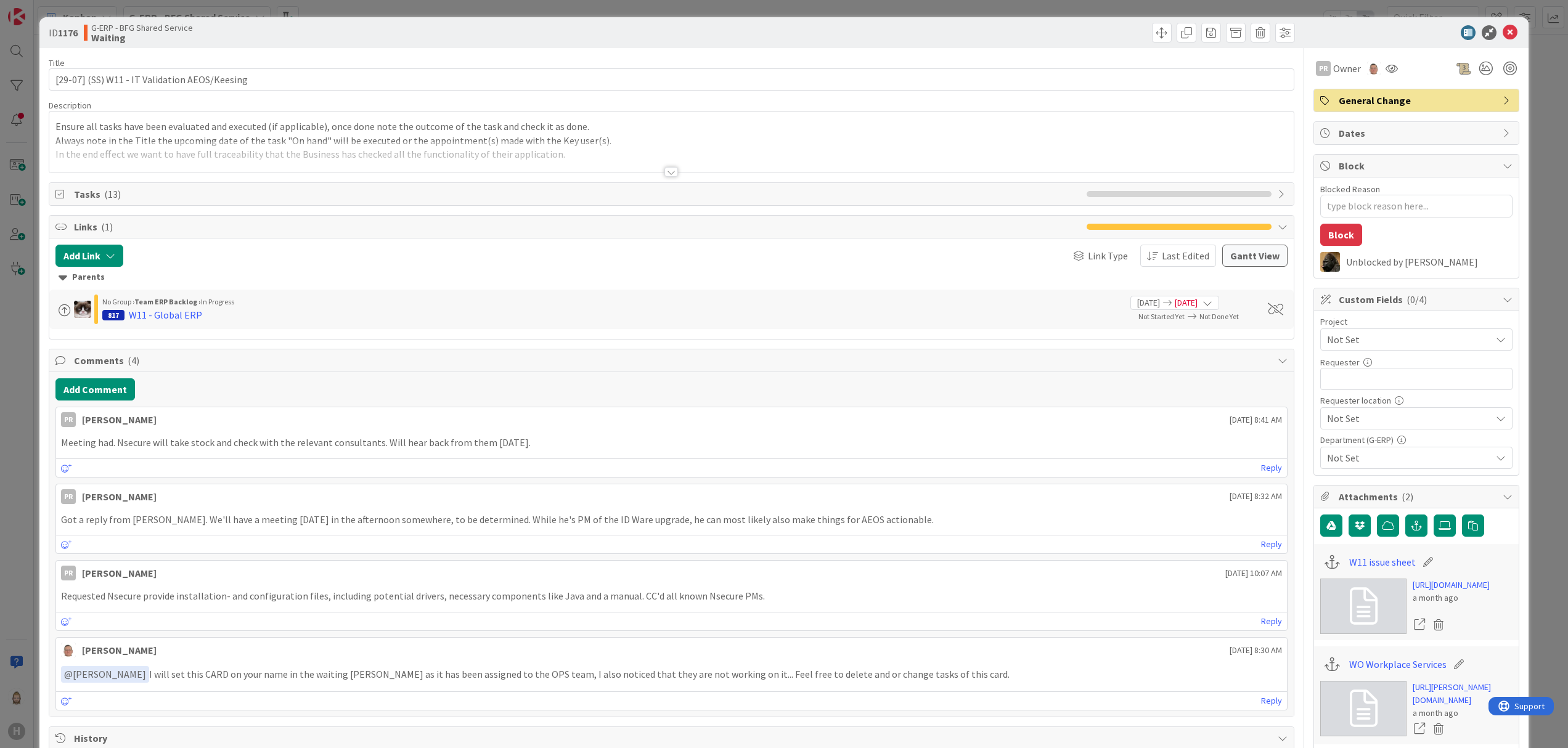
type textarea "x"
drag, startPoint x: 80, startPoint y: 77, endPoint x: -3, endPoint y: 87, distance: 83.6
click at [0, 87] on html "H Kanban G-ERP - BFG Shared Service 1x 2x 3x Kanban Options Card ID Time in Col…" at bounding box center [784, 374] width 1568 height 748
type input "(SS) W11 - IT Validation AEOS/Keesing"
type textarea "x"
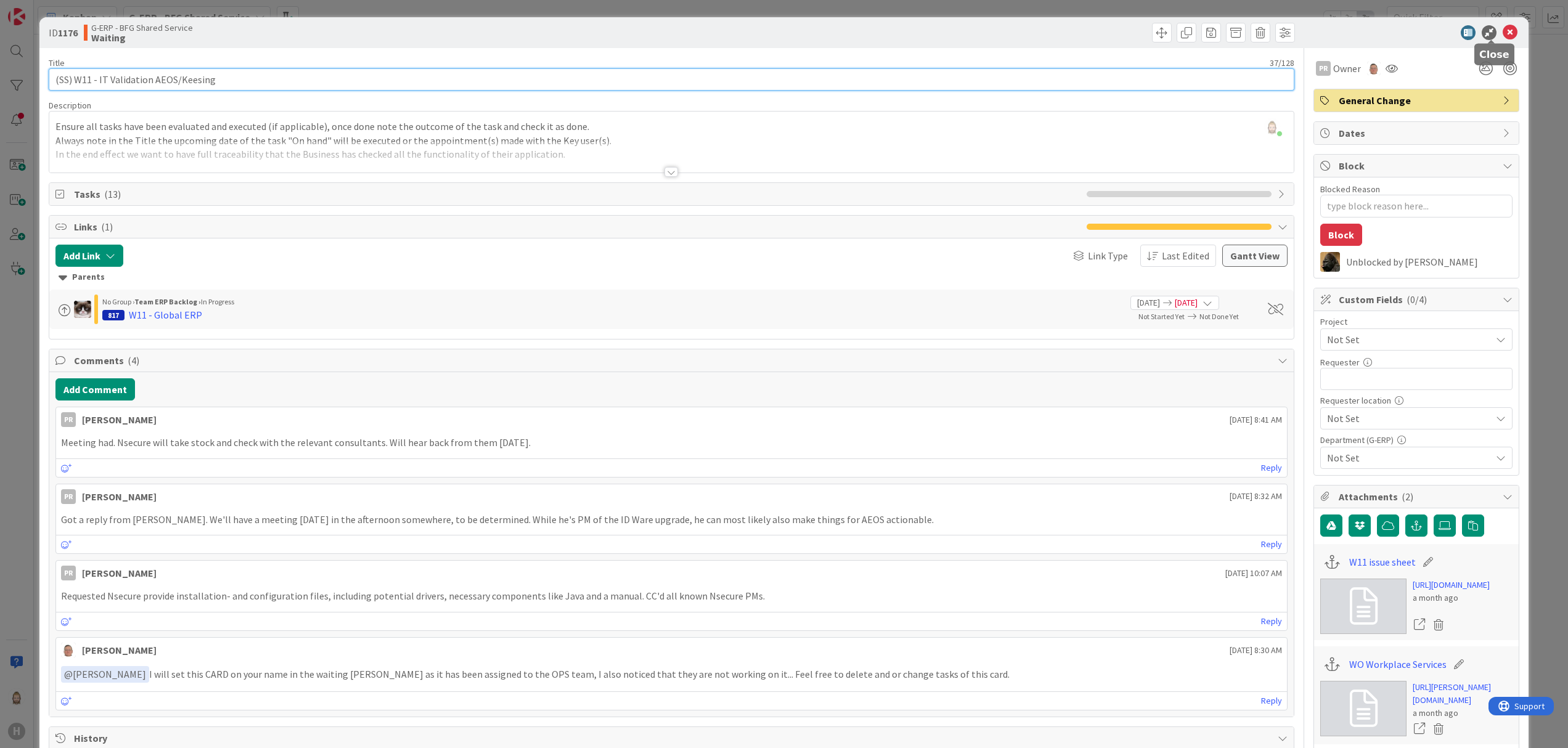
type input "(SS) W11 - IT Validation AEOS/Keesing"
click at [1175, 35] on icon at bounding box center [1510, 33] width 15 height 15
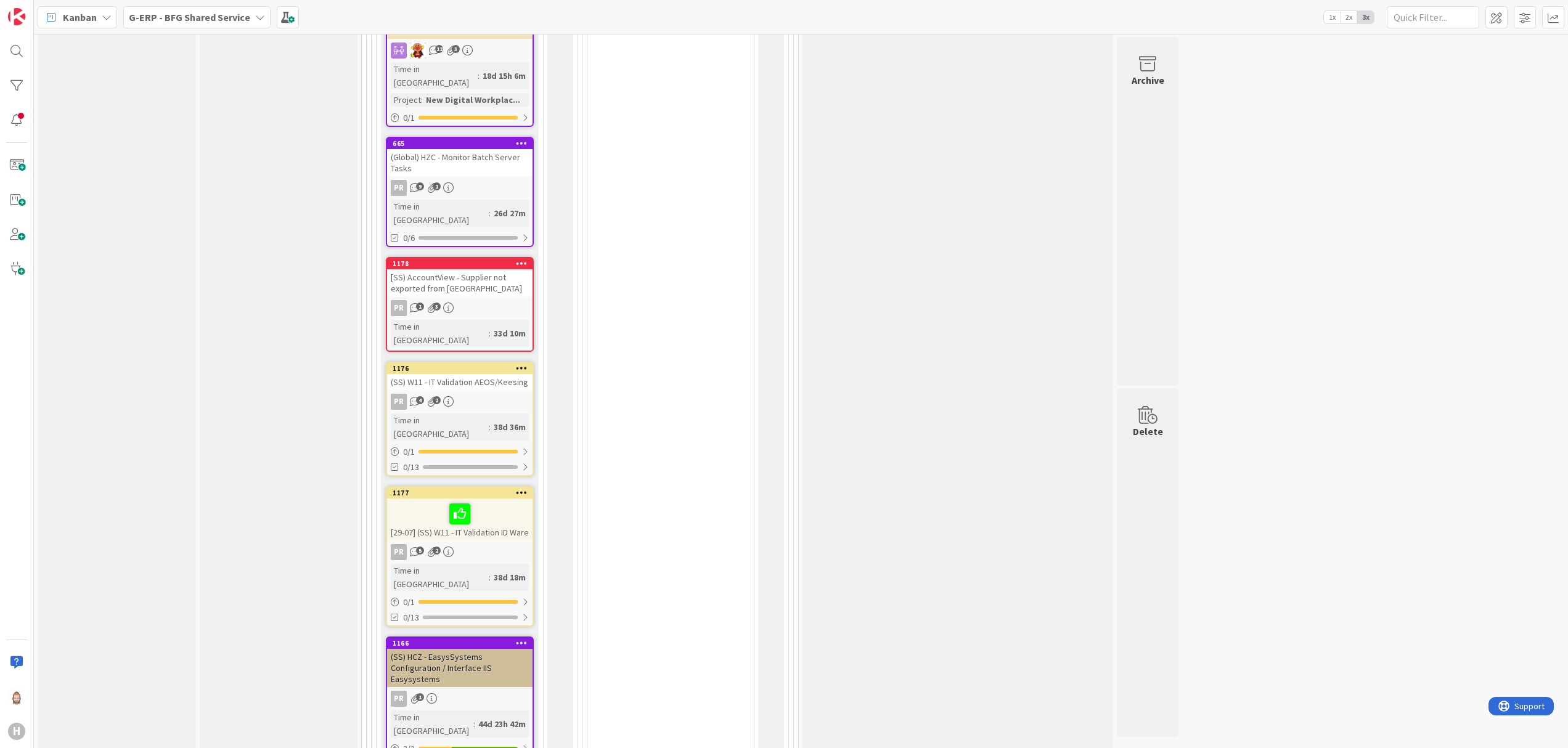
click at [506, 498] on div "[29-07] (SS) W11 - IT Validation ID Ware" at bounding box center [460, 519] width 145 height 42
click at [460, 503] on icon at bounding box center [459, 513] width 21 height 19
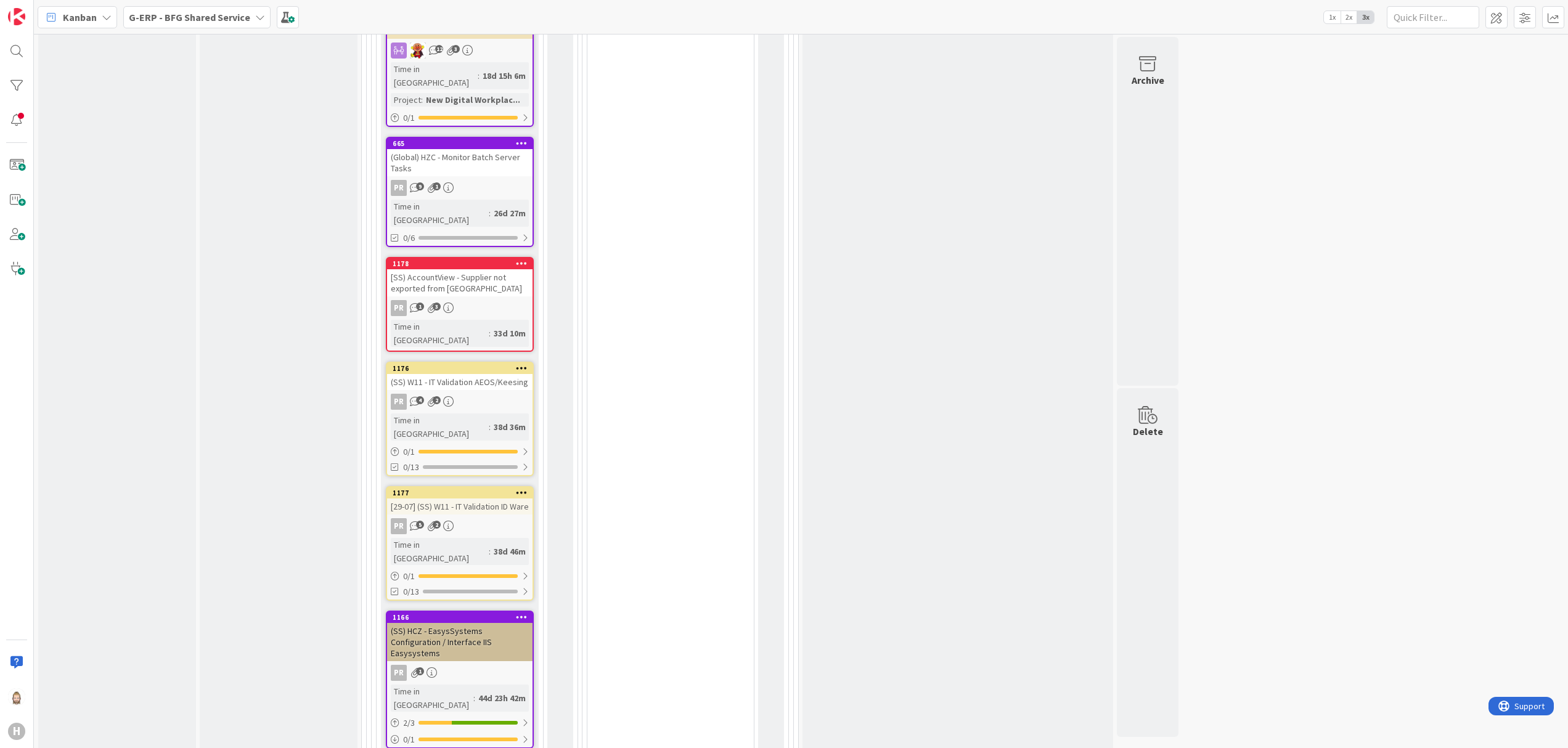
click at [479, 498] on div "[29-07] (SS) W11 - IT Validation ID Ware" at bounding box center [460, 506] width 145 height 16
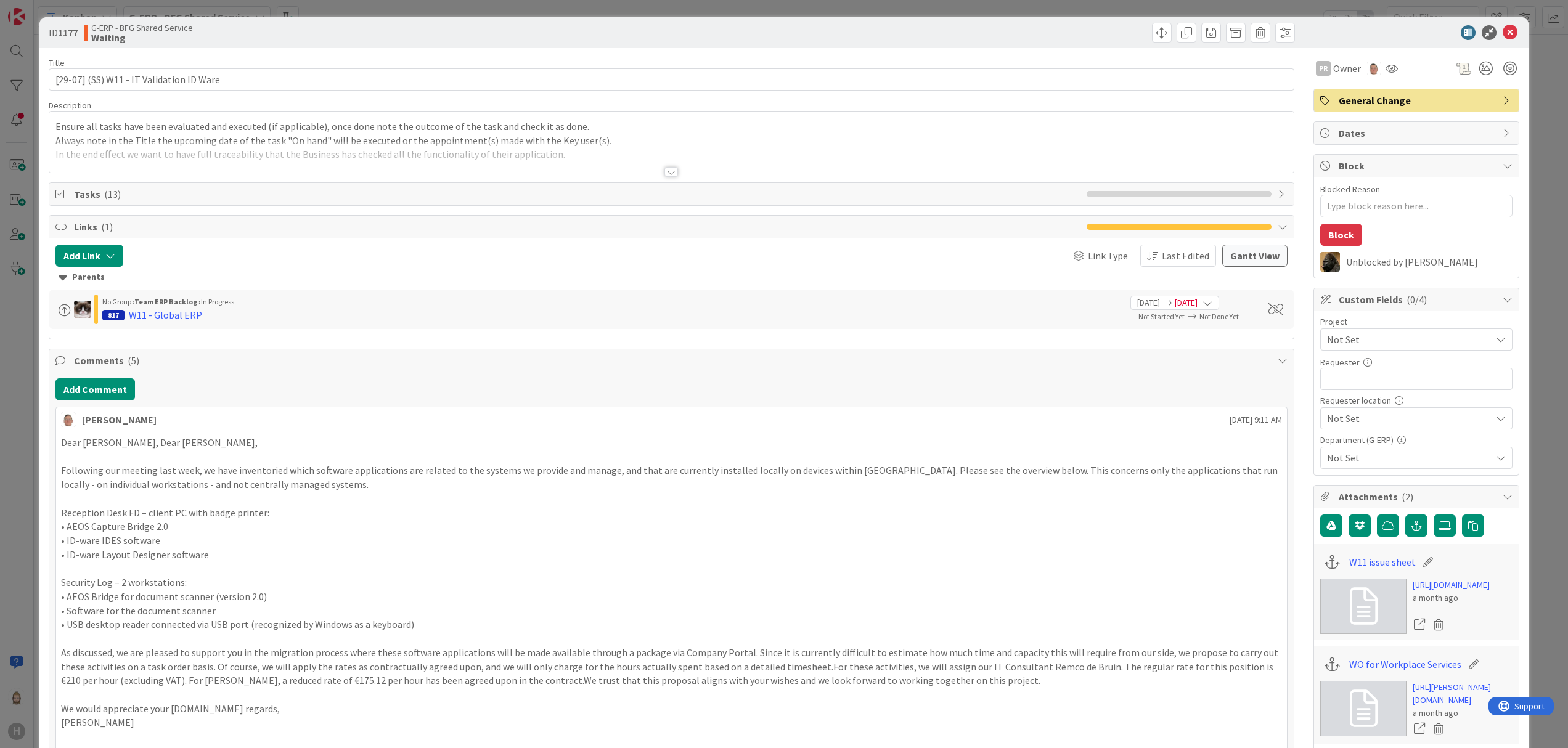
type textarea "x"
drag, startPoint x: 83, startPoint y: 81, endPoint x: 0, endPoint y: 102, distance: 85.6
click at [0, 102] on html "H Kanban G-ERP - BFG Shared Service 1x 2x 3x Kanban Options Card ID Time in Col…" at bounding box center [784, 374] width 1568 height 748
type input "(SS) W11 - IT Validation ID Ware"
type textarea "x"
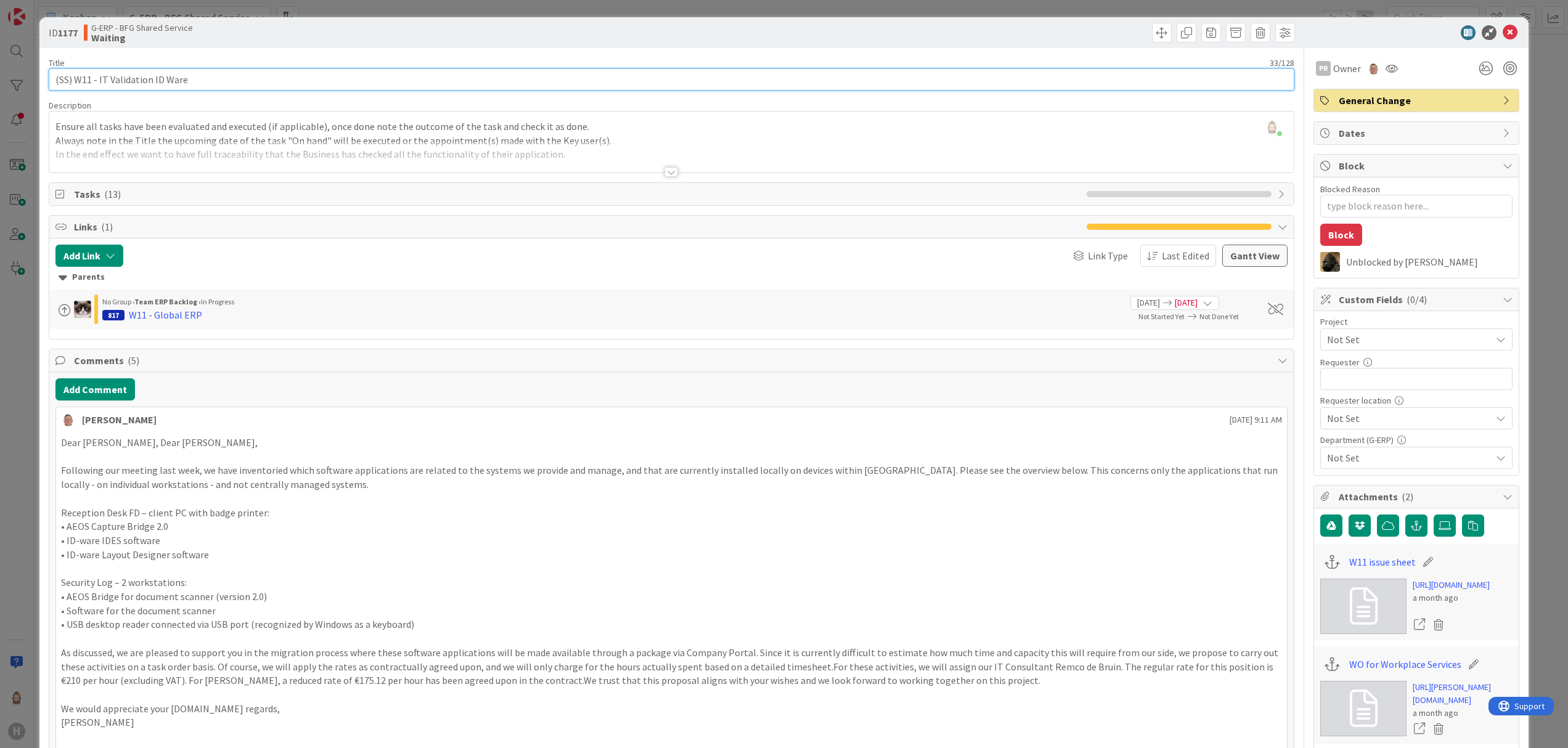
type input "(SS) W11 - IT Validation ID Ware"
type textarea "x"
type input "(SS) W11 - IT Validation ID Ware"
click at [1175, 42] on div "ID 1177 G-ERP - BFG Shared Service Waiting" at bounding box center [784, 33] width 1489 height 31
click at [1175, 28] on icon at bounding box center [1510, 33] width 15 height 15
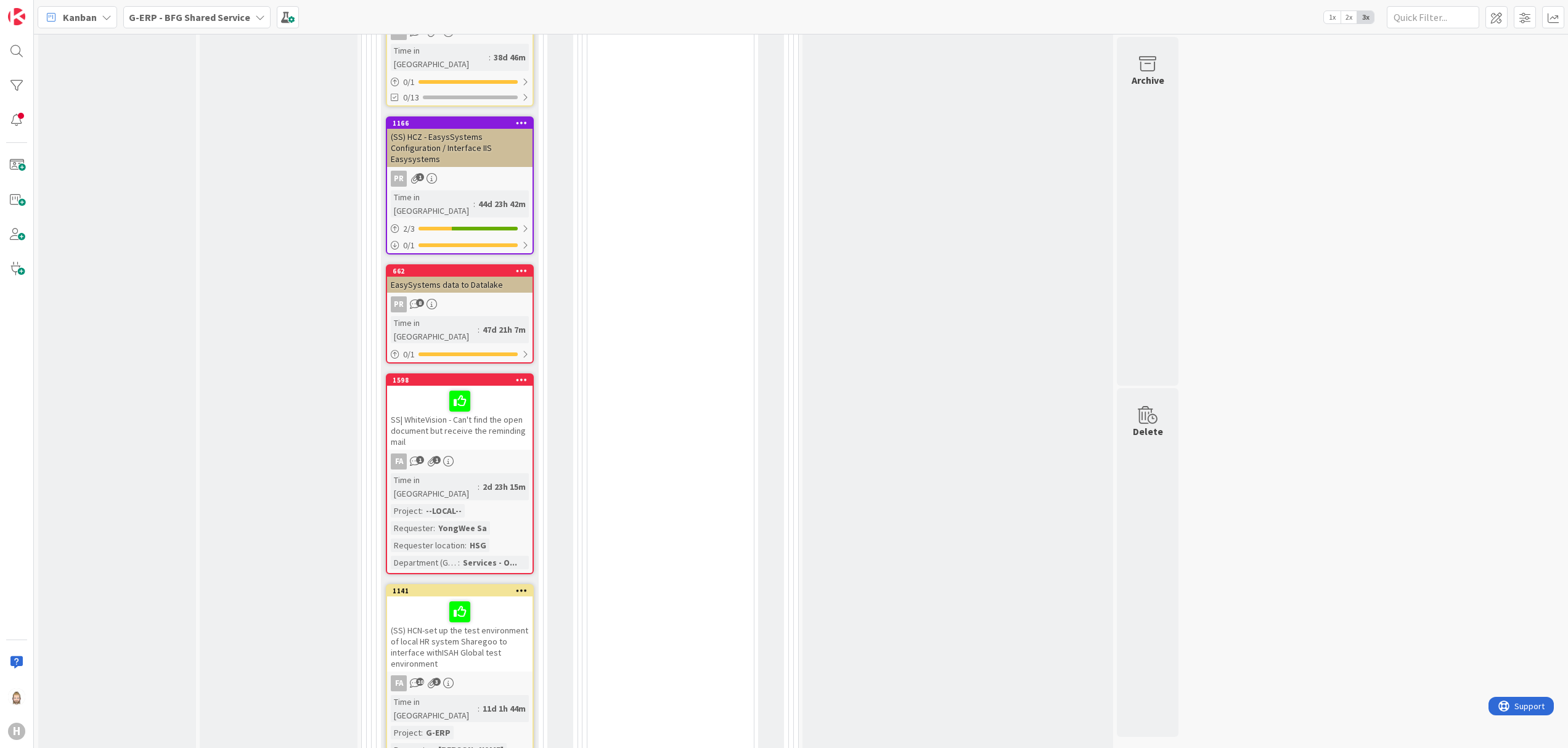
scroll to position [2833, 0]
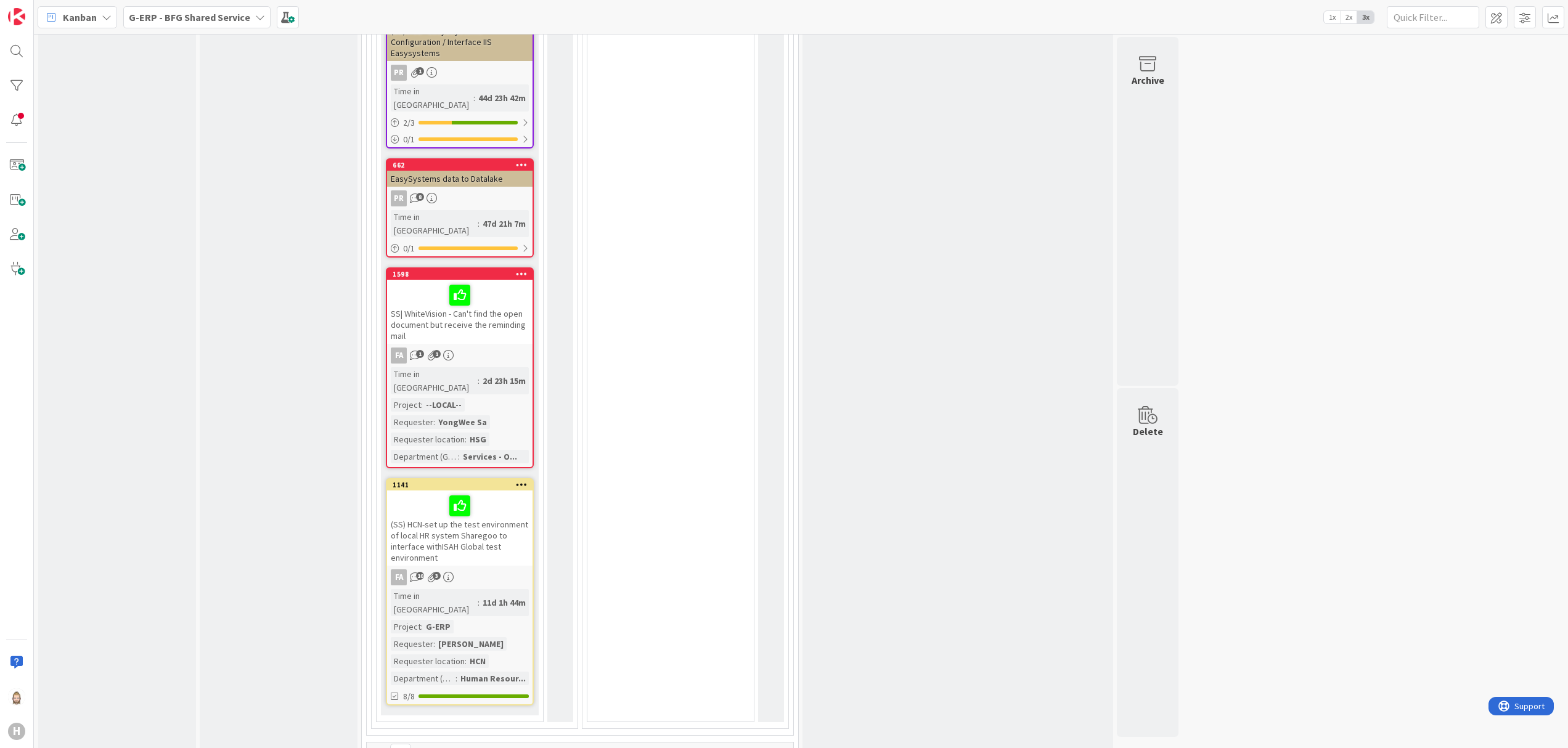
click at [467, 491] on div "(SS) HCN-set up the test environment of local HR system Sharegoo to interface w…" at bounding box center [460, 528] width 145 height 75
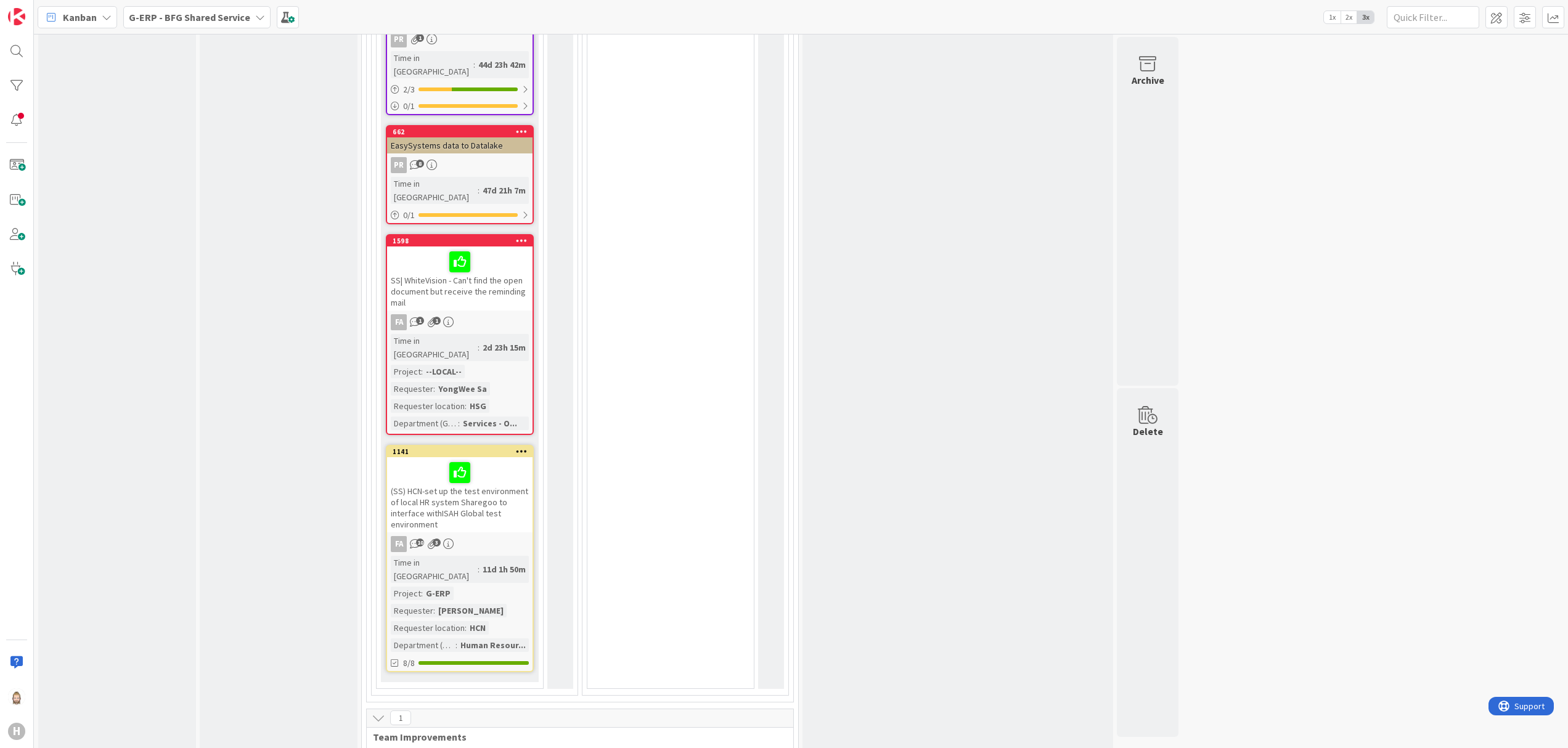
scroll to position [2900, 0]
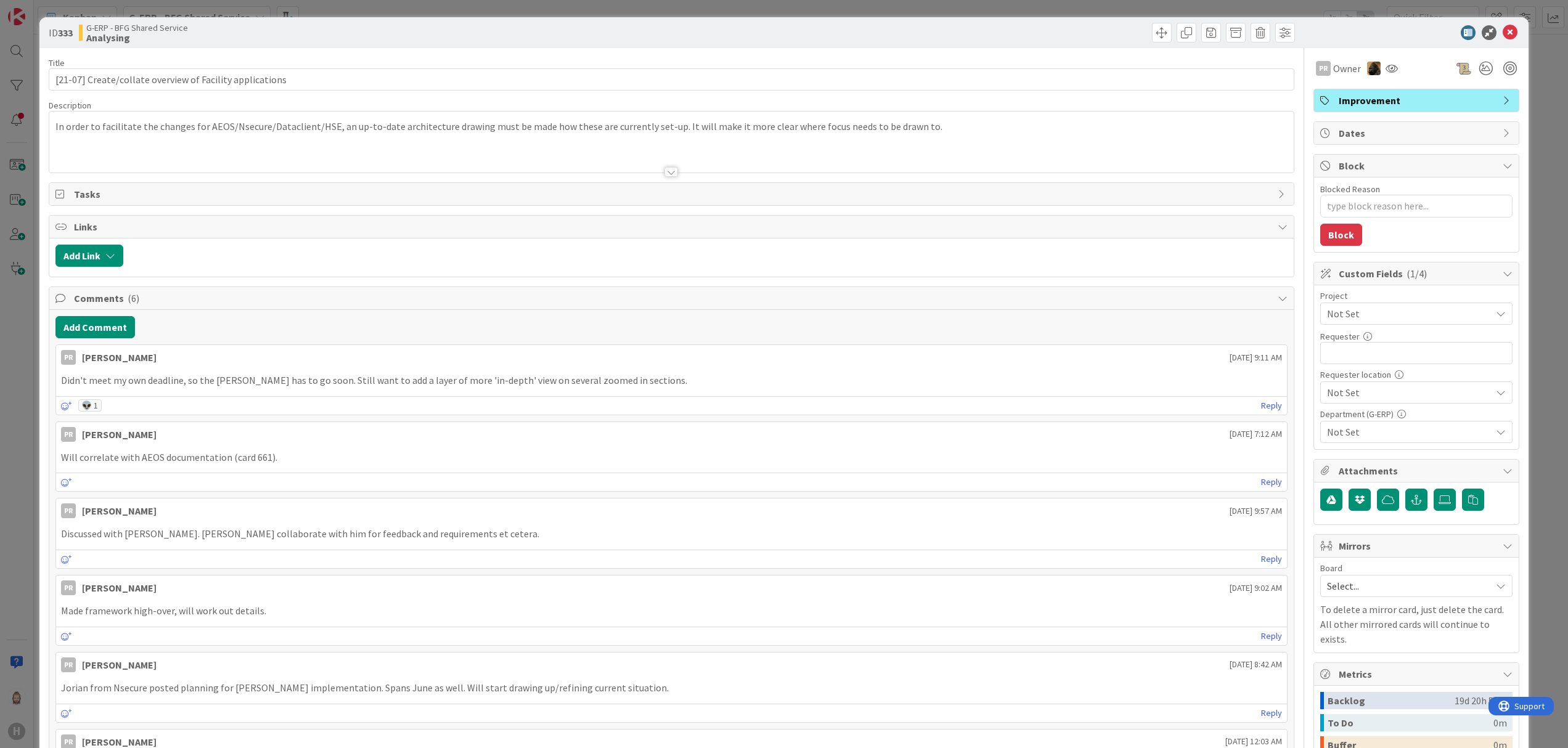
type textarea "x"
drag, startPoint x: 85, startPoint y: 84, endPoint x: -5, endPoint y: 86, distance: 90.0
click at [0, 86] on html "H Kanban G-ERP - BFG Shared Service 1x 2x 3x Kanban Options Card ID Time in Col…" at bounding box center [784, 374] width 1568 height 748
type input "Create/collate overview of Facility applications"
type textarea "x"
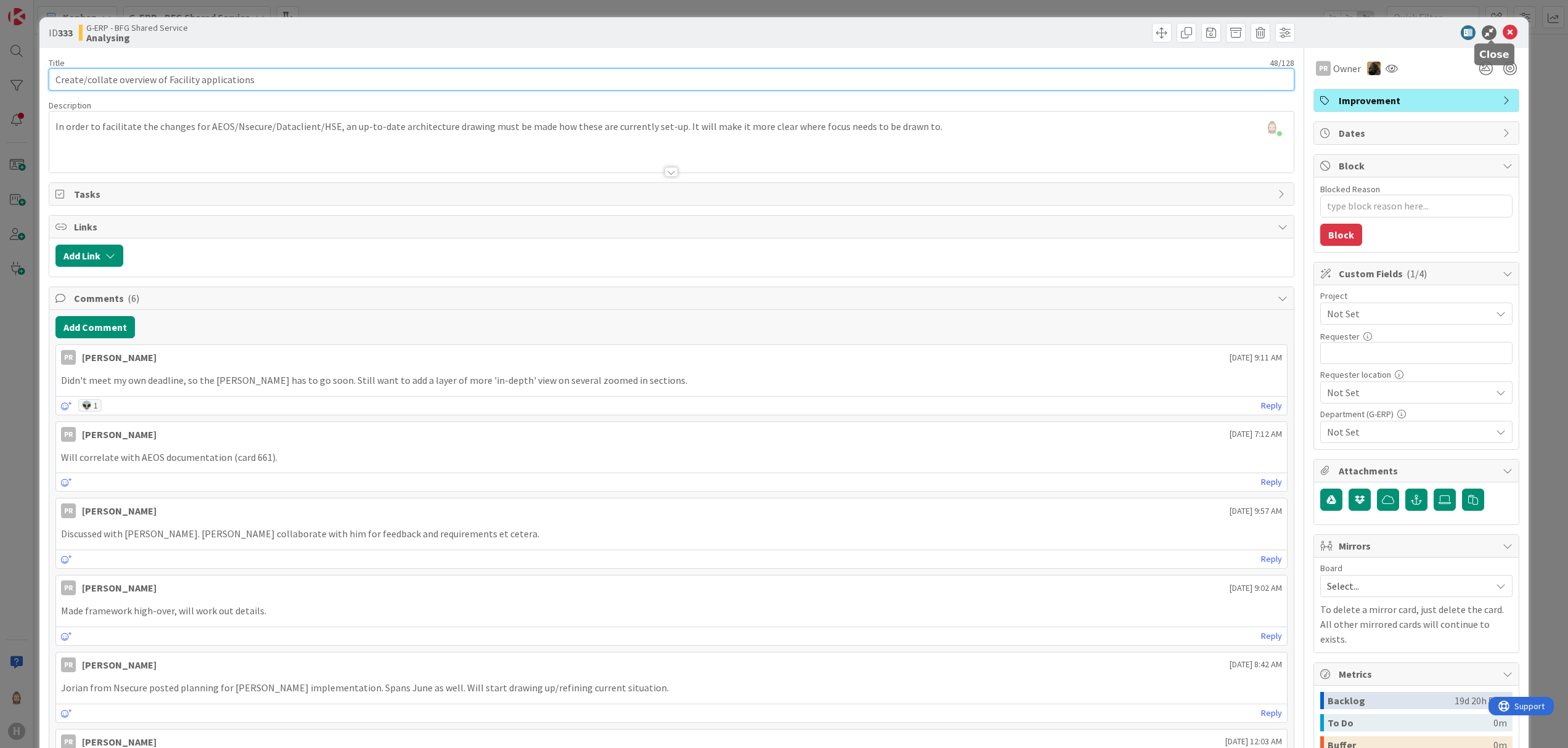
type input "Create/collate overview of Facility applications"
drag, startPoint x: 1494, startPoint y: 31, endPoint x: 1330, endPoint y: 93, distance: 175.3
click at [1175, 31] on icon at bounding box center [1510, 33] width 15 height 15
